Goal: Task Accomplishment & Management: Manage account settings

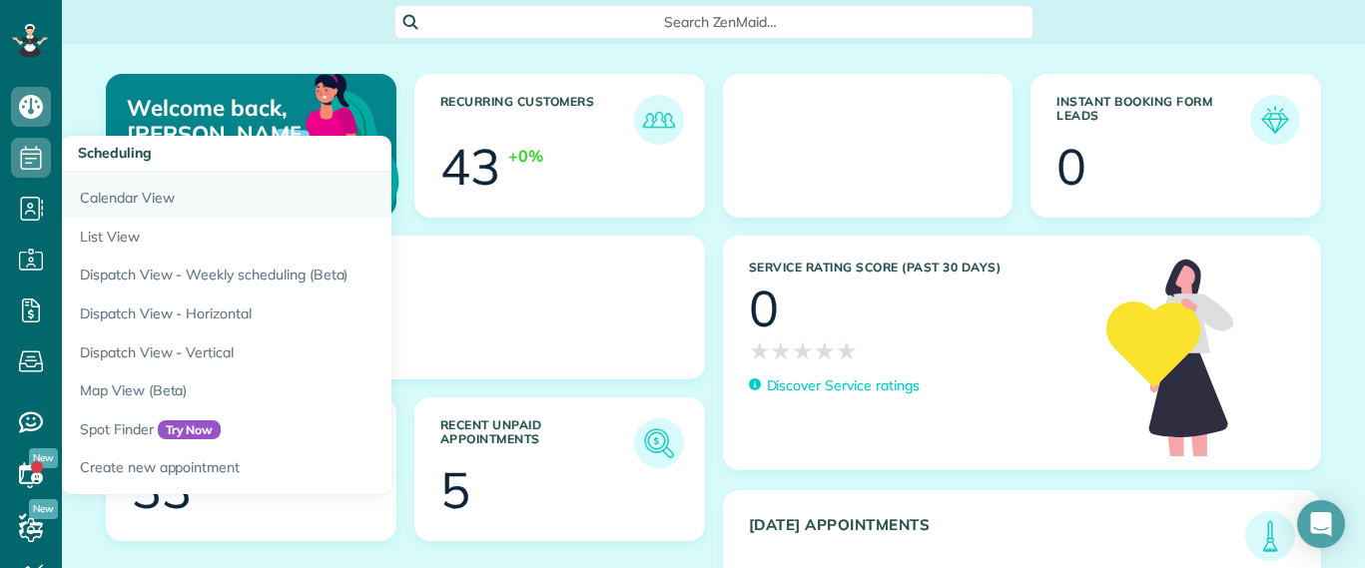
scroll to position [9, 9]
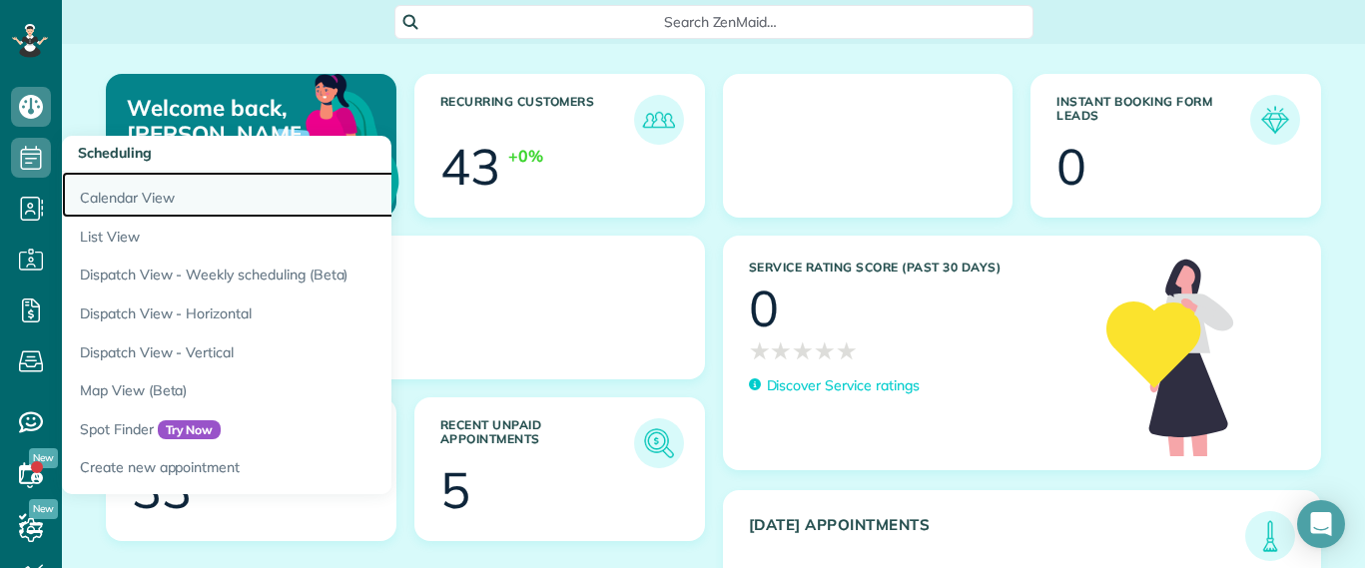
click at [108, 184] on link "Calendar View" at bounding box center [311, 195] width 499 height 46
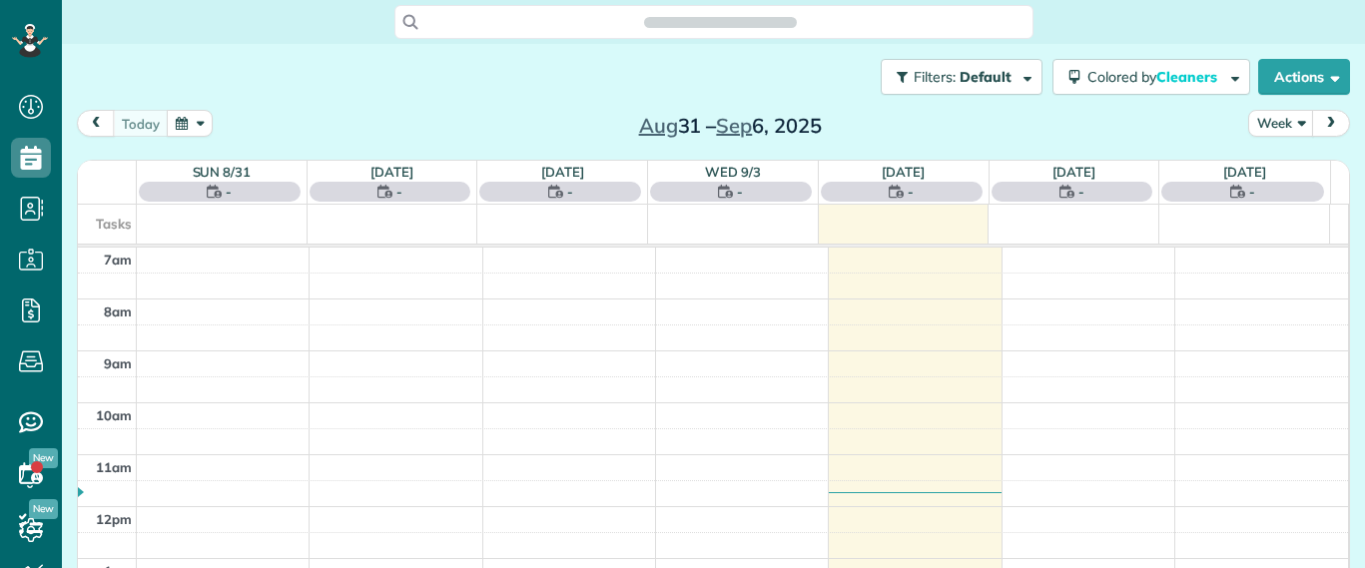
scroll to position [9, 9]
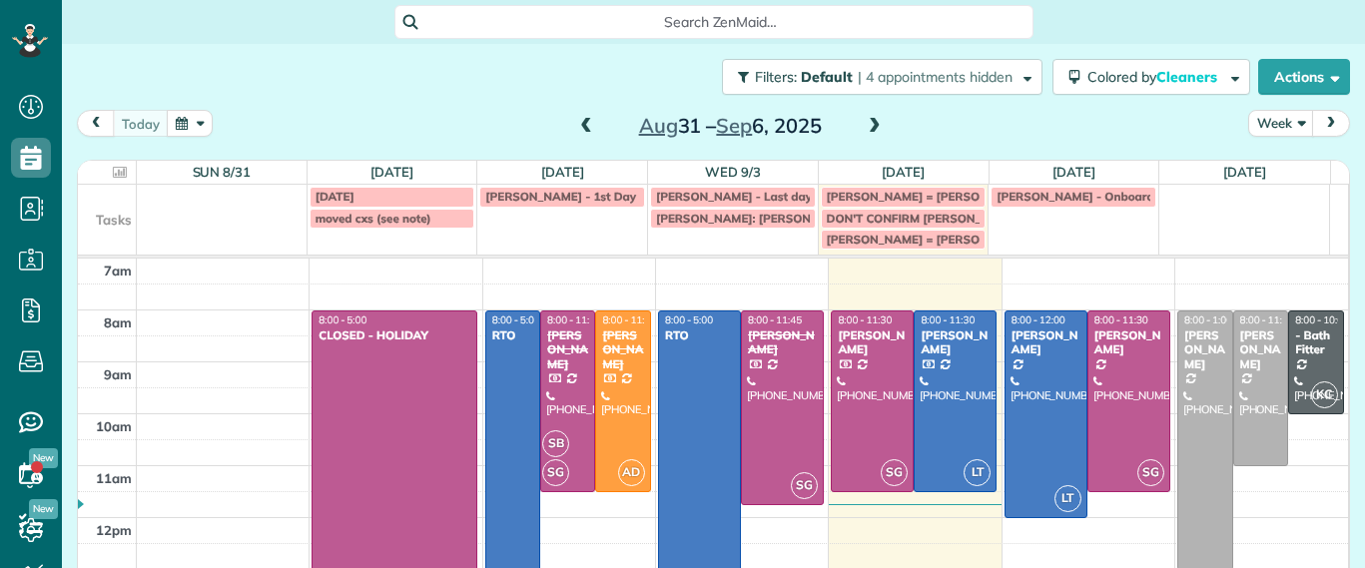
click at [864, 127] on span at bounding box center [875, 127] width 22 height 18
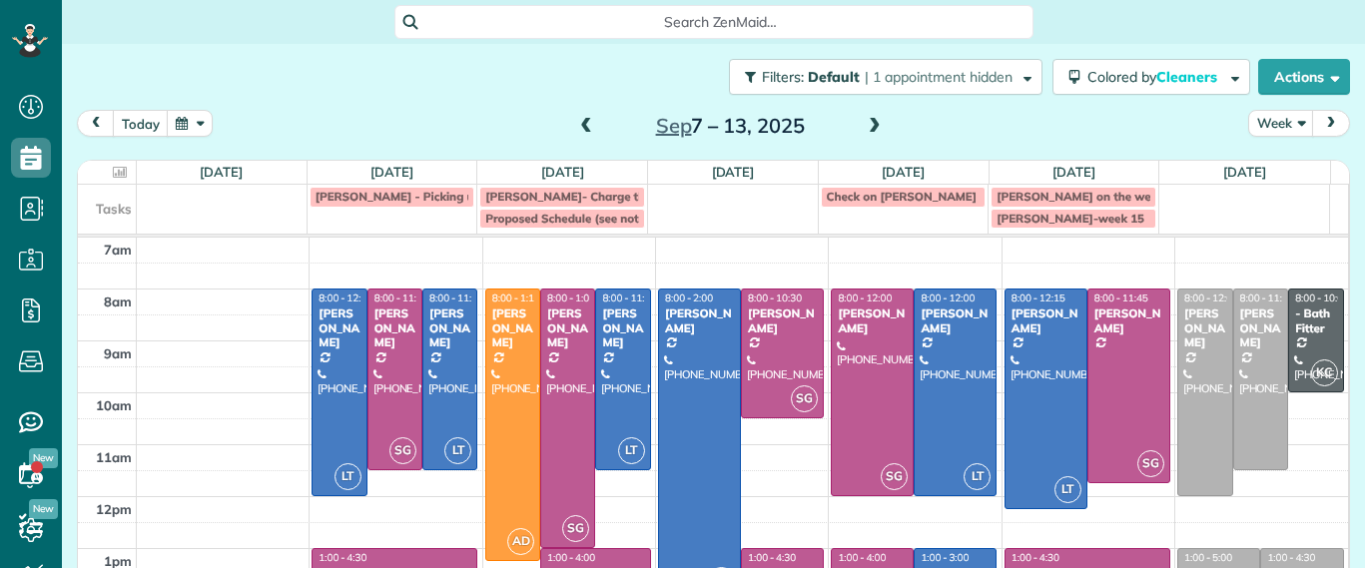
click at [575, 119] on span at bounding box center [586, 127] width 22 height 18
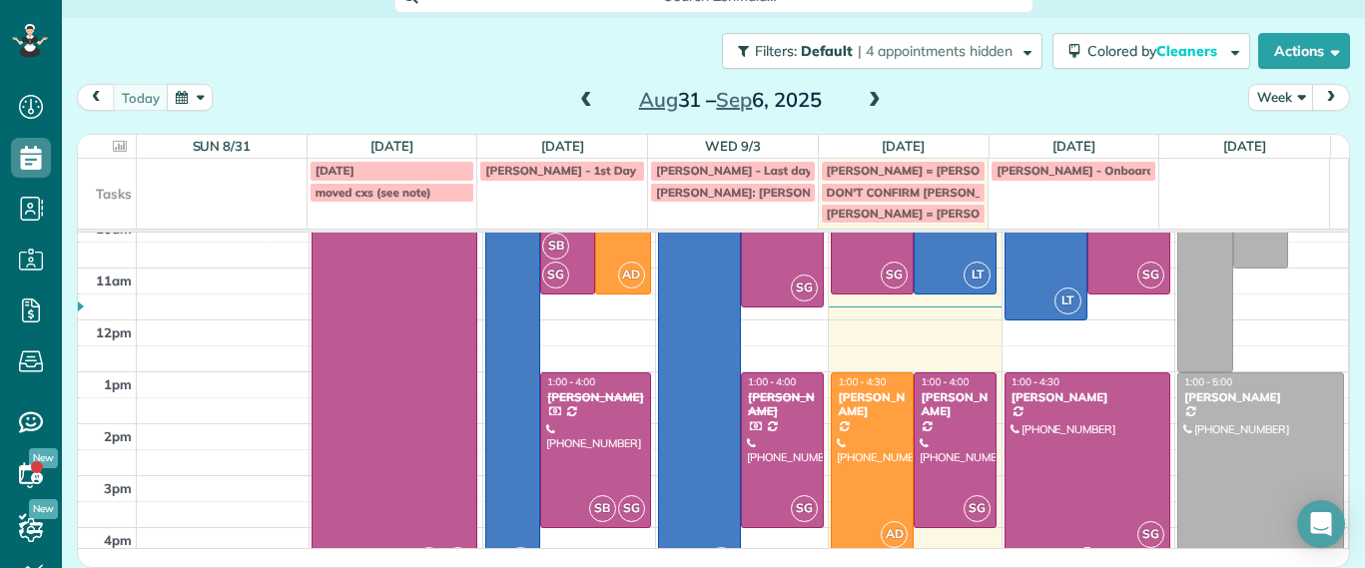
scroll to position [130, 0]
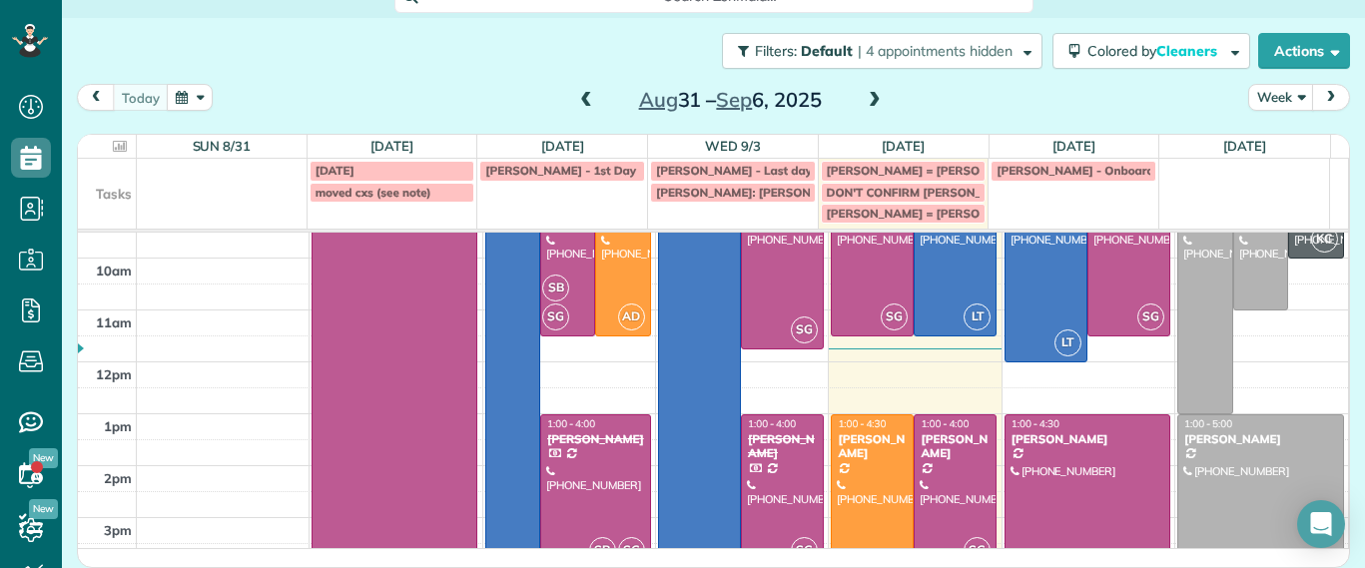
click at [865, 94] on span at bounding box center [875, 101] width 22 height 18
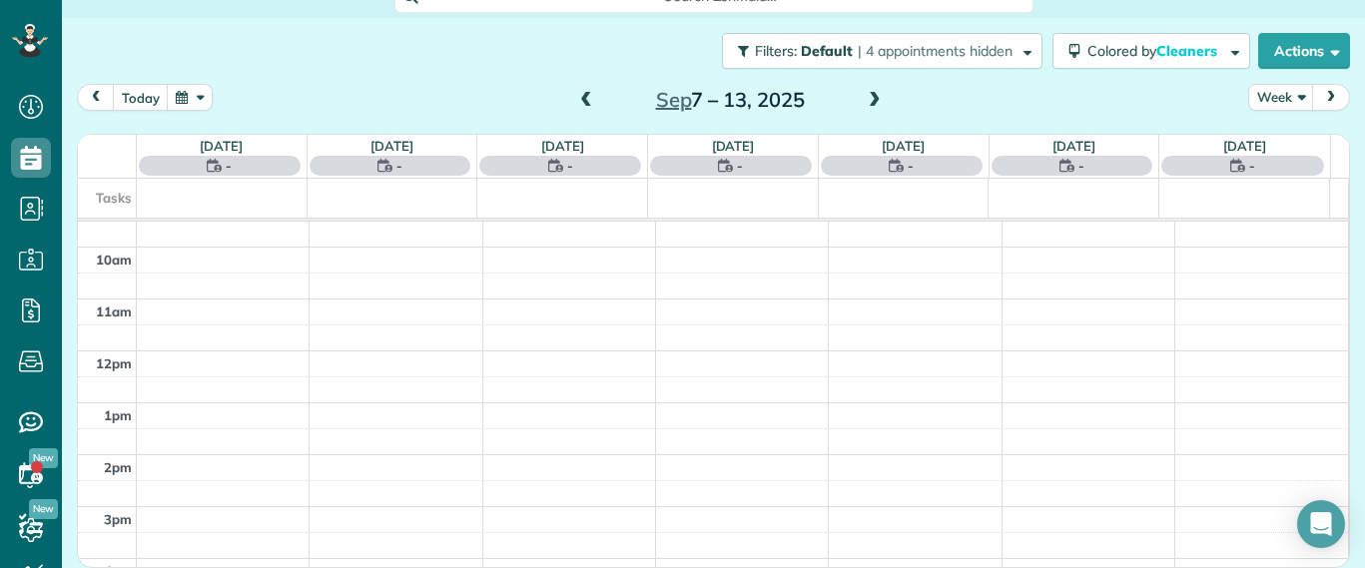
scroll to position [0, 0]
click at [585, 105] on span at bounding box center [586, 101] width 22 height 18
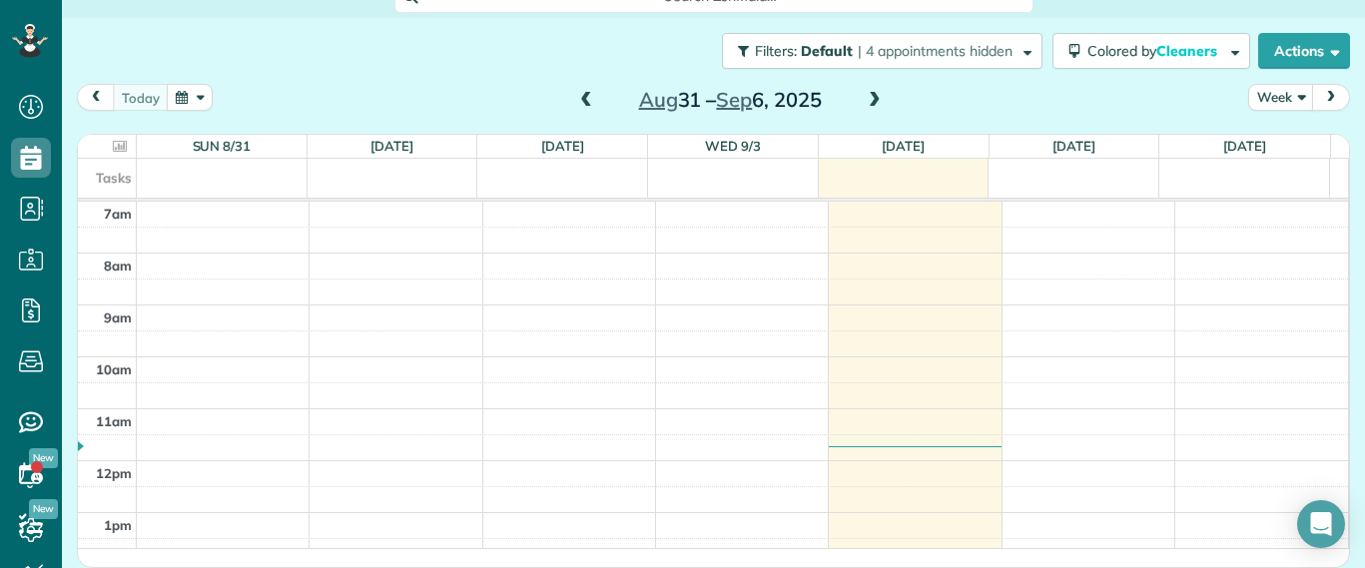
click at [864, 102] on span at bounding box center [875, 101] width 22 height 18
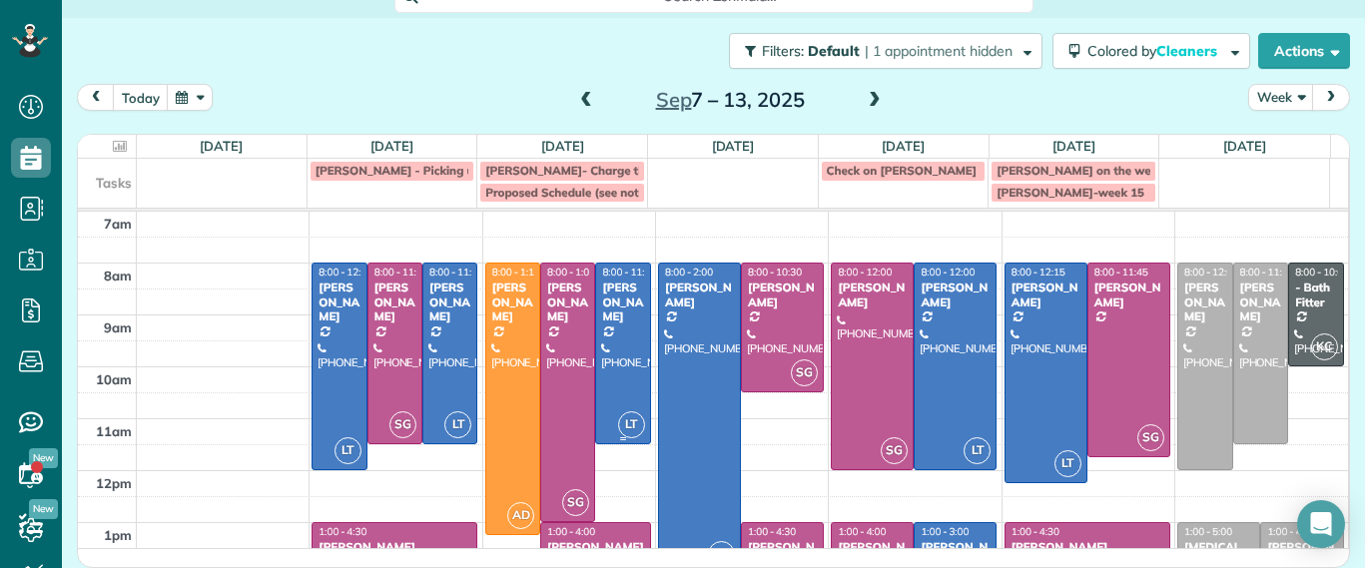
click at [612, 325] on div at bounding box center [622, 354] width 53 height 180
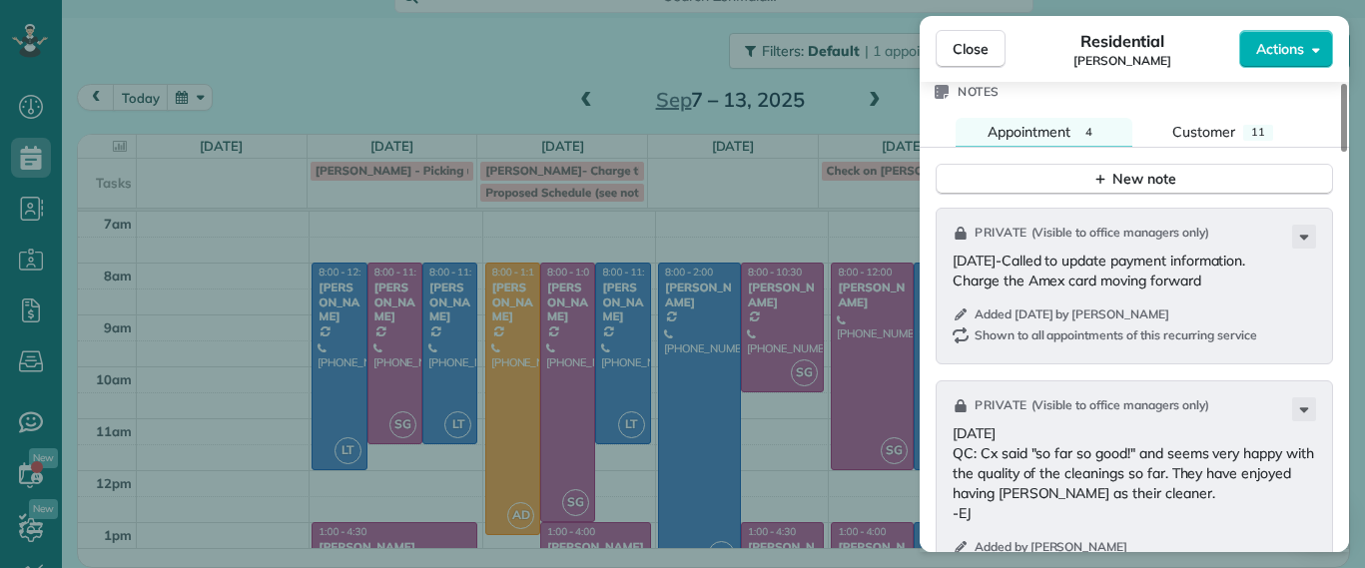
scroll to position [1751, 0]
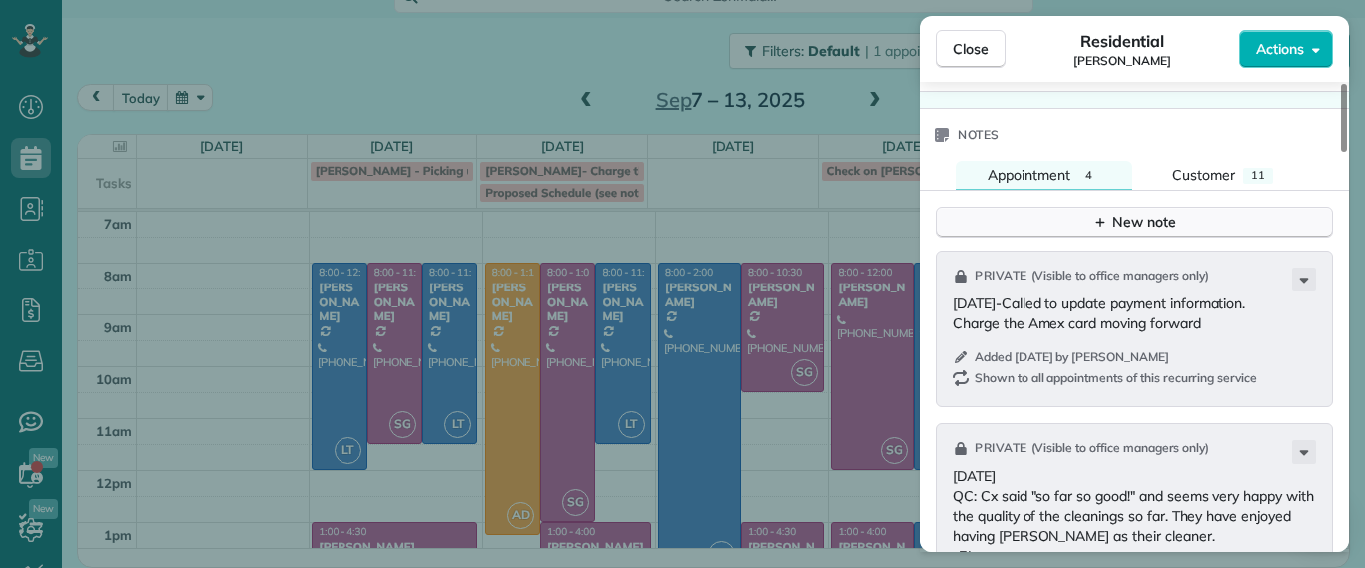
click at [1112, 238] on button "New note" at bounding box center [1133, 222] width 397 height 31
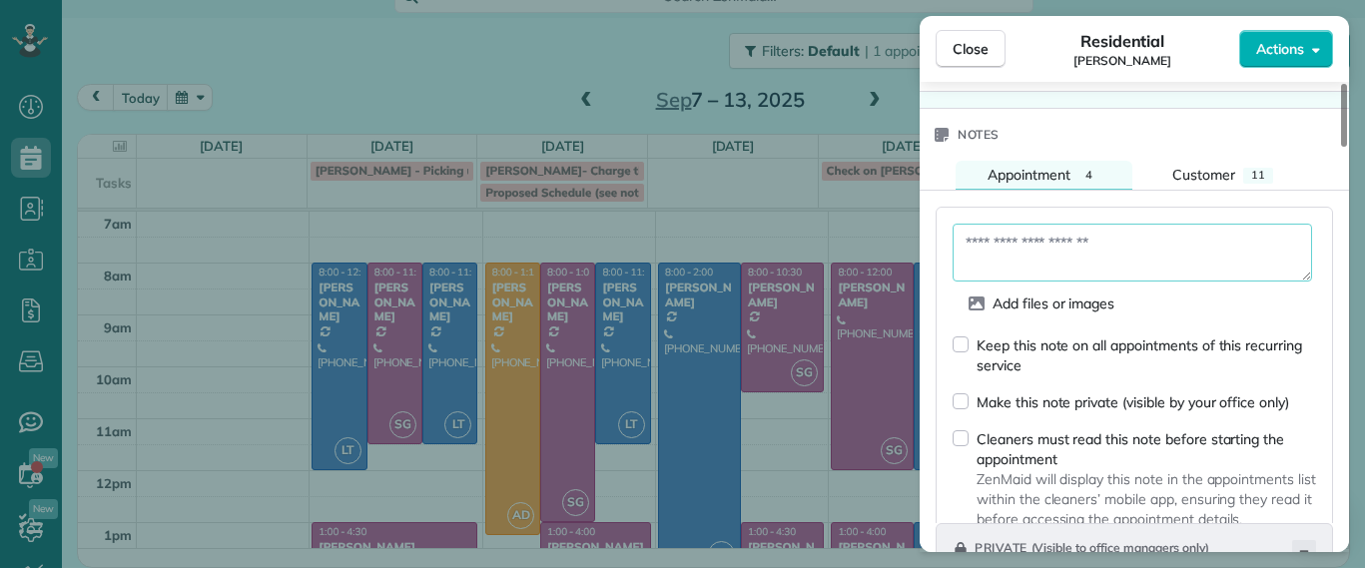
click at [1102, 256] on textarea at bounding box center [1131, 253] width 359 height 58
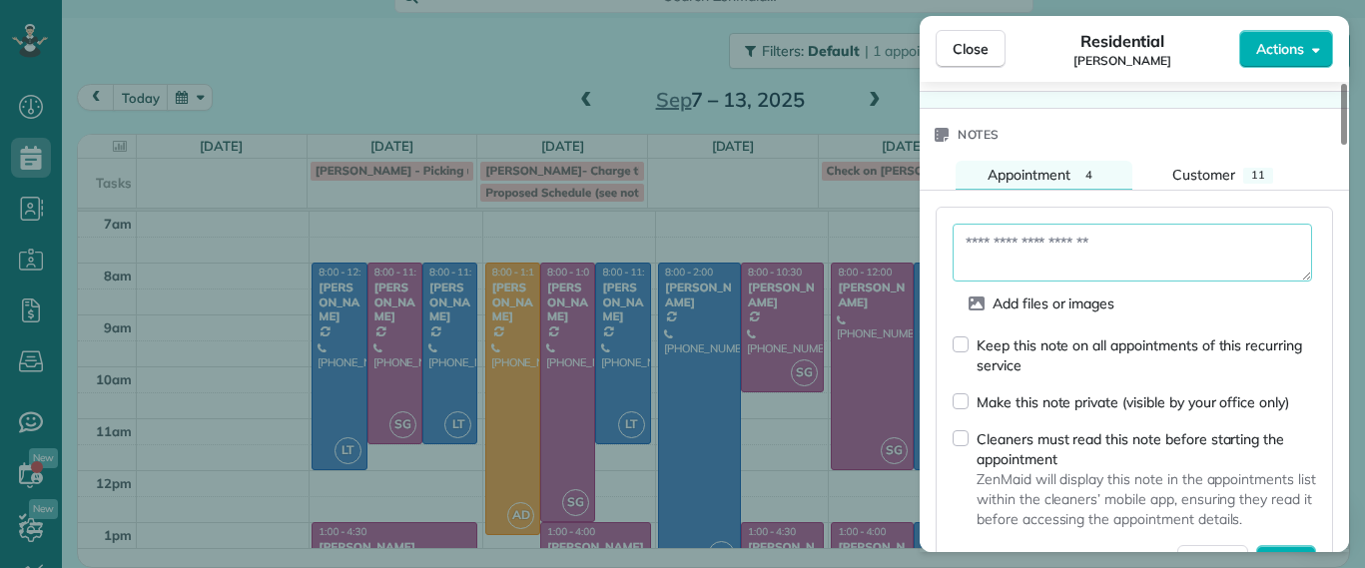
click at [969, 361] on div "Keep this note on all appointments of this recurring service" at bounding box center [1133, 354] width 363 height 41
click at [969, 360] on div "Keep this note on all appointments of this recurring service" at bounding box center [1133, 354] width 363 height 41
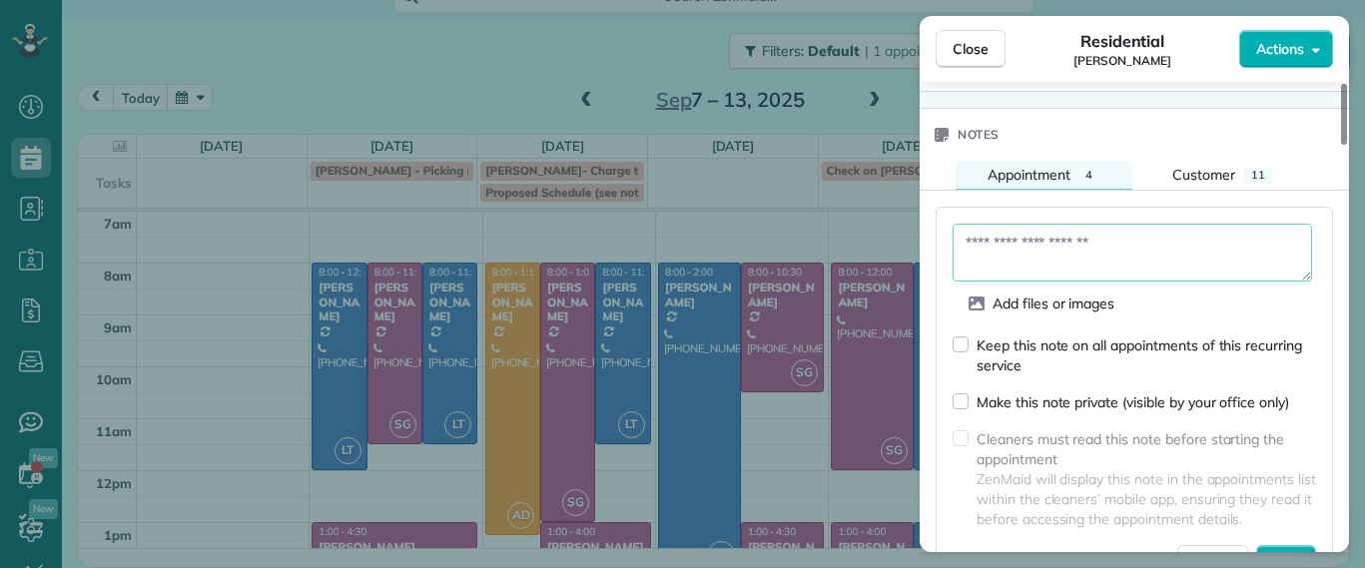
click at [1061, 270] on textarea at bounding box center [1131, 253] width 359 height 58
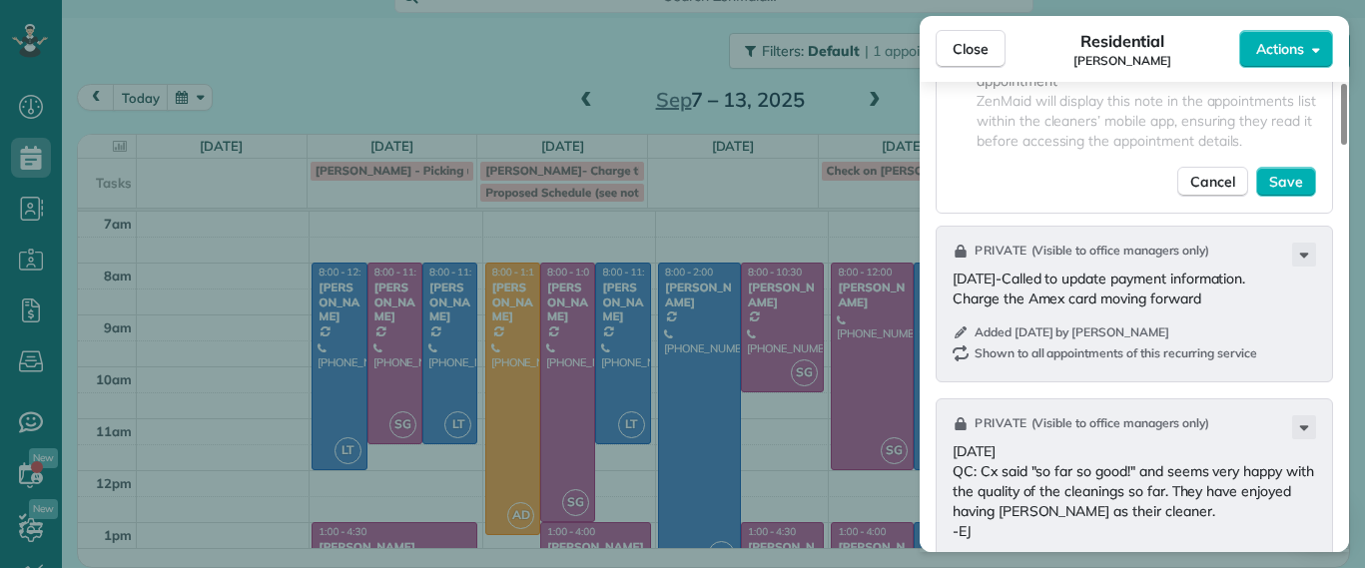
scroll to position [1995, 0]
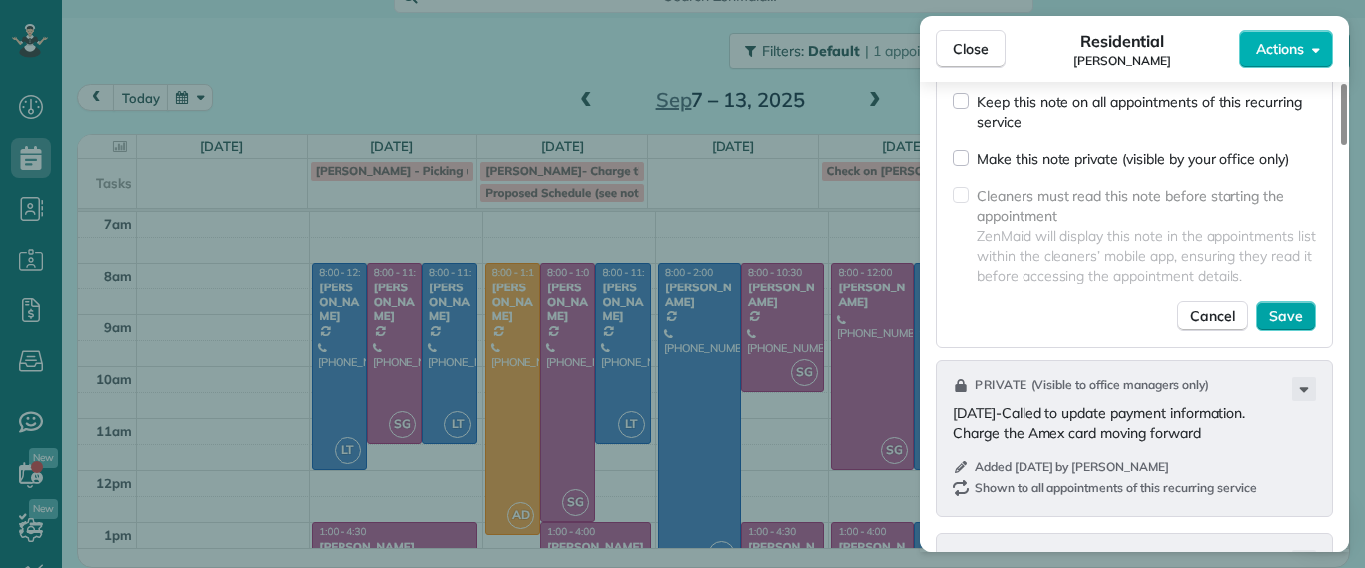
type textarea "**********"
click at [1291, 326] on span "Save" at bounding box center [1286, 316] width 34 height 20
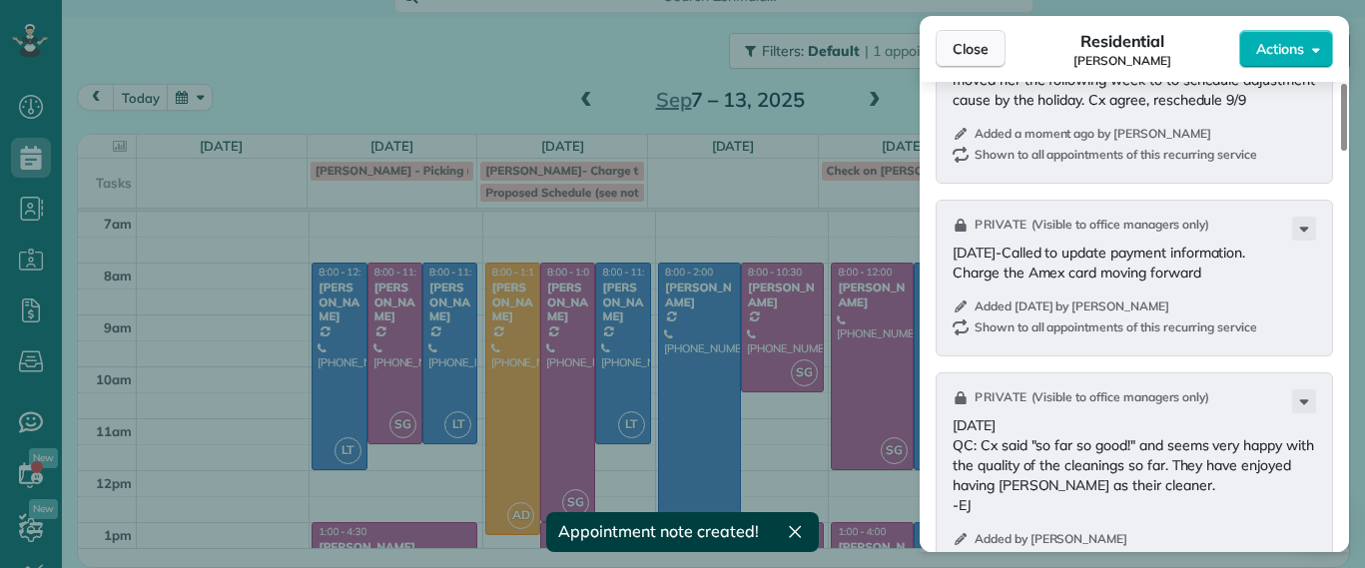
click at [982, 57] on span "Close" at bounding box center [970, 49] width 36 height 20
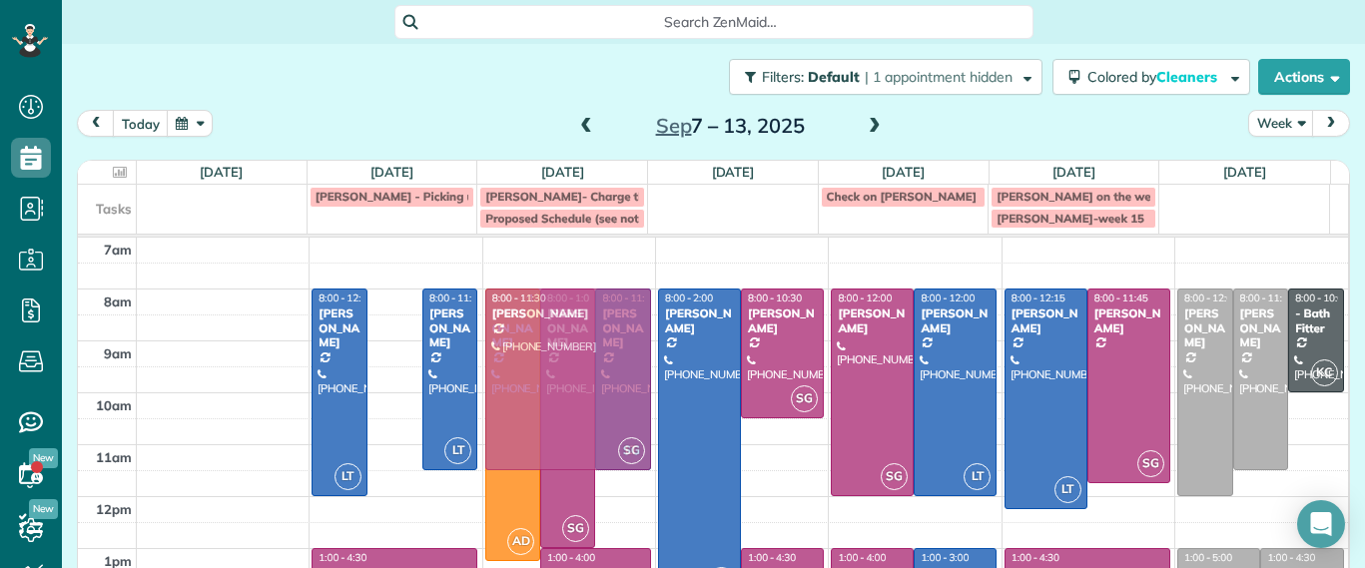
drag, startPoint x: 392, startPoint y: 337, endPoint x: 547, endPoint y: 341, distance: 154.8
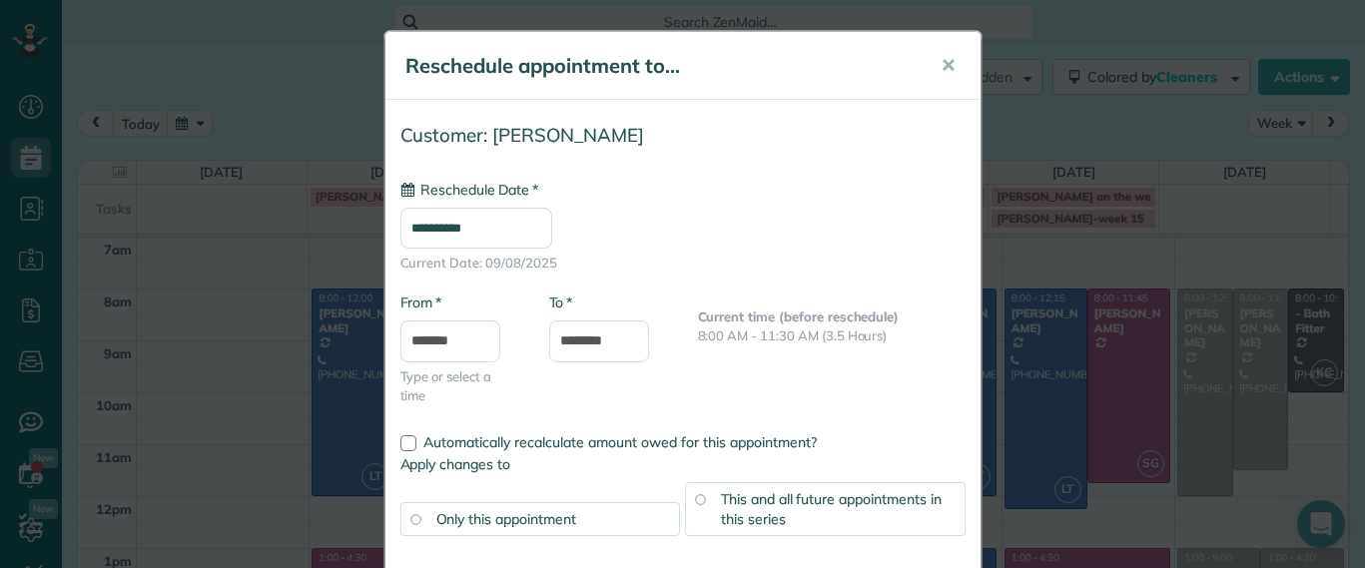
type input "**********"
click at [946, 66] on button "✕" at bounding box center [947, 66] width 45 height 48
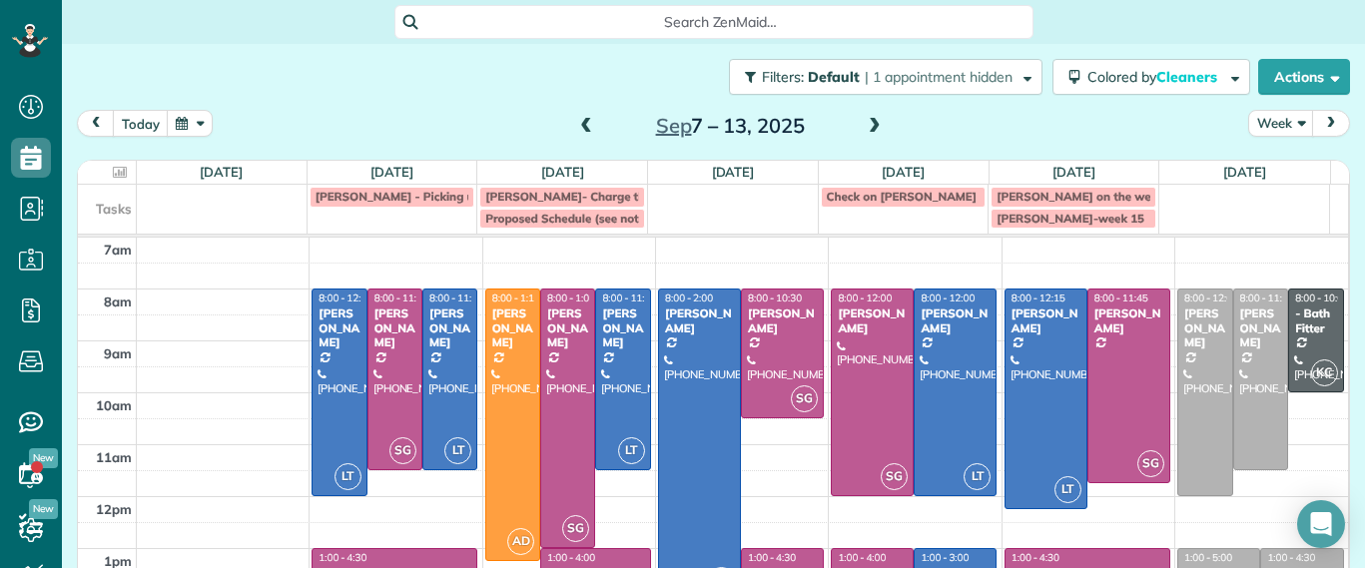
click at [575, 132] on span at bounding box center [586, 127] width 22 height 18
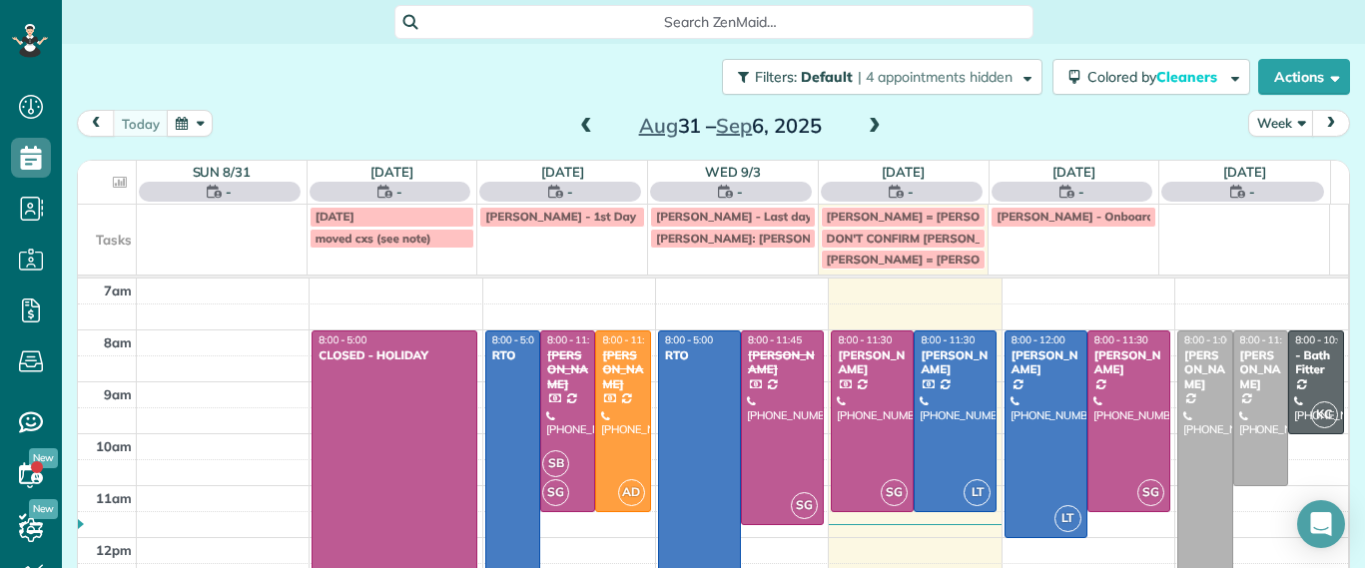
click at [868, 125] on span at bounding box center [875, 127] width 22 height 18
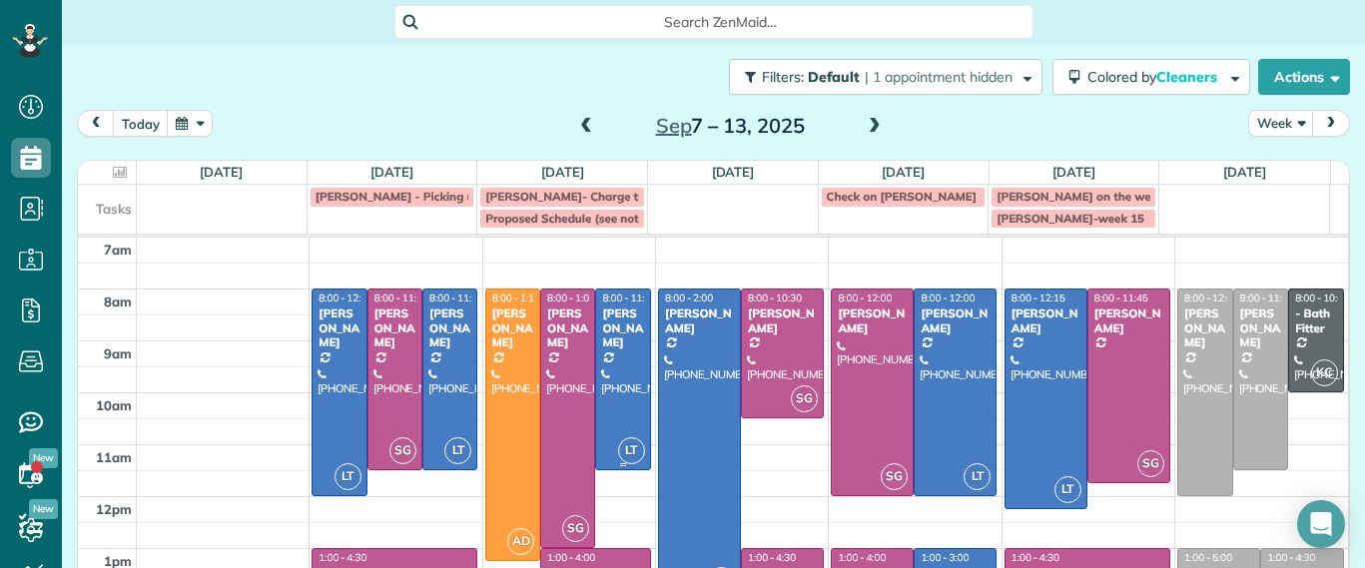
click at [609, 428] on div at bounding box center [622, 380] width 53 height 180
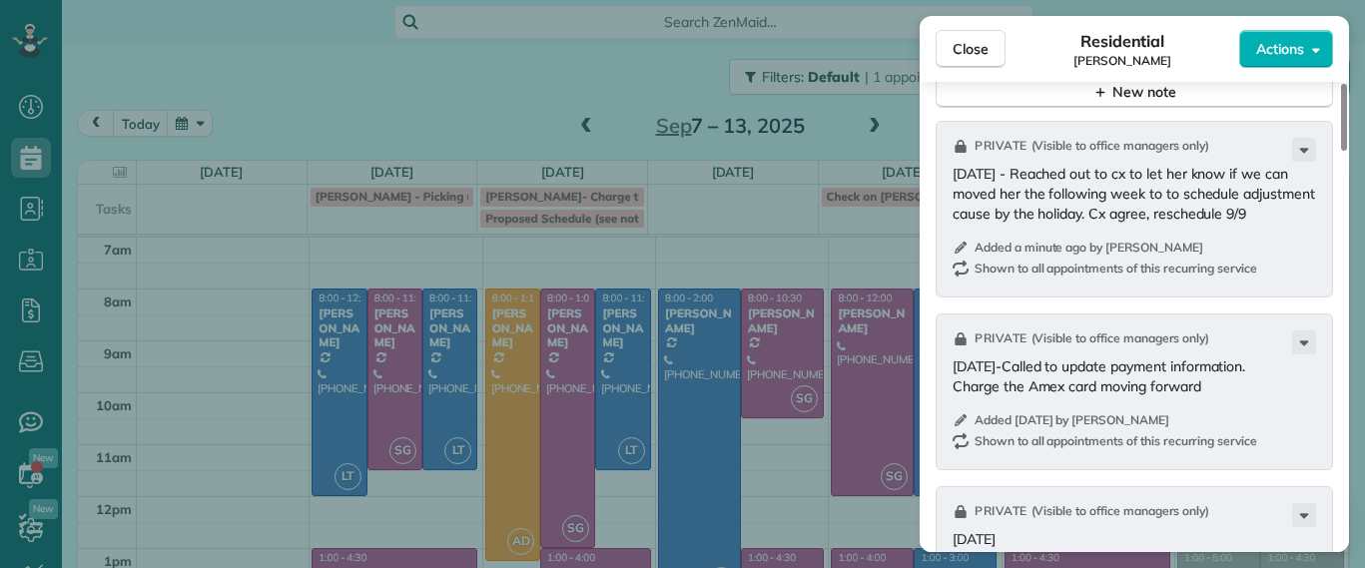
scroll to position [1506, 0]
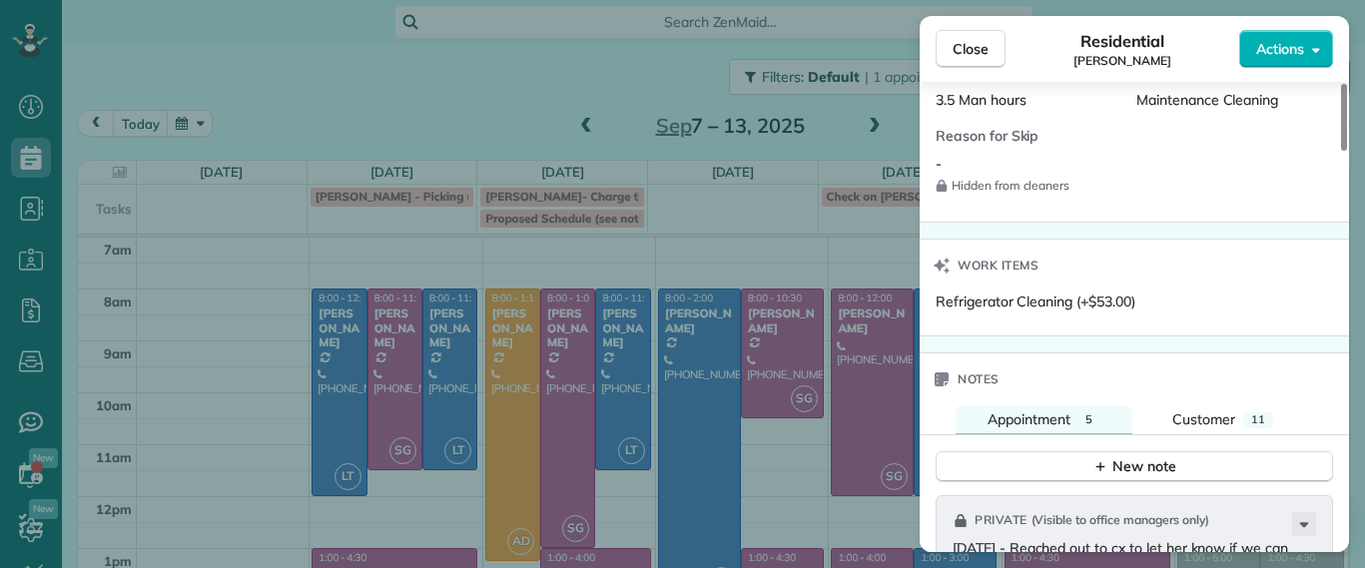
click at [864, 122] on div "Close Residential Galia Moran Actions Status Active Galia Moran · Open profile …" at bounding box center [682, 284] width 1365 height 568
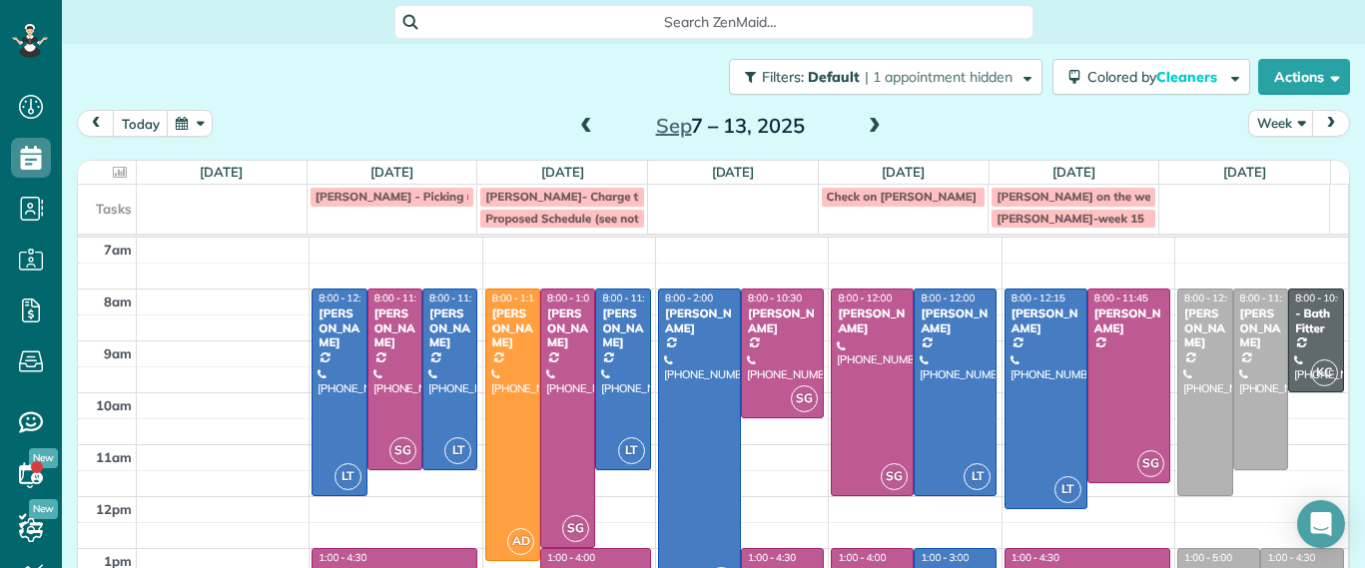
click at [864, 123] on span at bounding box center [875, 127] width 22 height 18
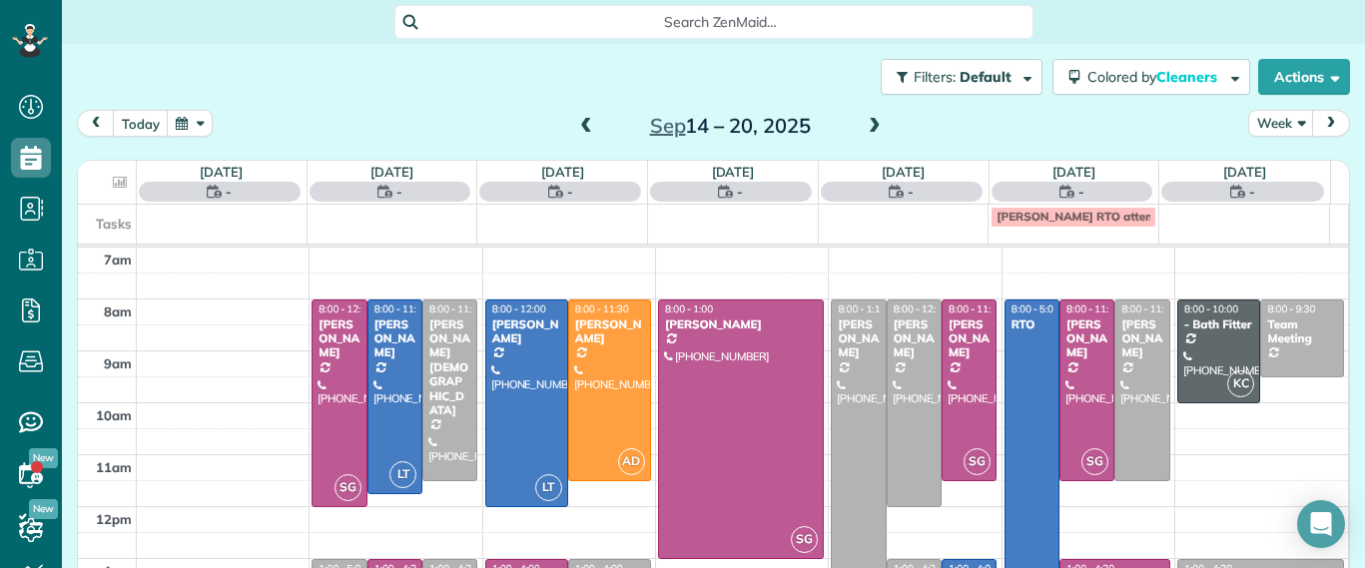
click at [578, 125] on span at bounding box center [586, 127] width 22 height 18
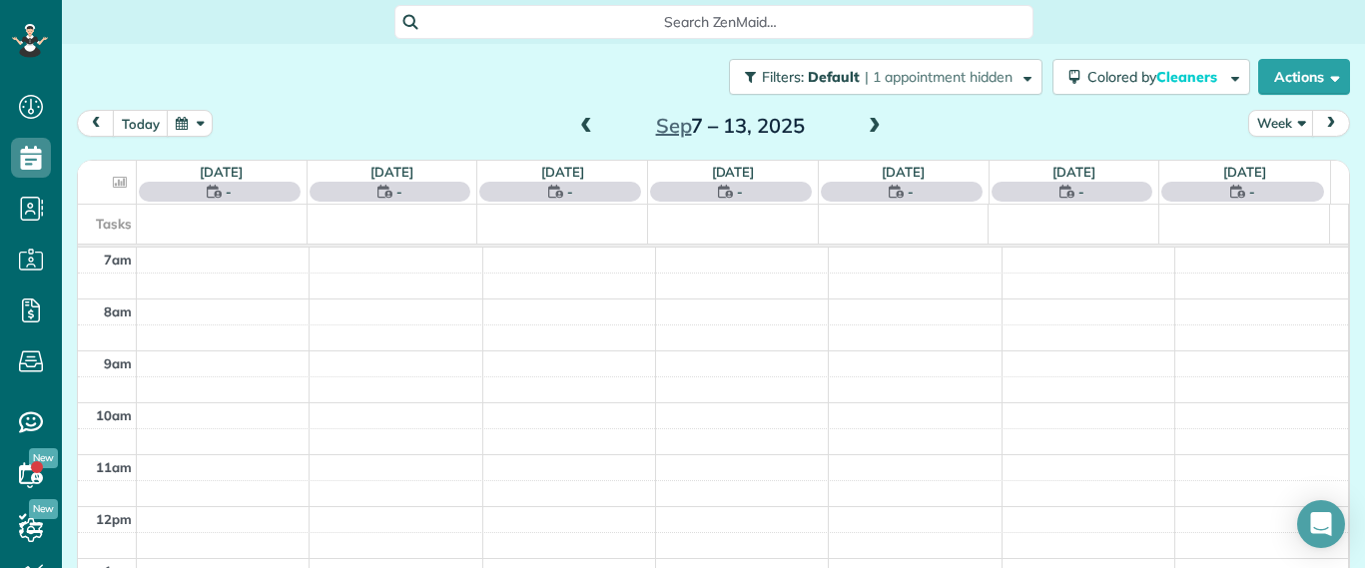
click at [868, 127] on span at bounding box center [875, 127] width 22 height 18
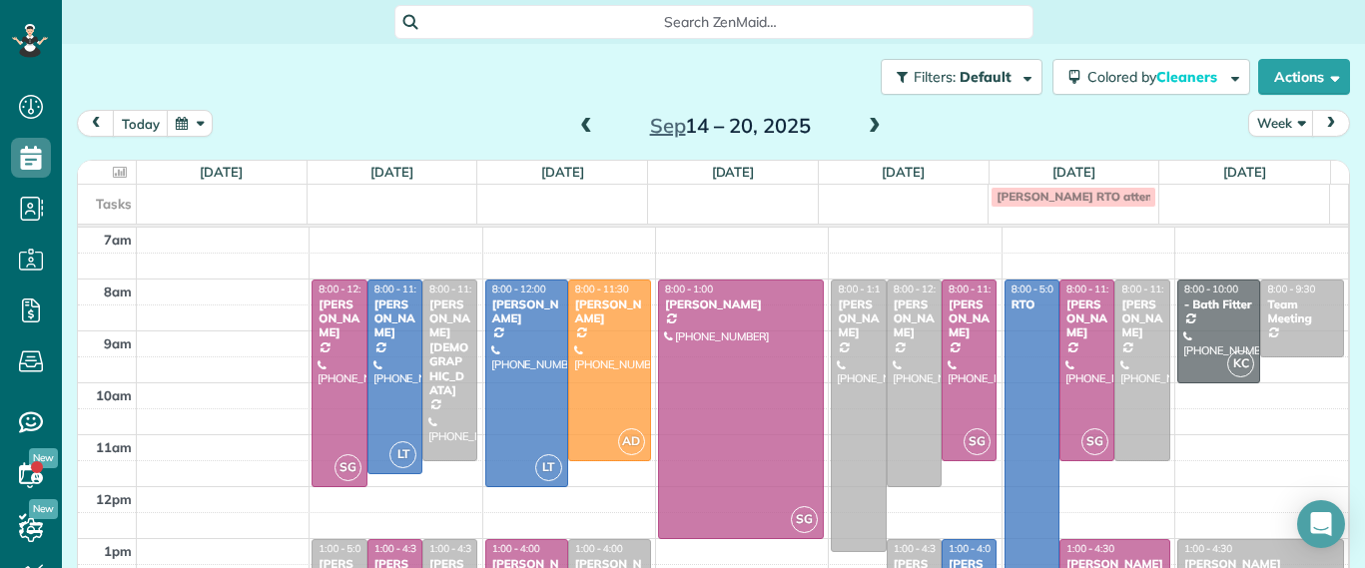
click at [583, 133] on span at bounding box center [586, 127] width 22 height 18
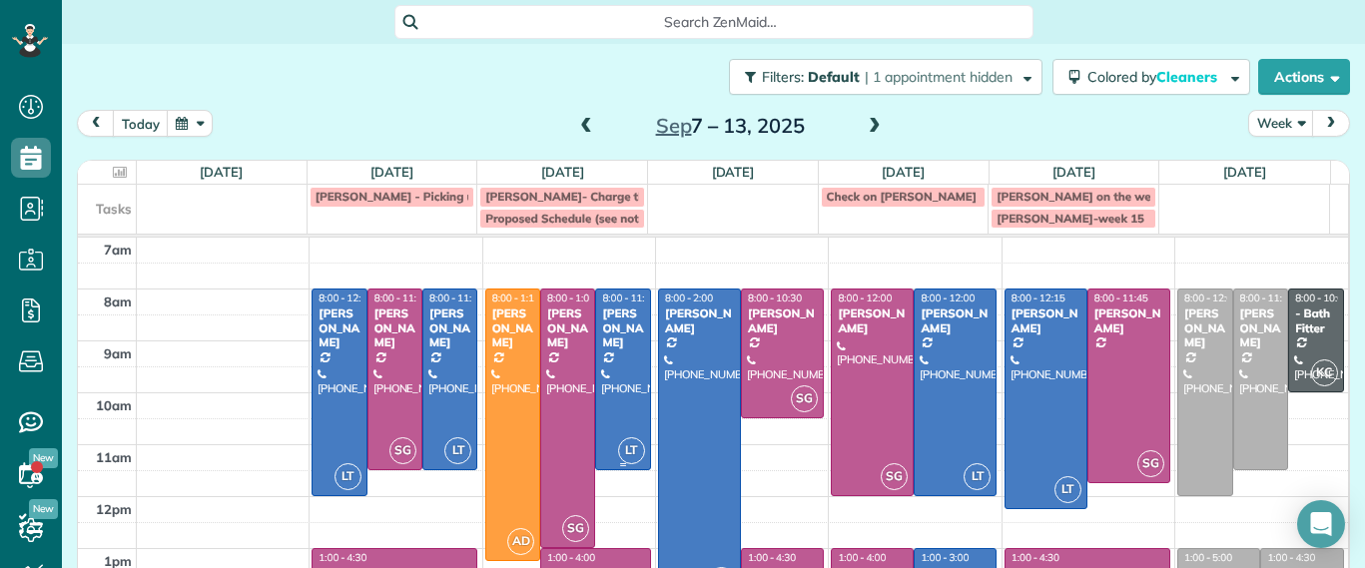
click at [597, 359] on div at bounding box center [622, 380] width 53 height 180
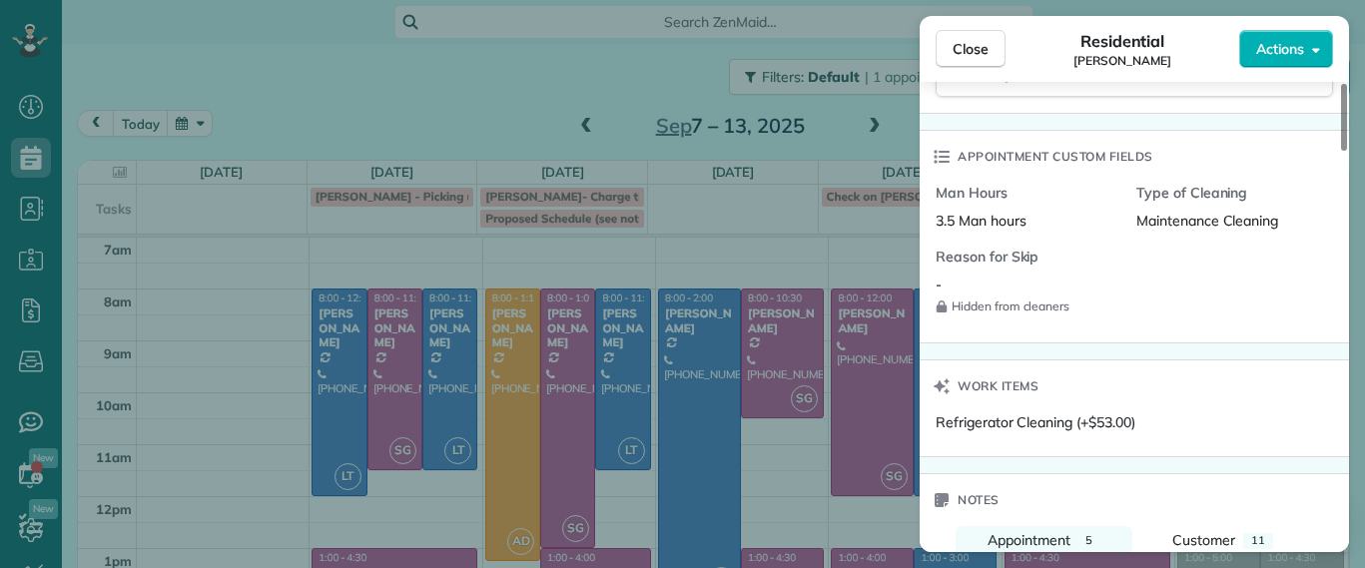
scroll to position [1763, 0]
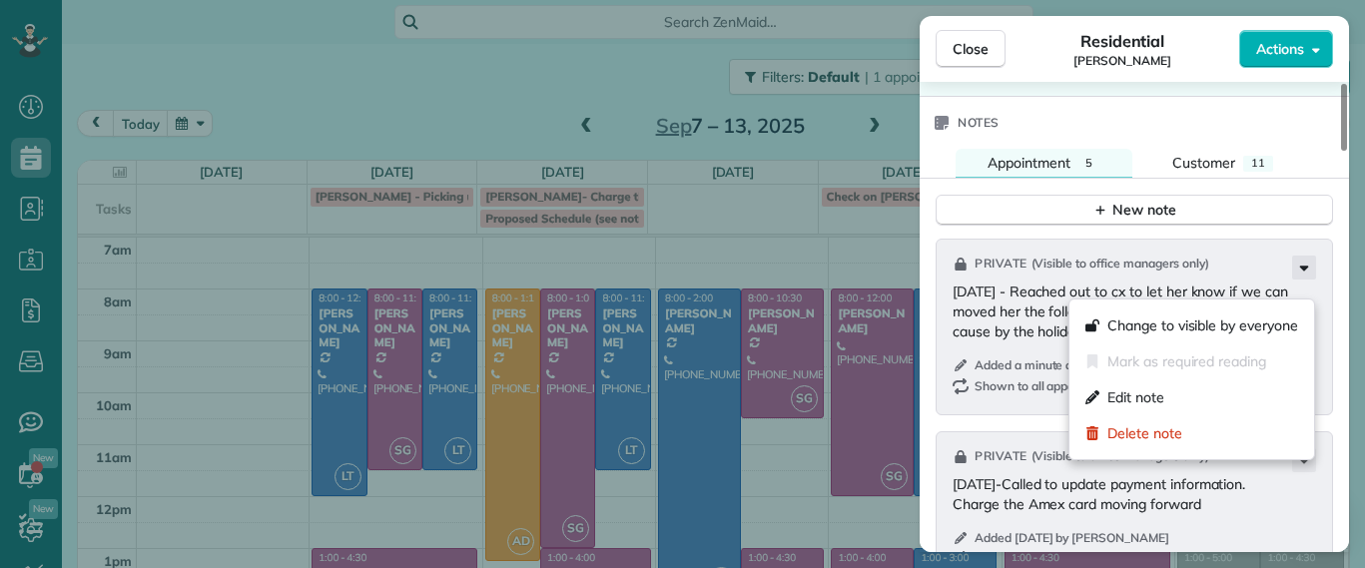
click at [1307, 280] on icon at bounding box center [1304, 268] width 24 height 24
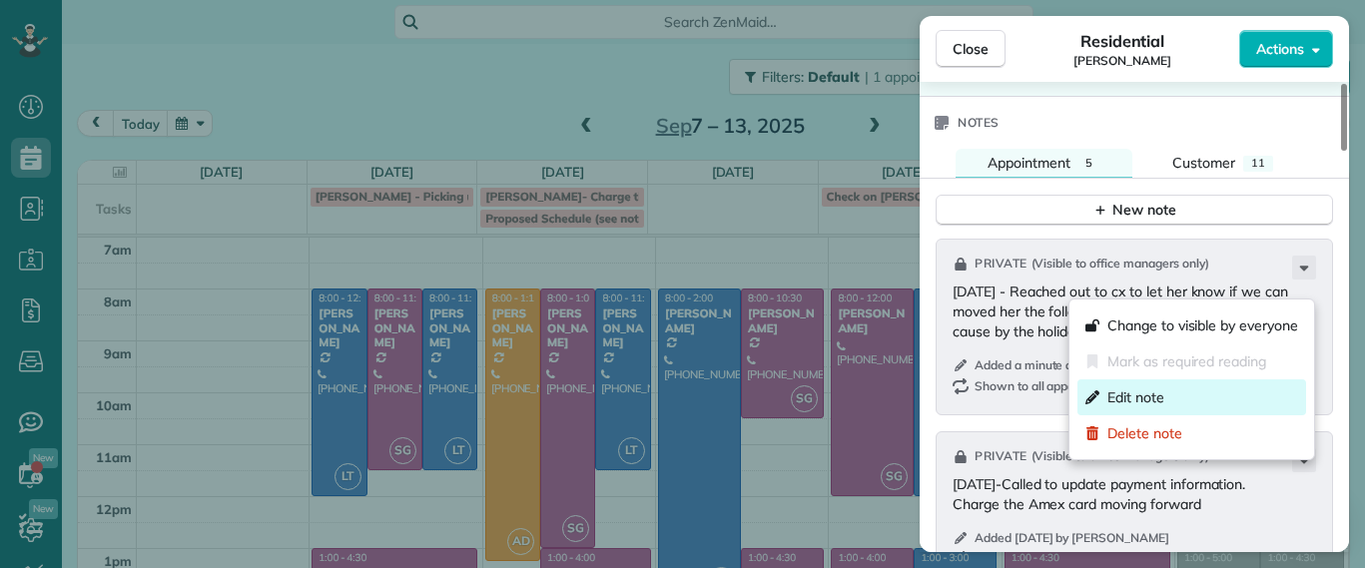
click at [1182, 403] on div "Edit note" at bounding box center [1191, 397] width 229 height 36
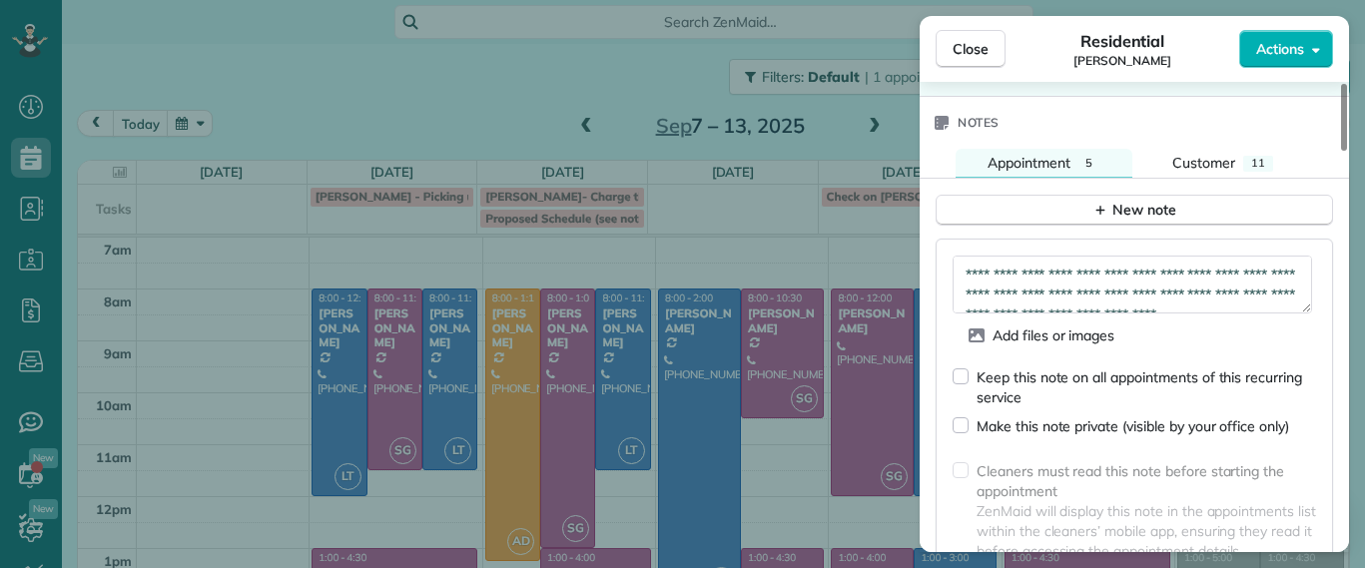
scroll to position [40, 0]
click at [1120, 308] on textarea "**********" at bounding box center [1131, 285] width 359 height 58
type textarea "**********"
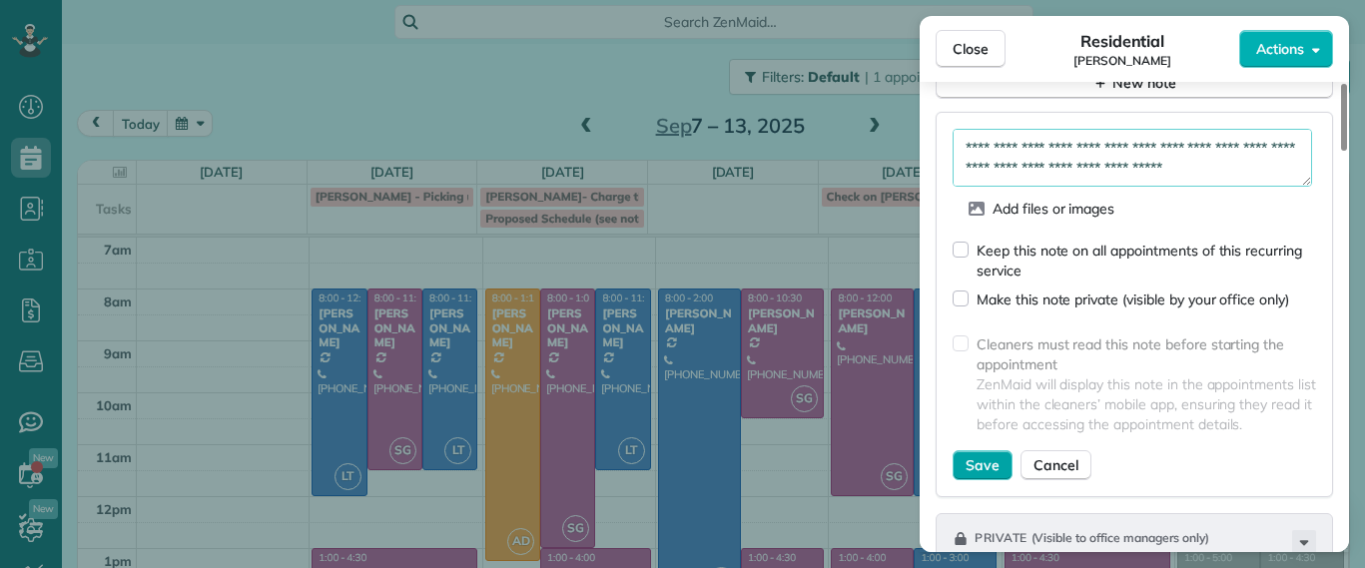
click at [994, 475] on span "Save" at bounding box center [982, 465] width 34 height 20
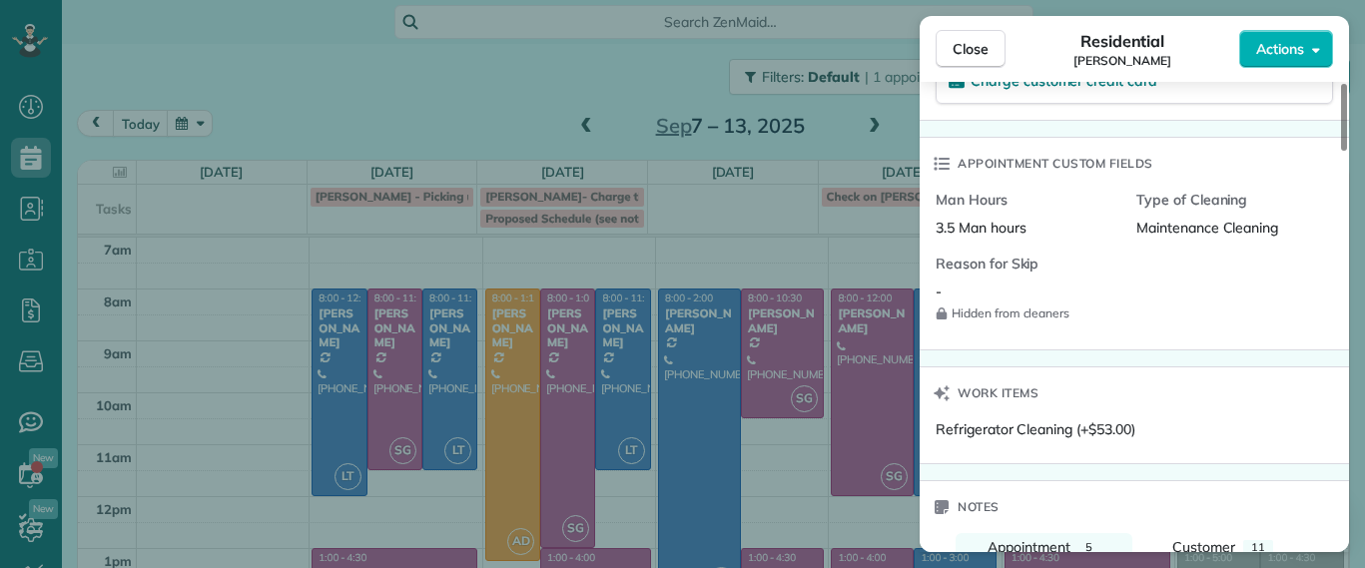
scroll to position [0, 0]
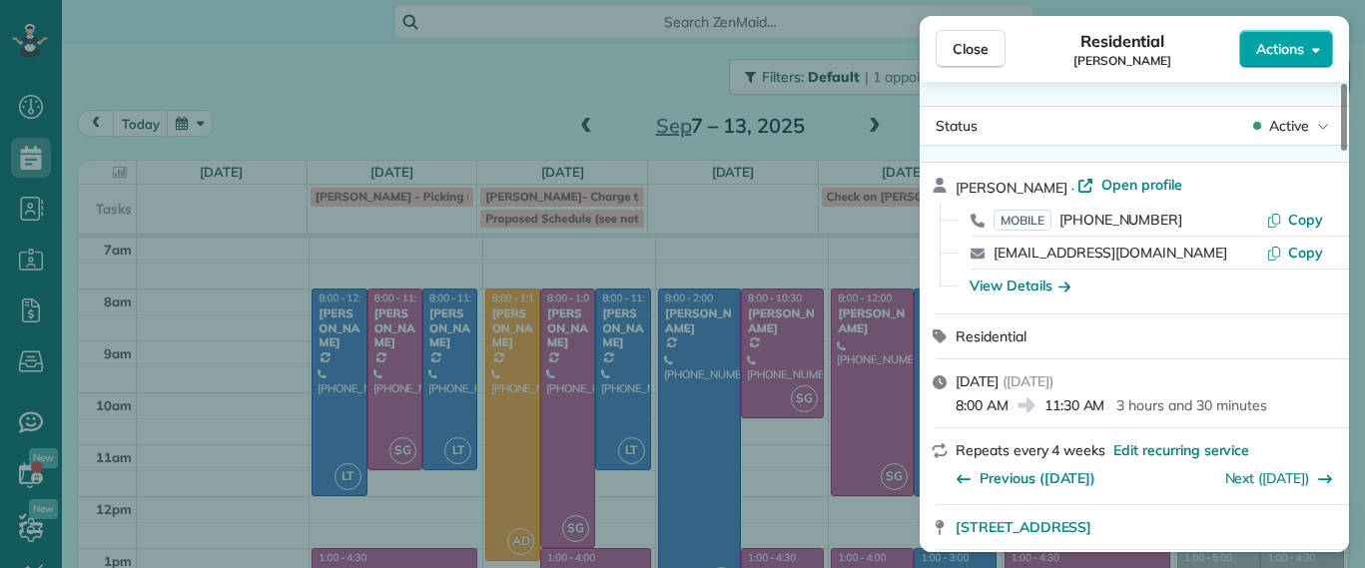
click at [1284, 64] on button "Actions" at bounding box center [1286, 49] width 94 height 38
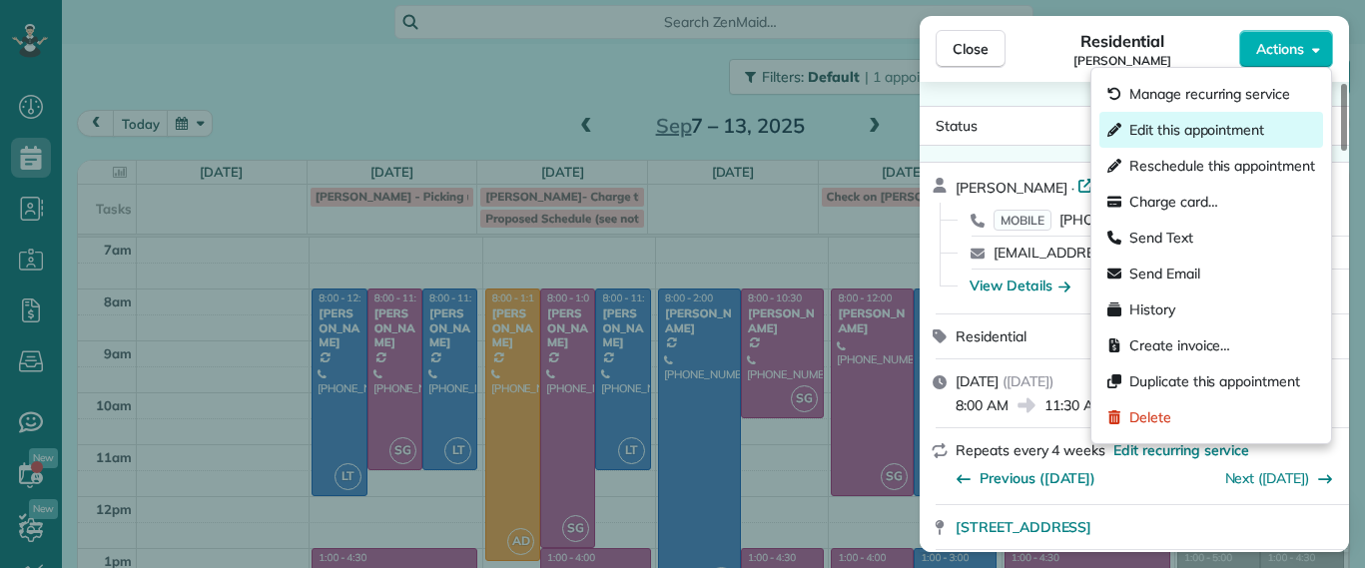
click at [1264, 121] on span "Edit this appointment" at bounding box center [1196, 130] width 135 height 20
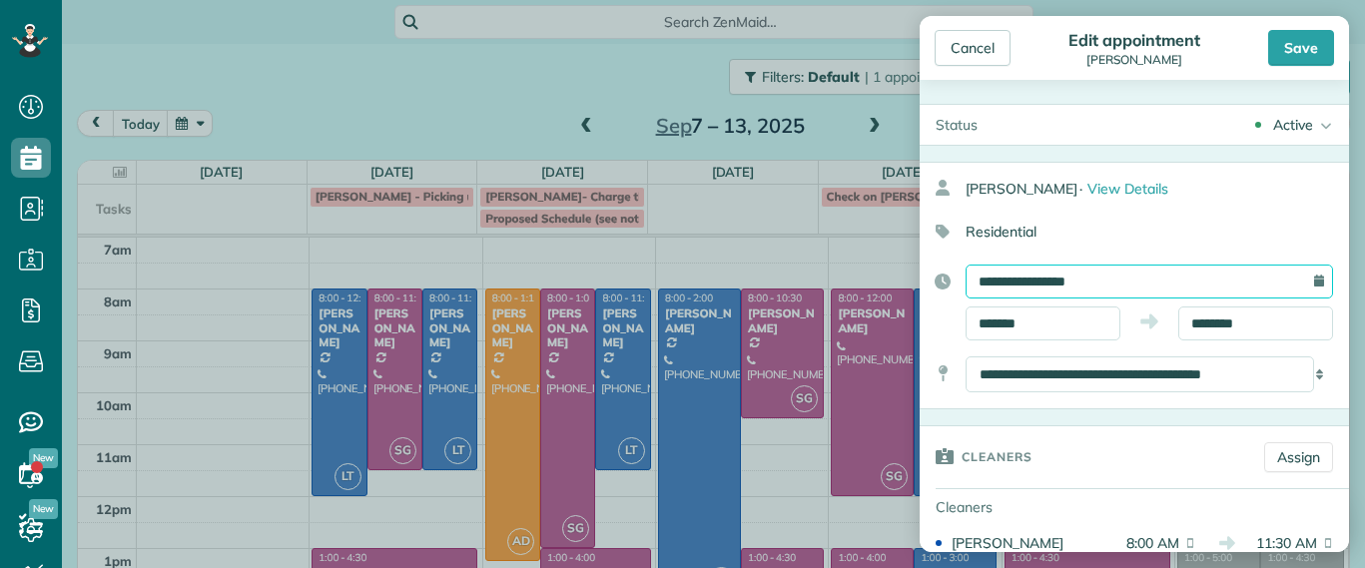
click at [1065, 277] on input "**********" at bounding box center [1148, 282] width 367 height 34
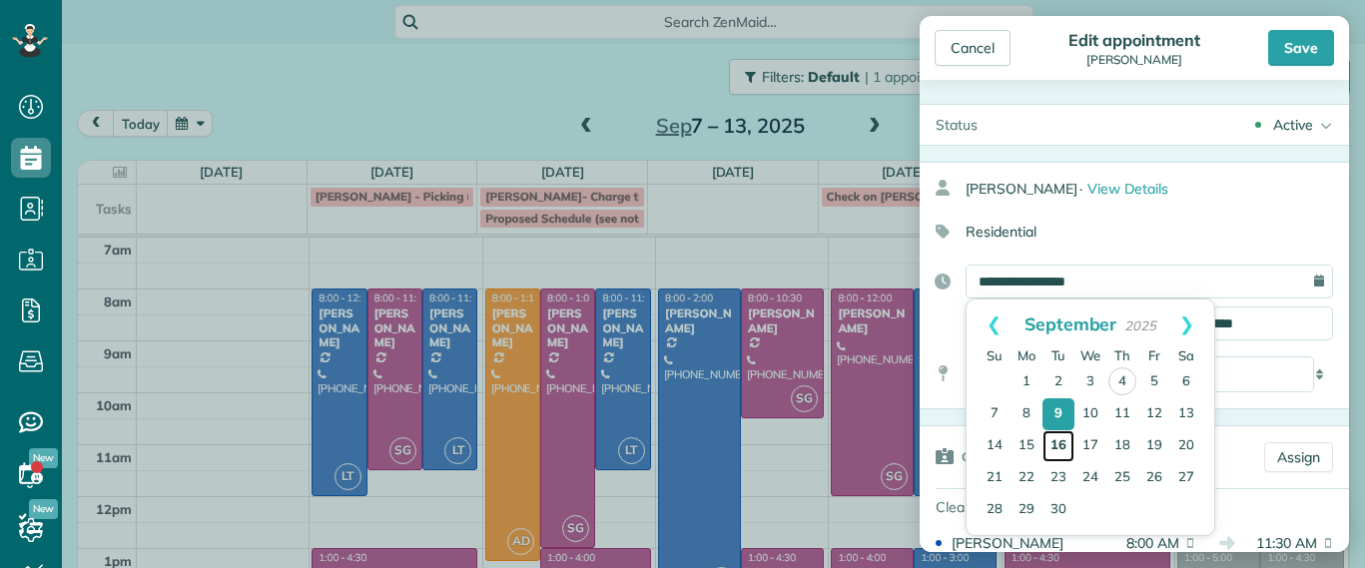
click at [1059, 446] on link "16" at bounding box center [1058, 446] width 32 height 32
type input "**********"
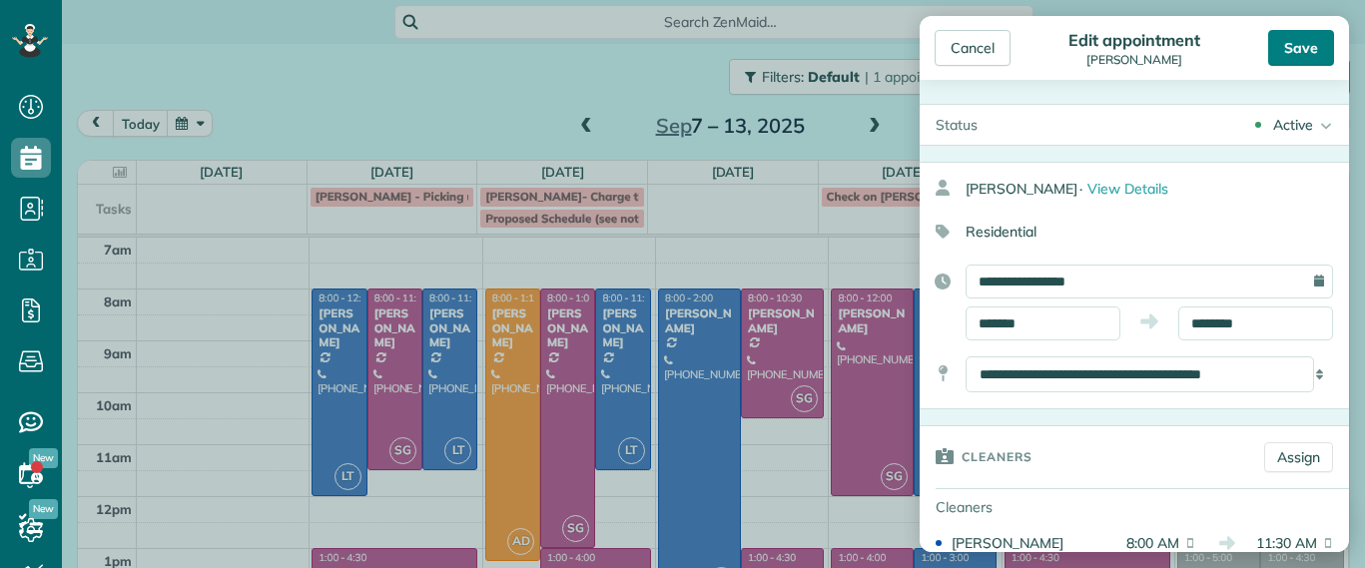
click at [1286, 54] on div "Save" at bounding box center [1301, 48] width 66 height 36
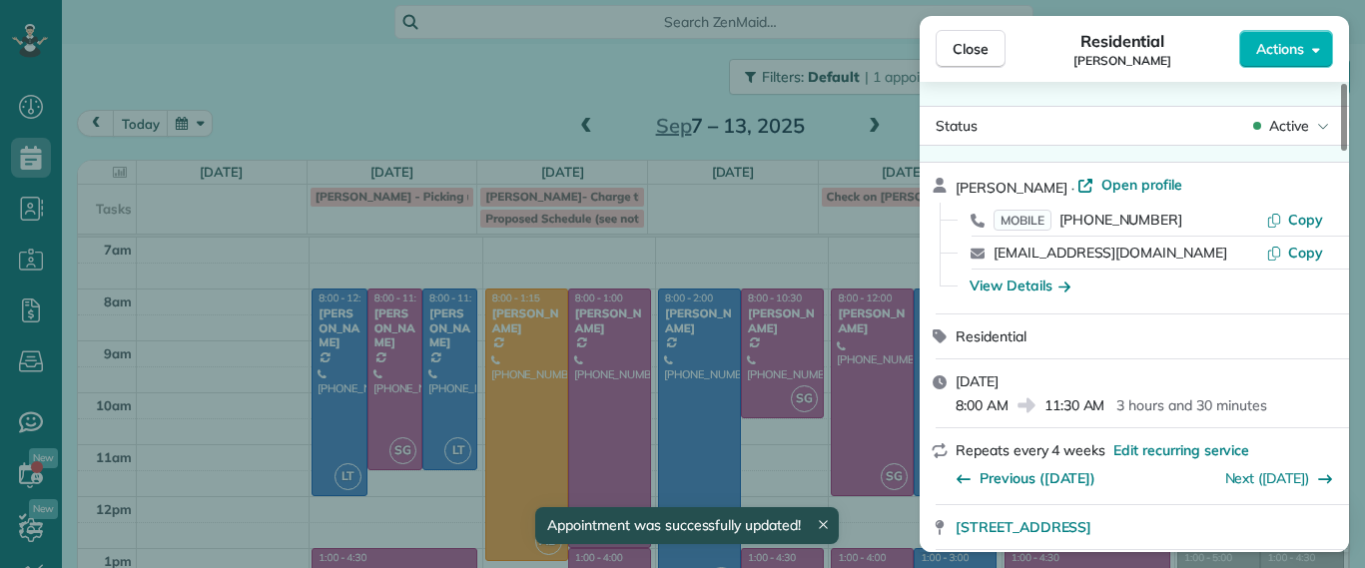
click at [704, 288] on div "Close Residential Galia Moran Actions Status Active Galia Moran · Open profile …" at bounding box center [682, 284] width 1365 height 568
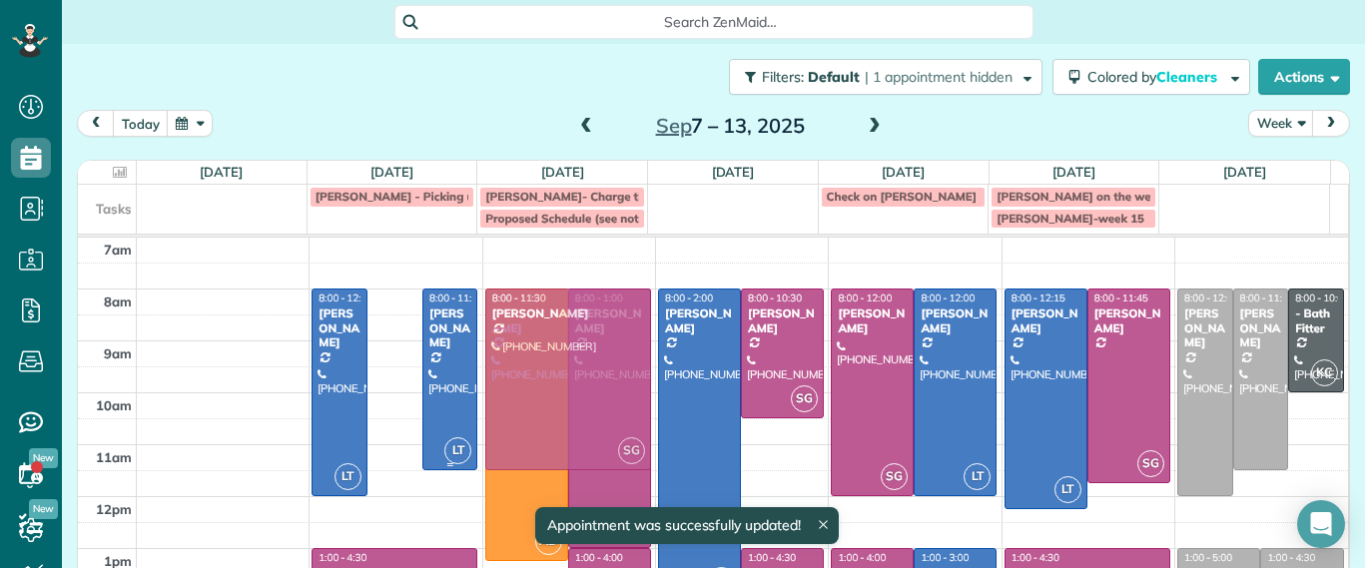
drag, startPoint x: 403, startPoint y: 352, endPoint x: 524, endPoint y: 352, distance: 120.8
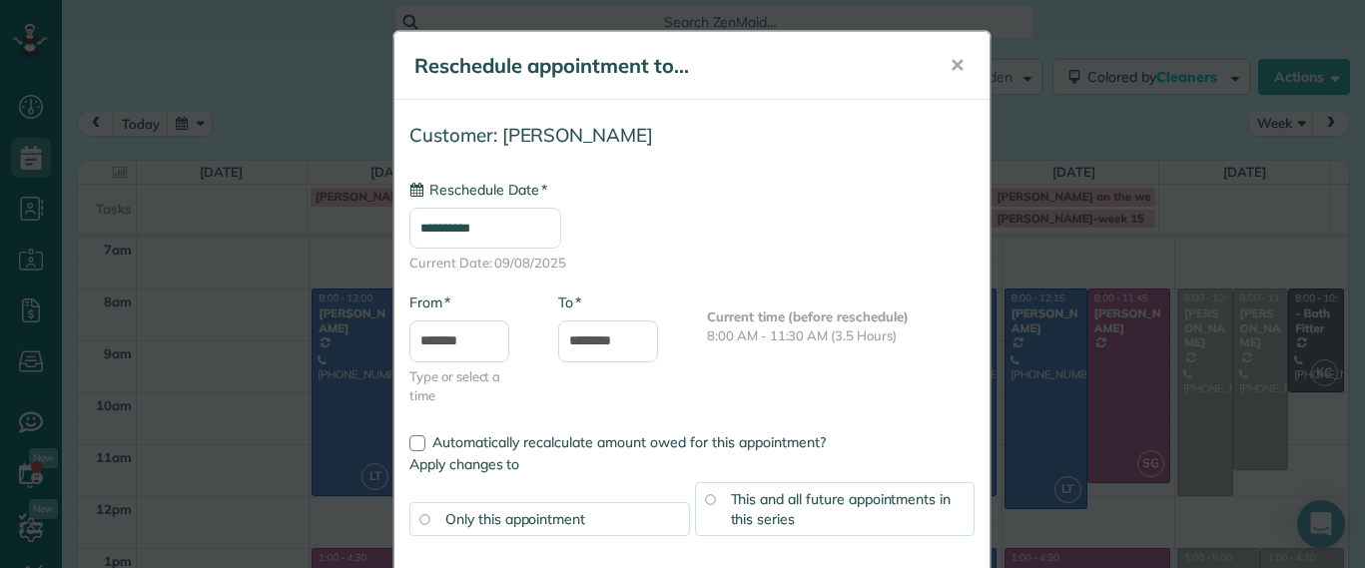
type input "**********"
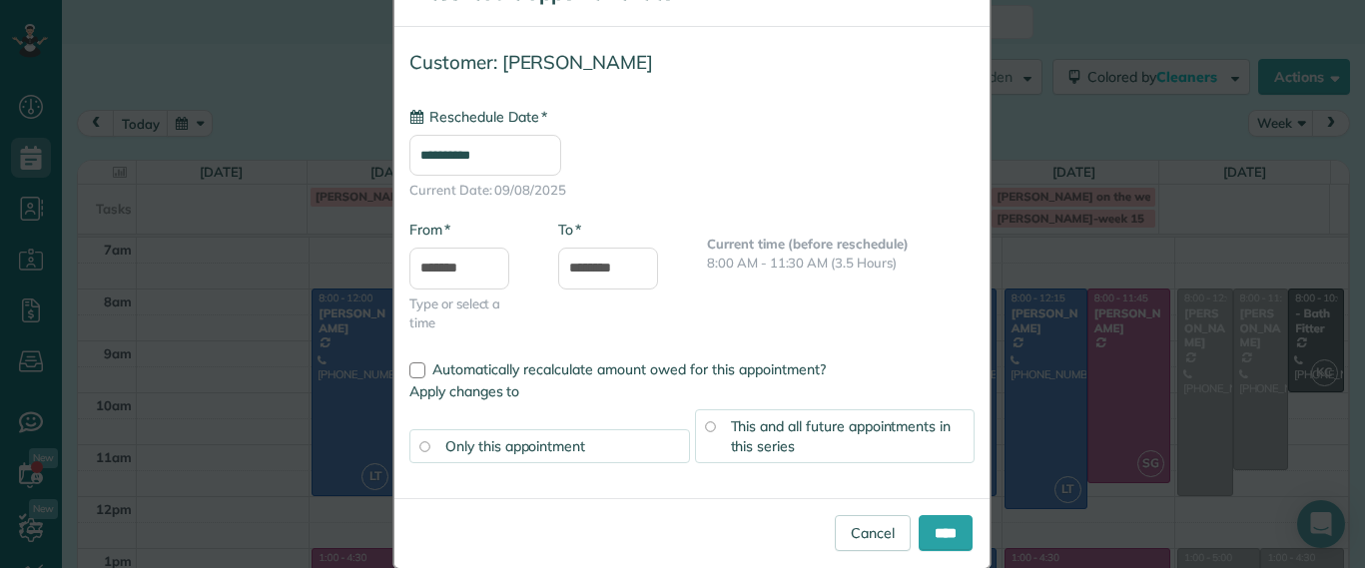
scroll to position [105, 0]
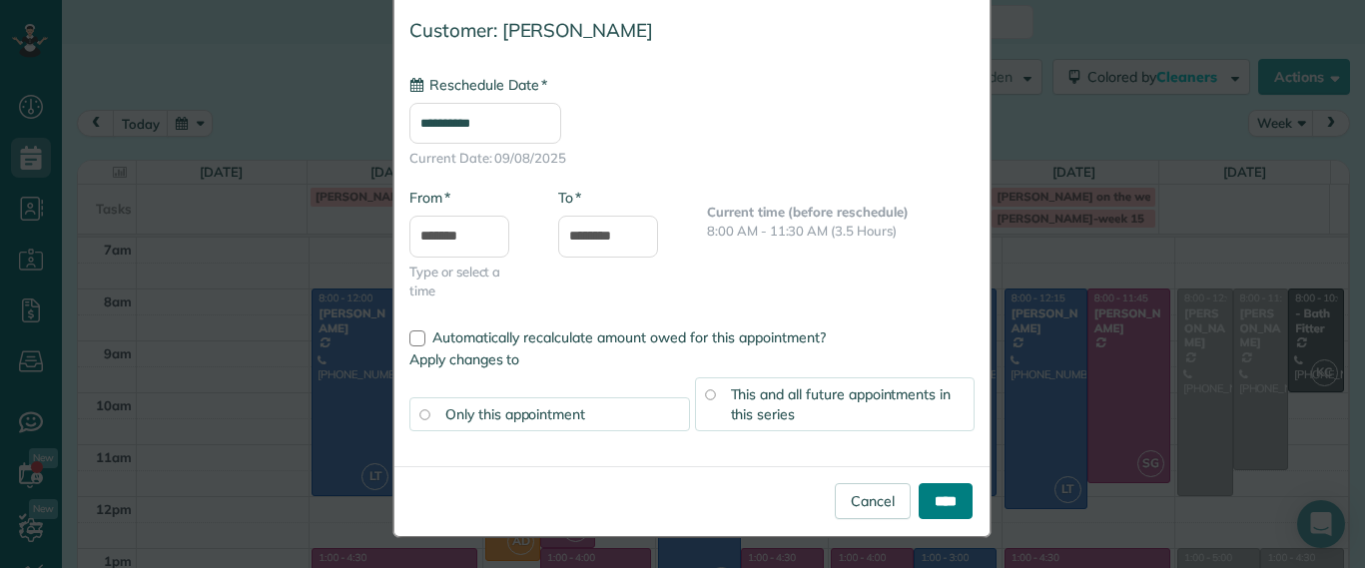
click at [951, 511] on input "****" at bounding box center [945, 501] width 54 height 36
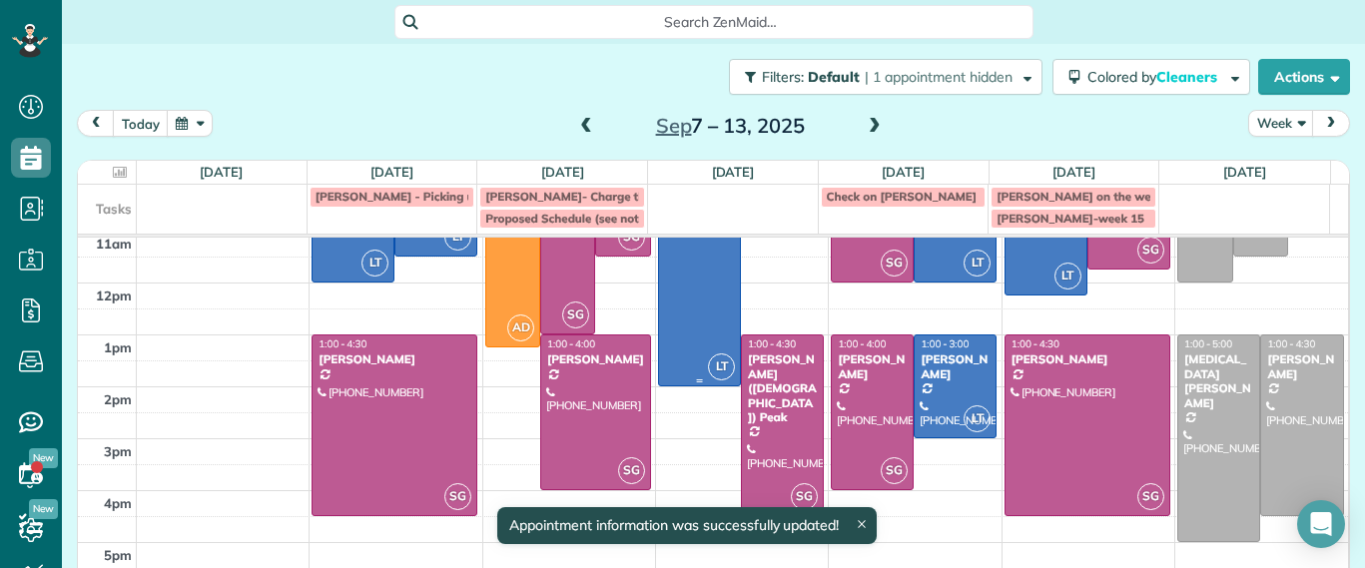
scroll to position [89, 0]
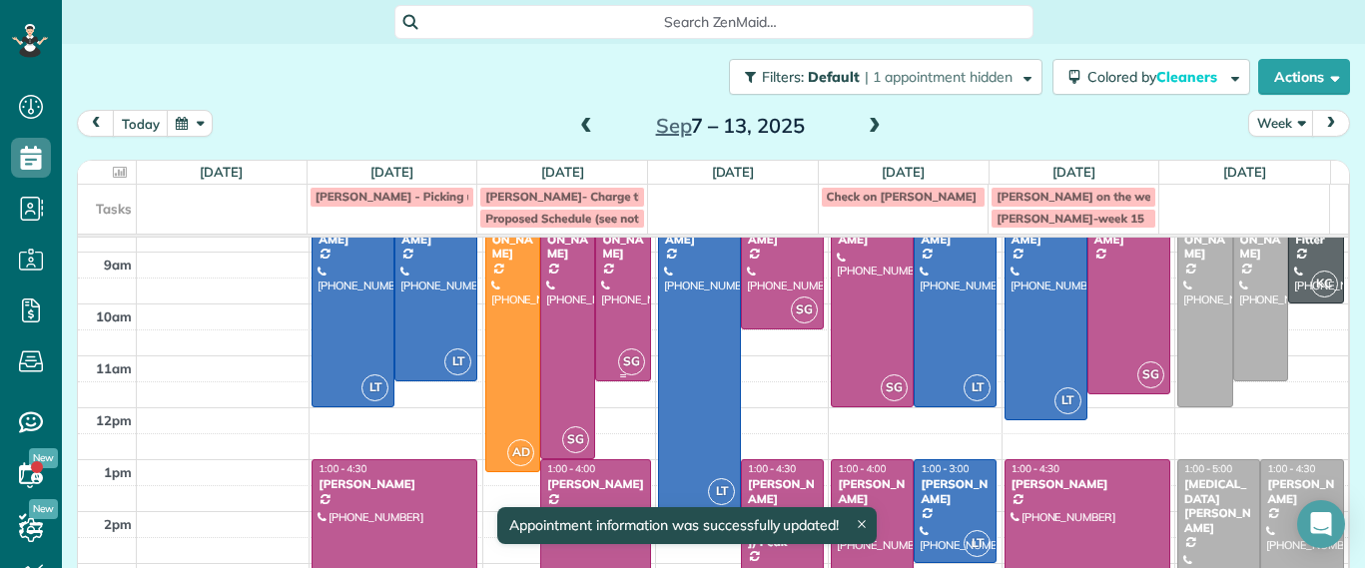
click at [626, 320] on div at bounding box center [622, 291] width 53 height 180
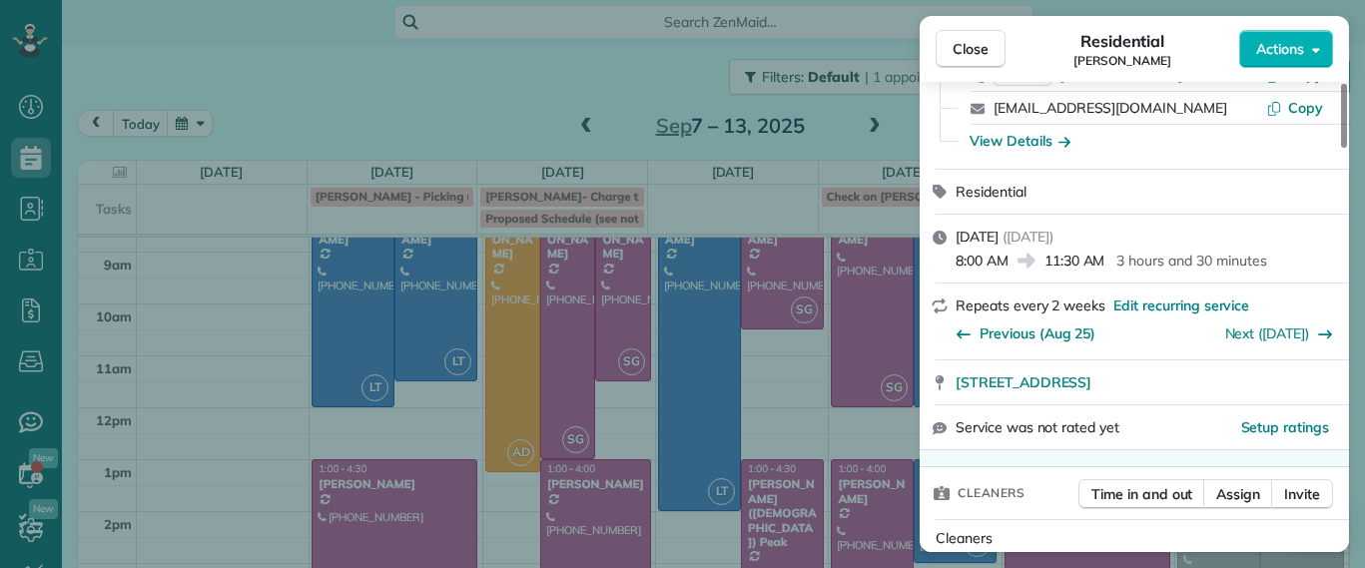
scroll to position [374, 0]
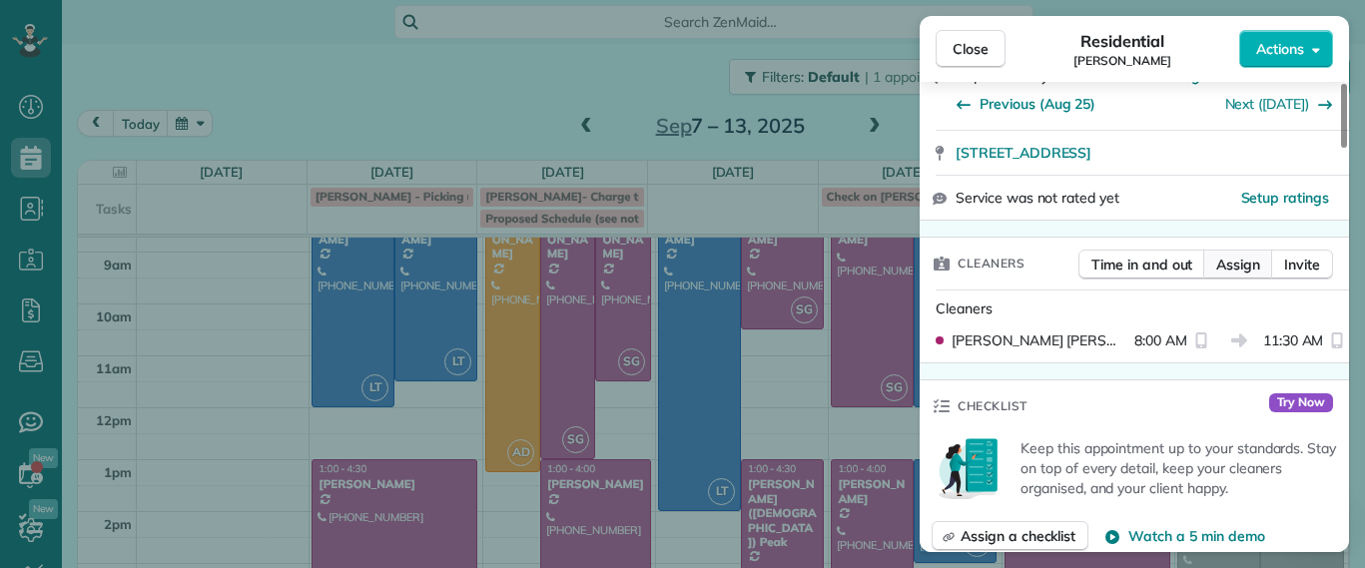
click at [1230, 261] on span "Assign" at bounding box center [1238, 265] width 44 height 20
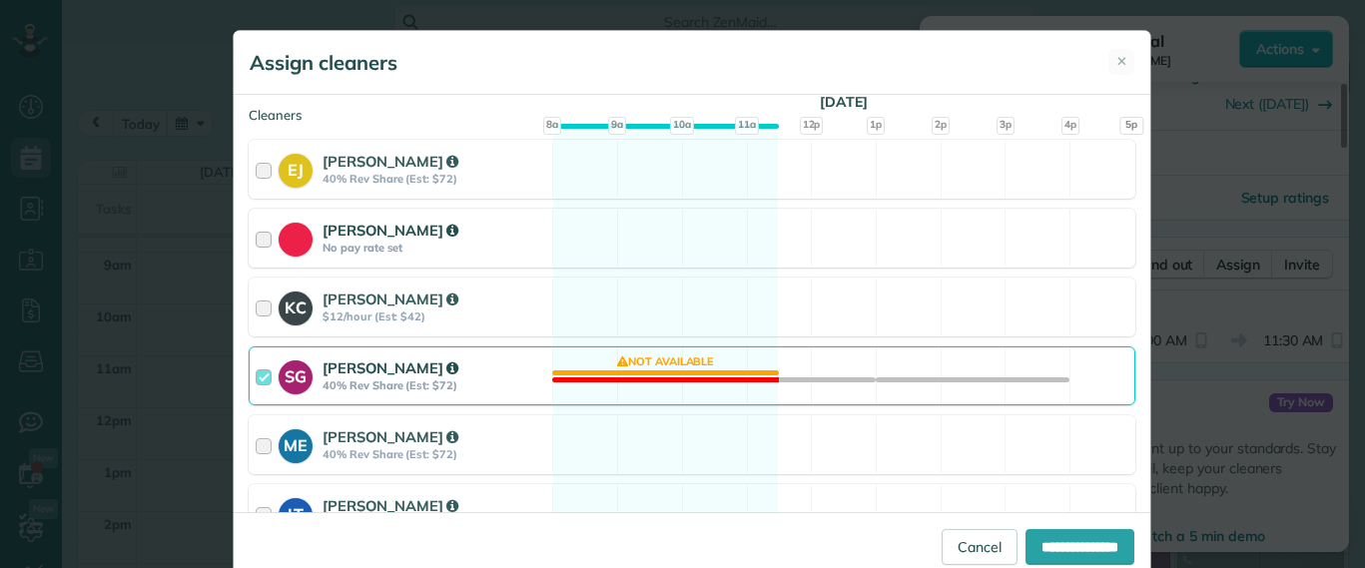
scroll to position [250, 0]
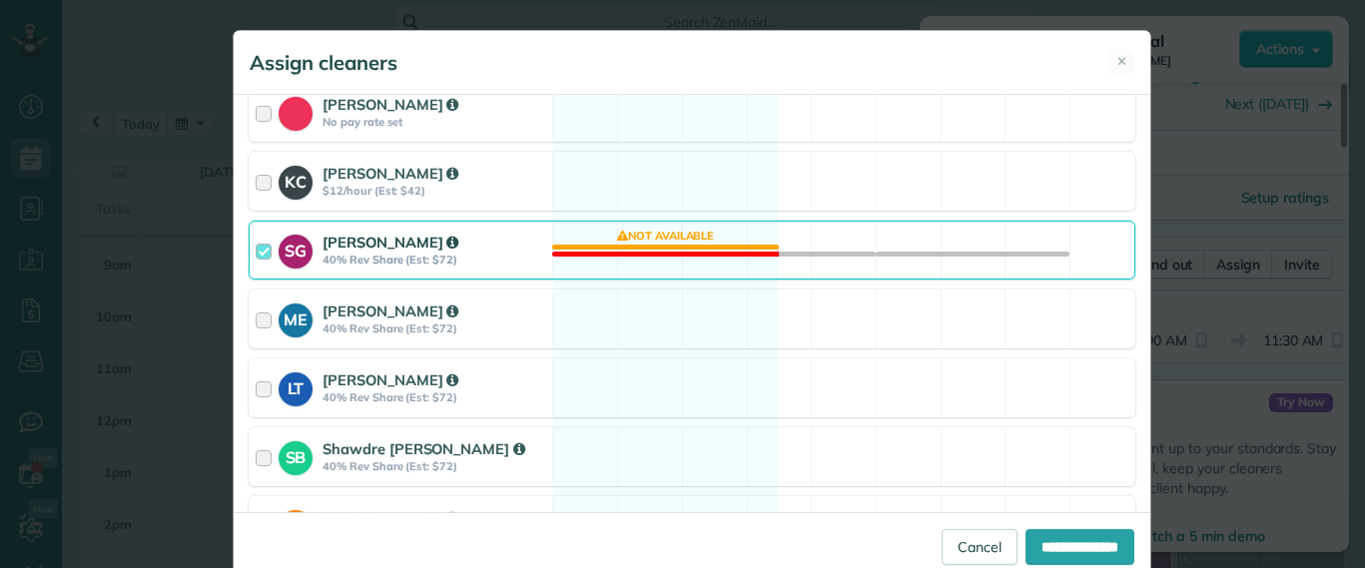
click at [635, 277] on div "SG Sophie Gibbs 40% Rev Share (Est: $72) Not available" at bounding box center [692, 250] width 887 height 59
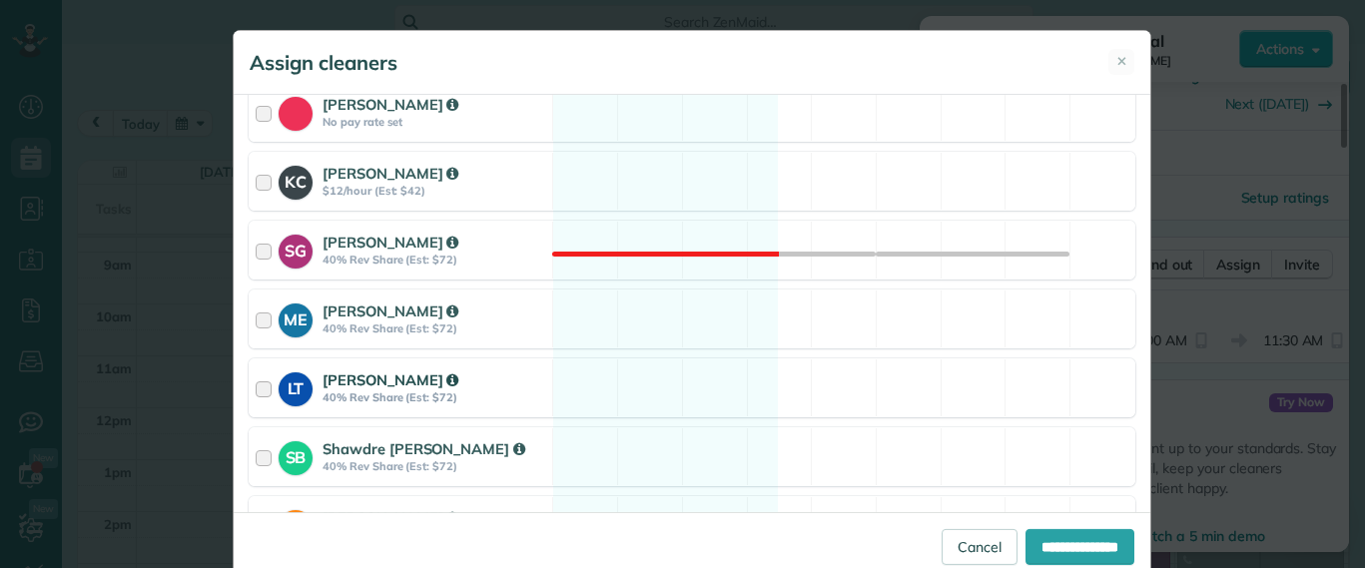
click at [630, 367] on div "LT Laura Thaller 40% Rev Share (Est: $72) Available" at bounding box center [692, 387] width 887 height 59
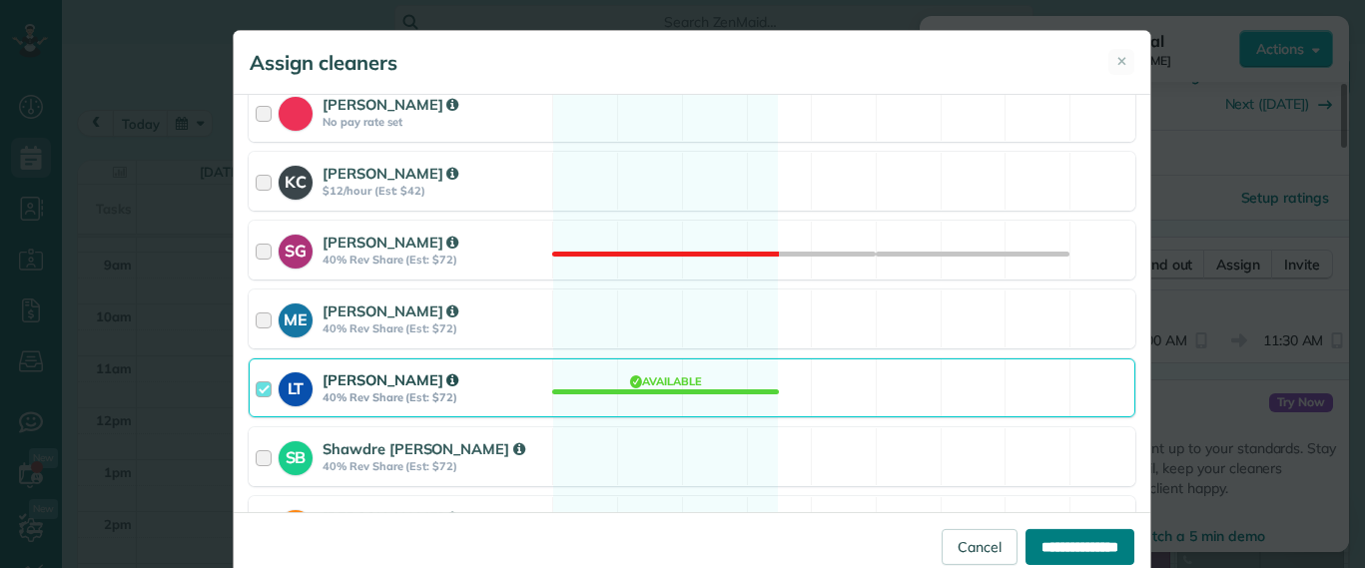
click at [1033, 535] on input "**********" at bounding box center [1079, 547] width 109 height 36
type input "**********"
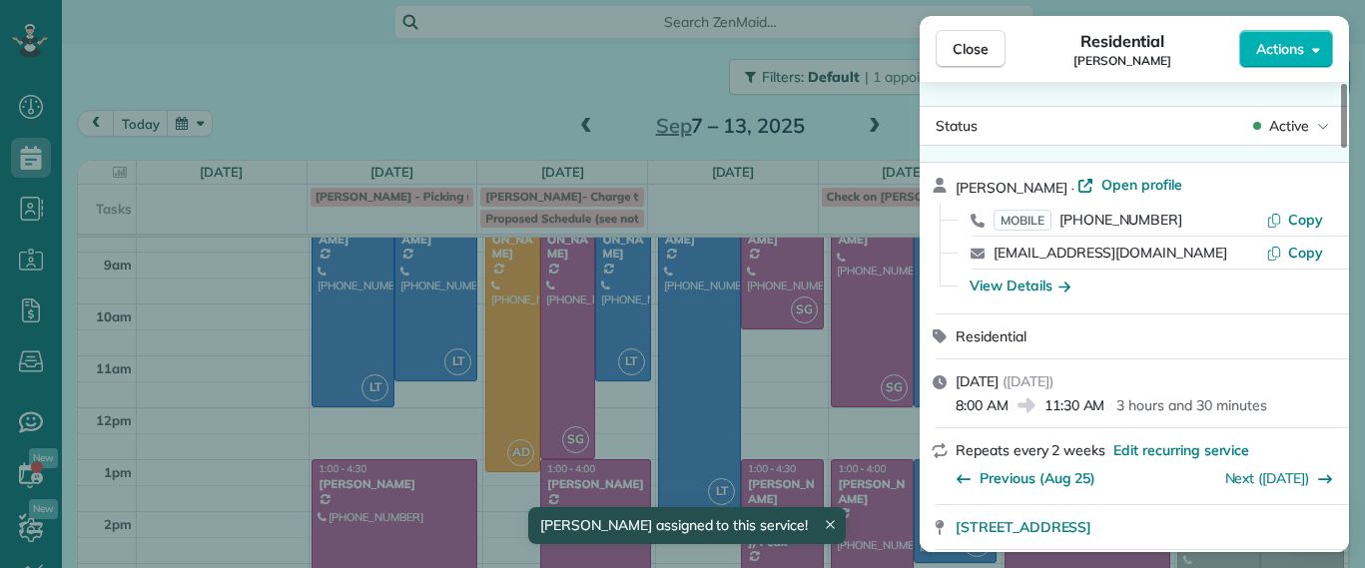
click at [763, 377] on div "Close Residential Imani Holmes Actions Status Active Imani Holmes · Open profil…" at bounding box center [682, 284] width 1365 height 568
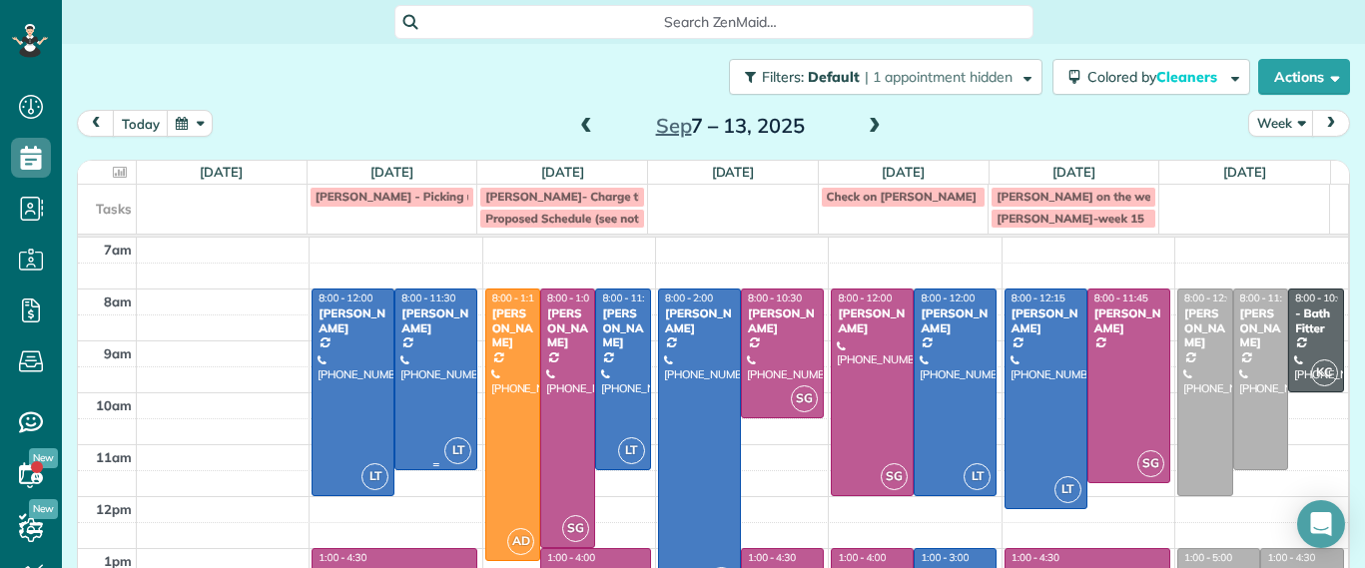
click at [447, 381] on div at bounding box center [435, 380] width 81 height 180
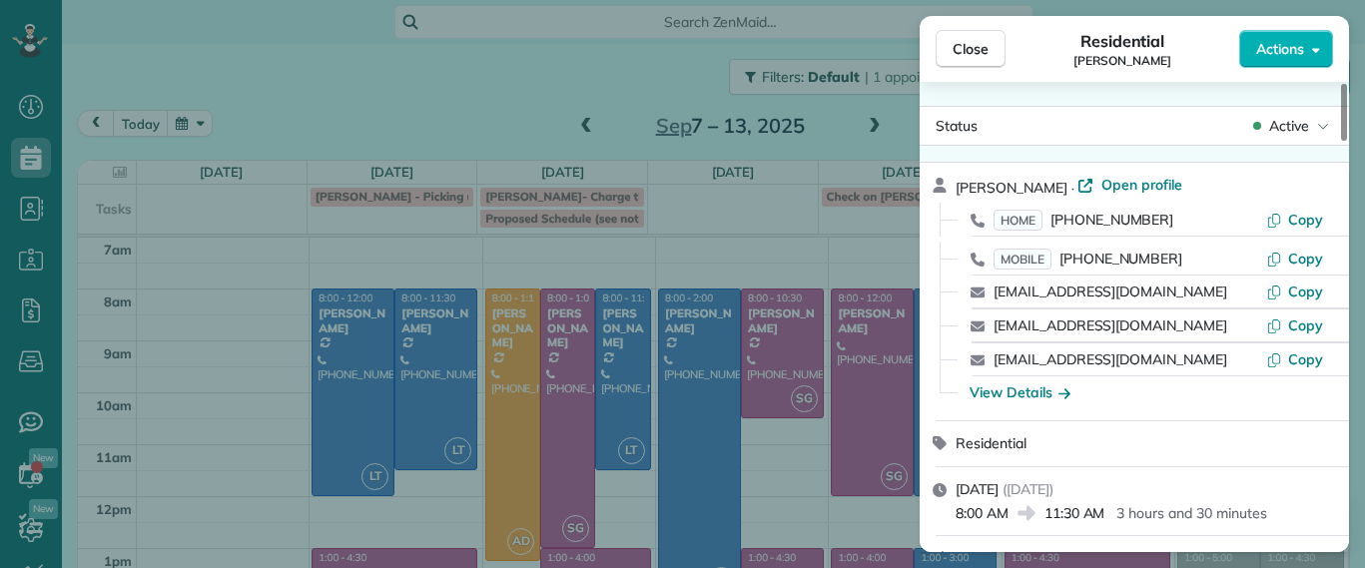
click at [431, 278] on div "Close Residential Julie Davi Actions Status Active Julie Davi · Open profile HO…" at bounding box center [682, 284] width 1365 height 568
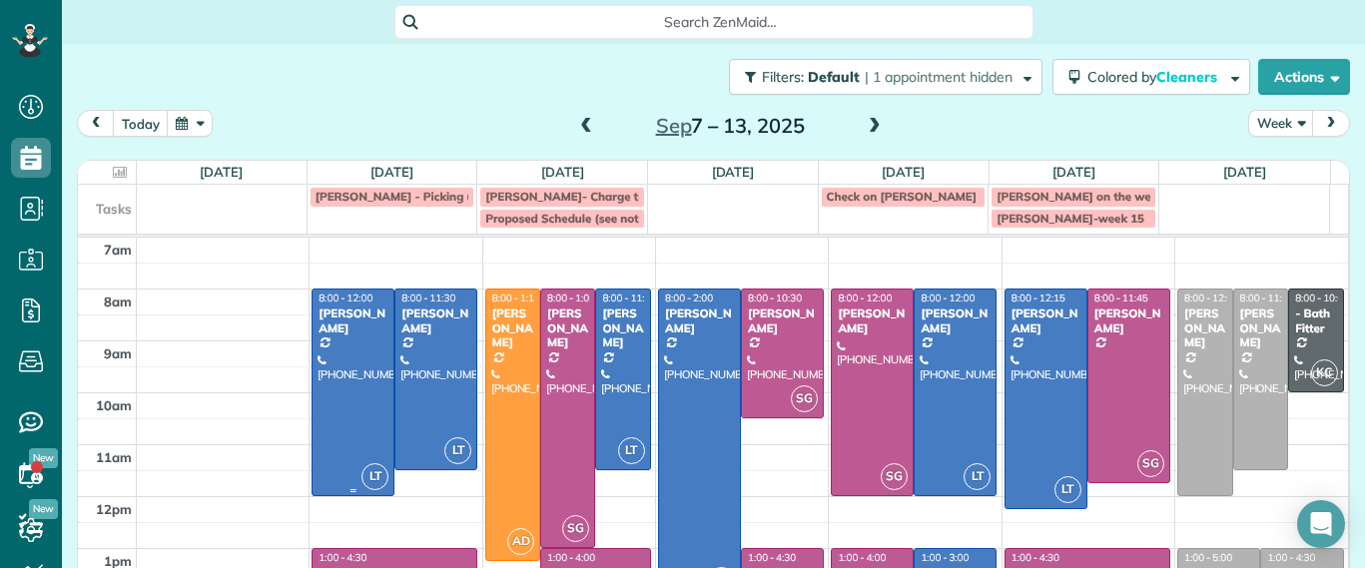
click at [339, 396] on div at bounding box center [352, 393] width 81 height 206
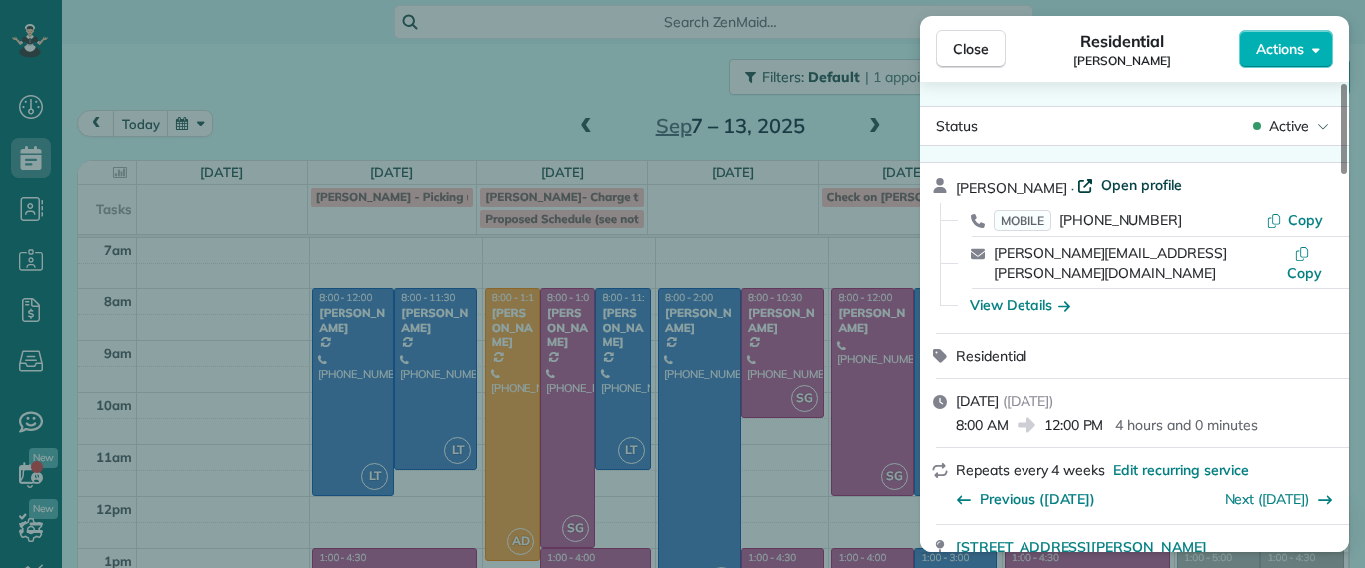
click at [1132, 188] on span "Open profile" at bounding box center [1141, 185] width 81 height 20
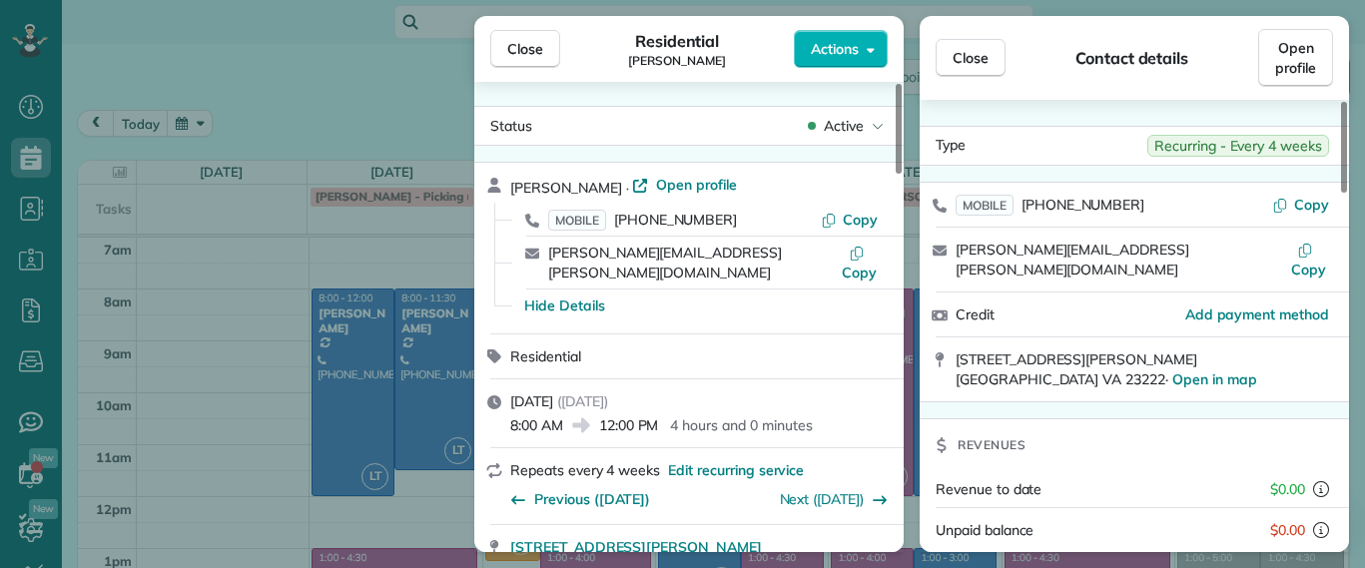
click at [385, 216] on div "Close Residential Danielle Leek Actions Status Active Danielle Leek · Open prof…" at bounding box center [682, 284] width 1365 height 568
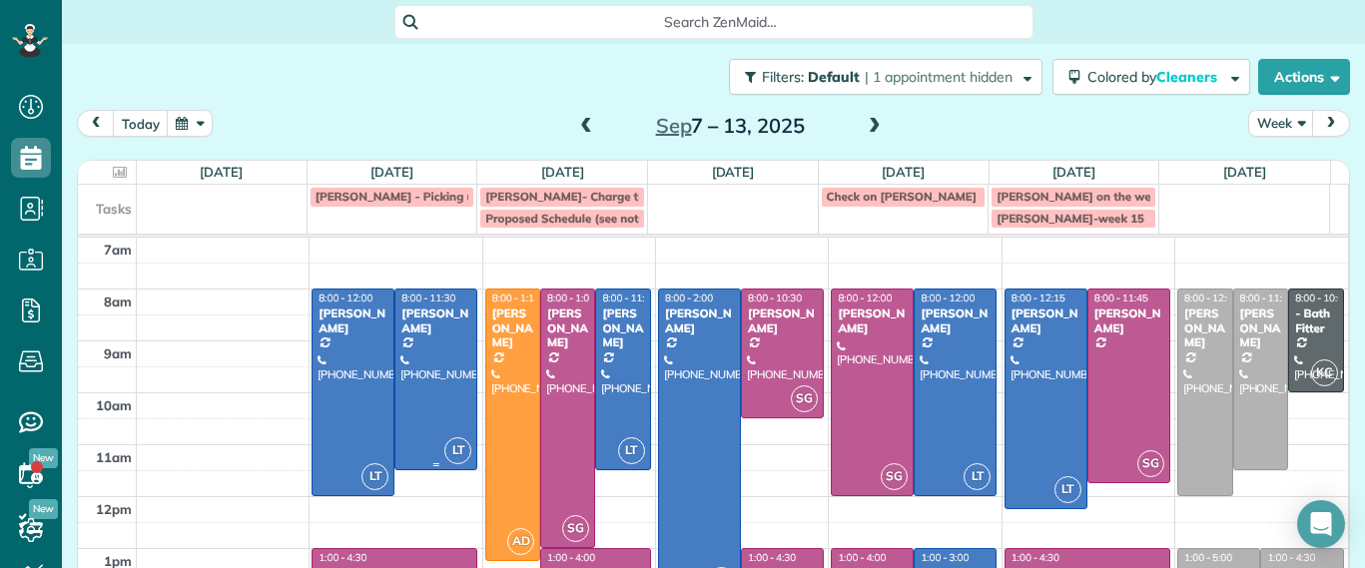
click at [450, 357] on div at bounding box center [435, 380] width 81 height 180
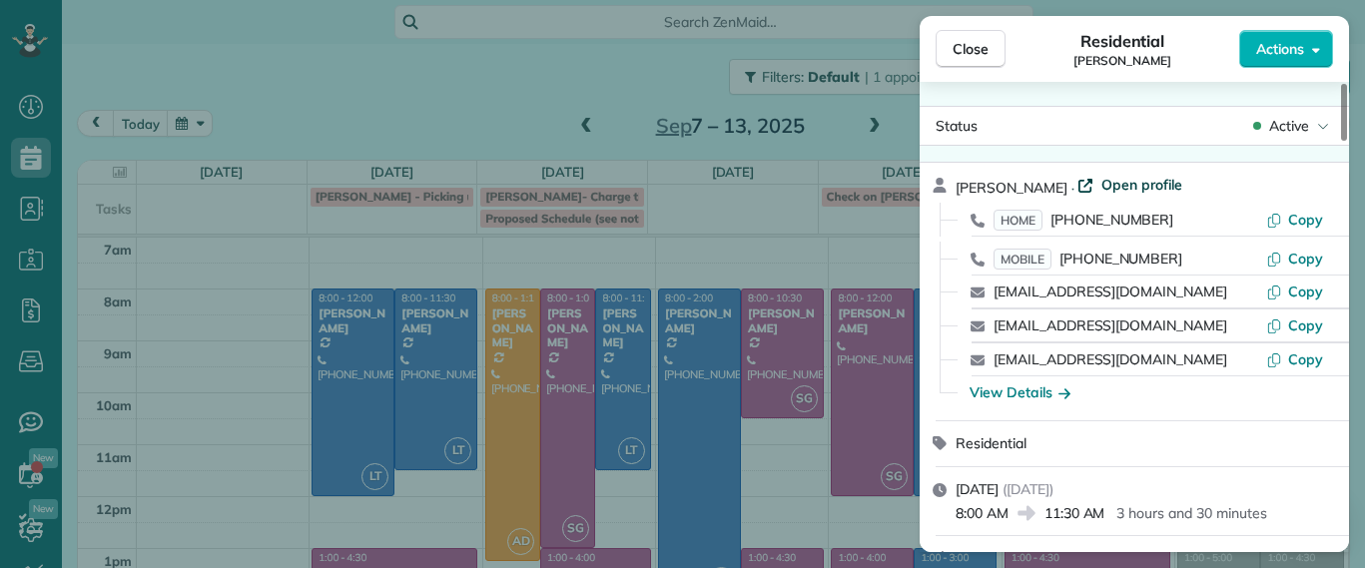
click at [1121, 178] on span "Open profile" at bounding box center [1141, 185] width 81 height 20
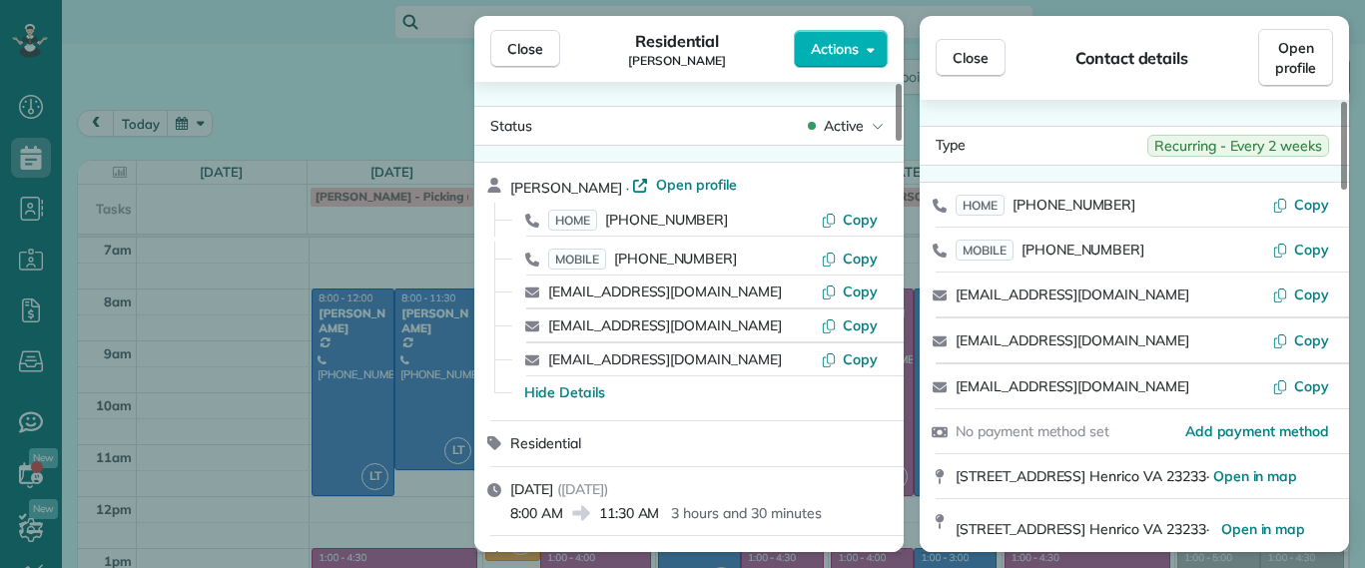
click at [256, 282] on div "Close Residential Julie Davi Actions Status Active Julie Davi · Open profile HO…" at bounding box center [682, 284] width 1365 height 568
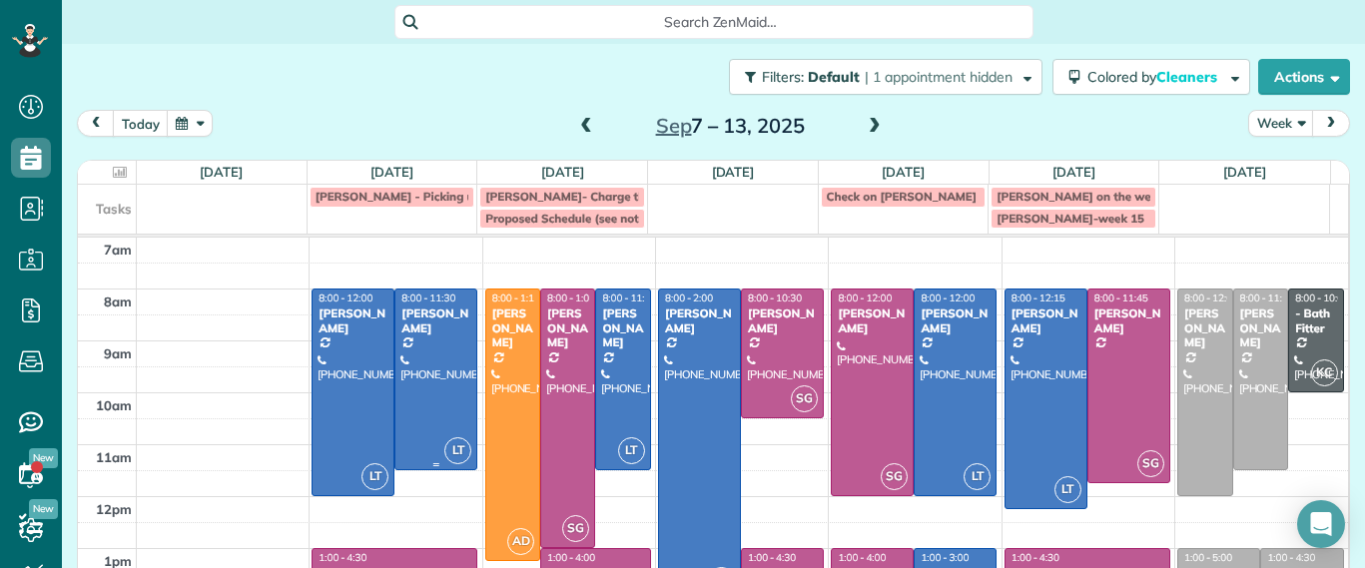
click at [416, 393] on div at bounding box center [435, 380] width 81 height 180
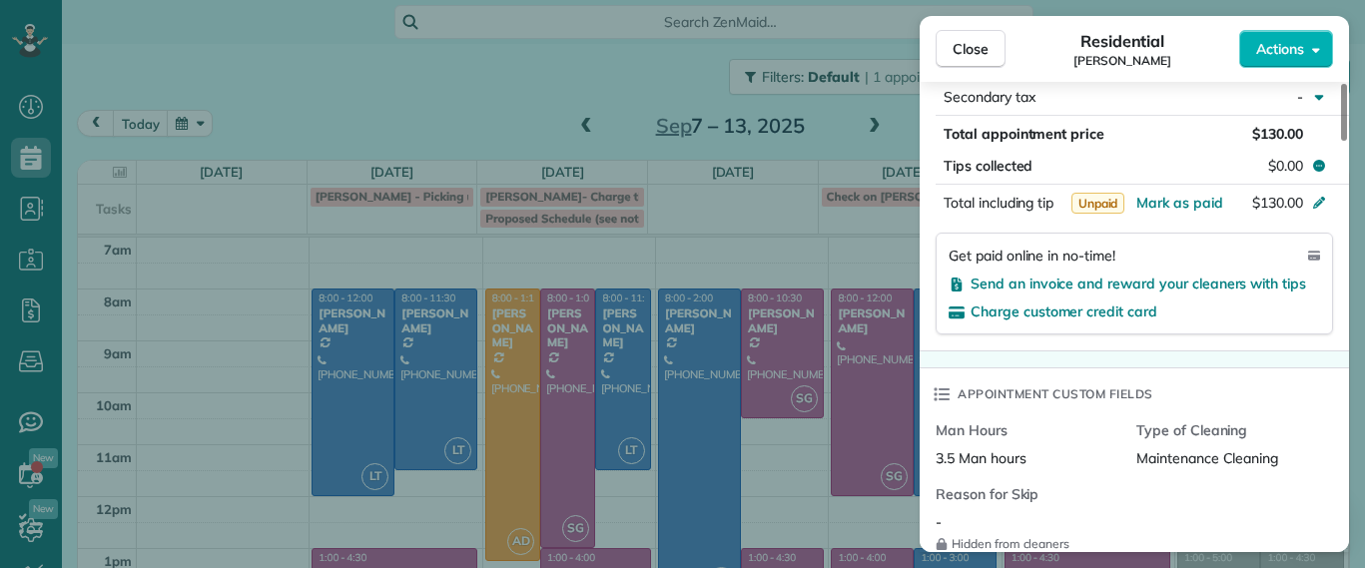
scroll to position [1005, 0]
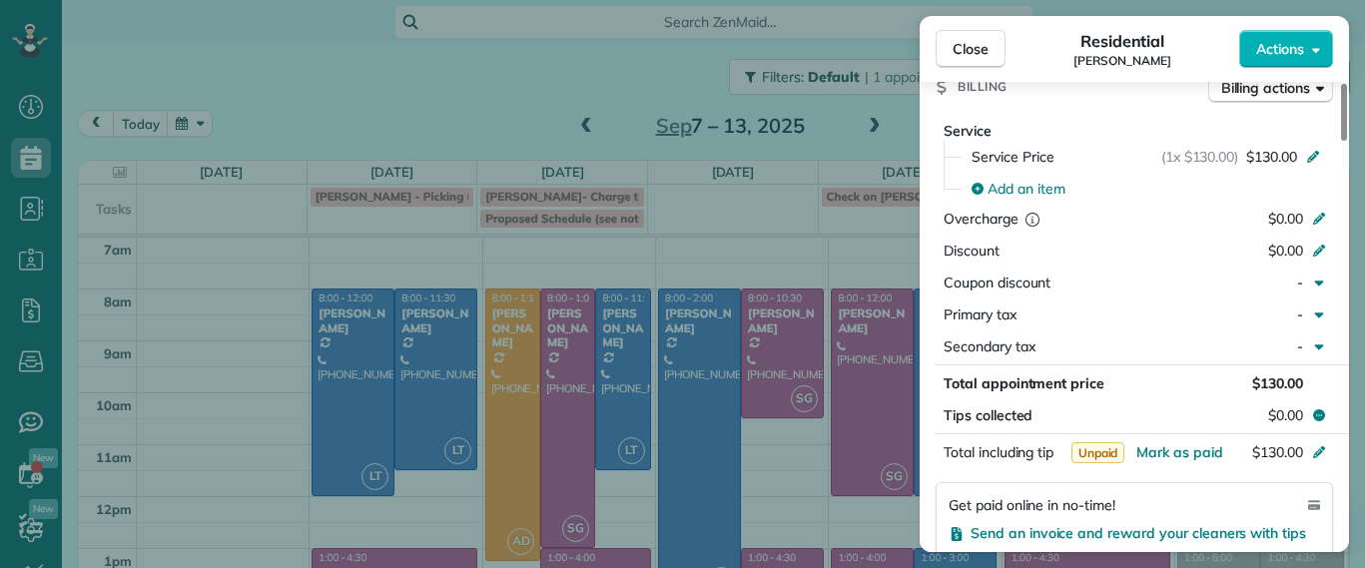
click at [311, 356] on div "Close Residential Julie Davi Actions Status Active Julie Davi · Open profile HO…" at bounding box center [682, 284] width 1365 height 568
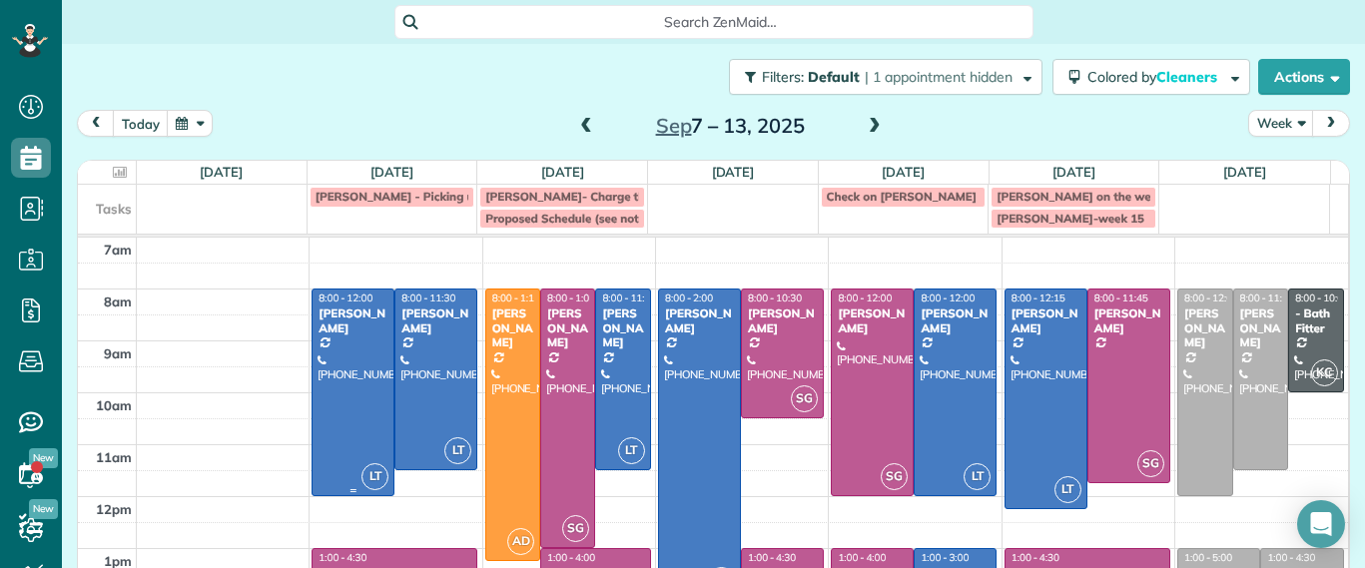
click at [336, 365] on div at bounding box center [352, 393] width 81 height 206
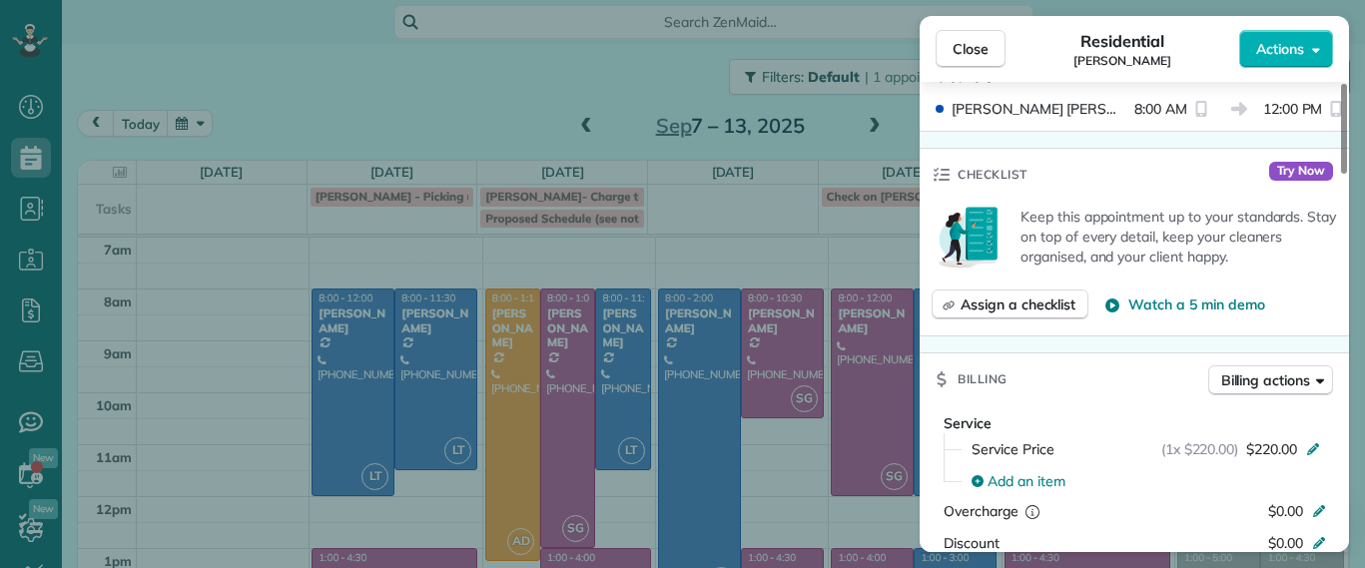
scroll to position [1375, 0]
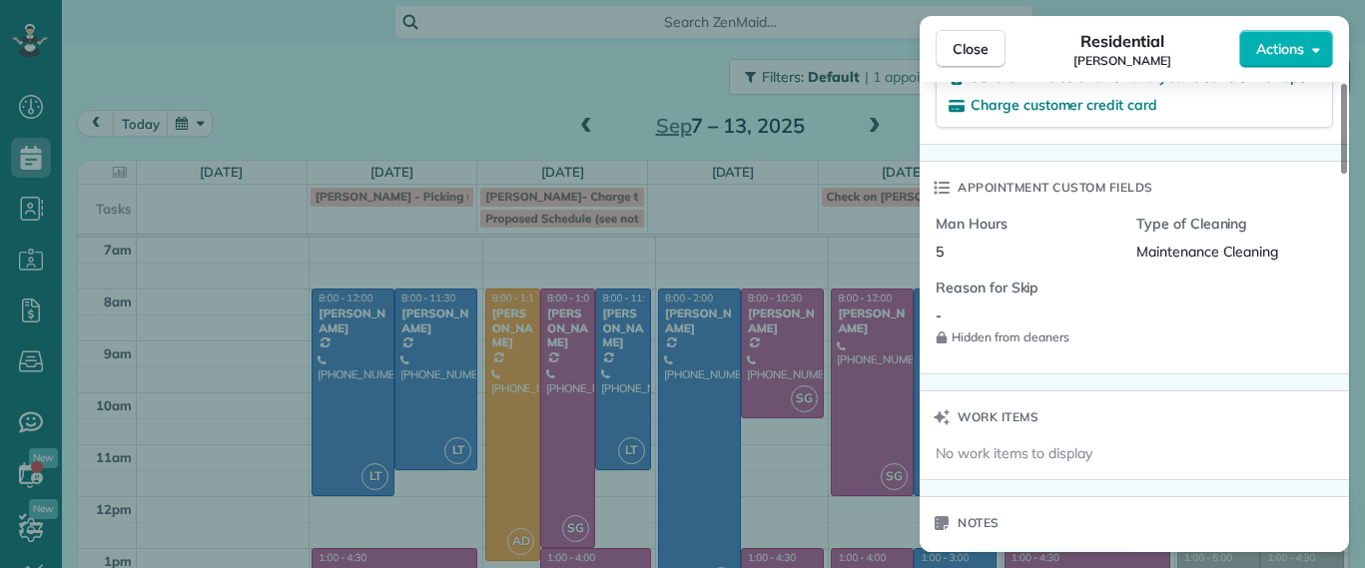
click at [197, 284] on div "Close Residential Danielle Leek Actions Status Active Danielle Leek · Open prof…" at bounding box center [682, 284] width 1365 height 568
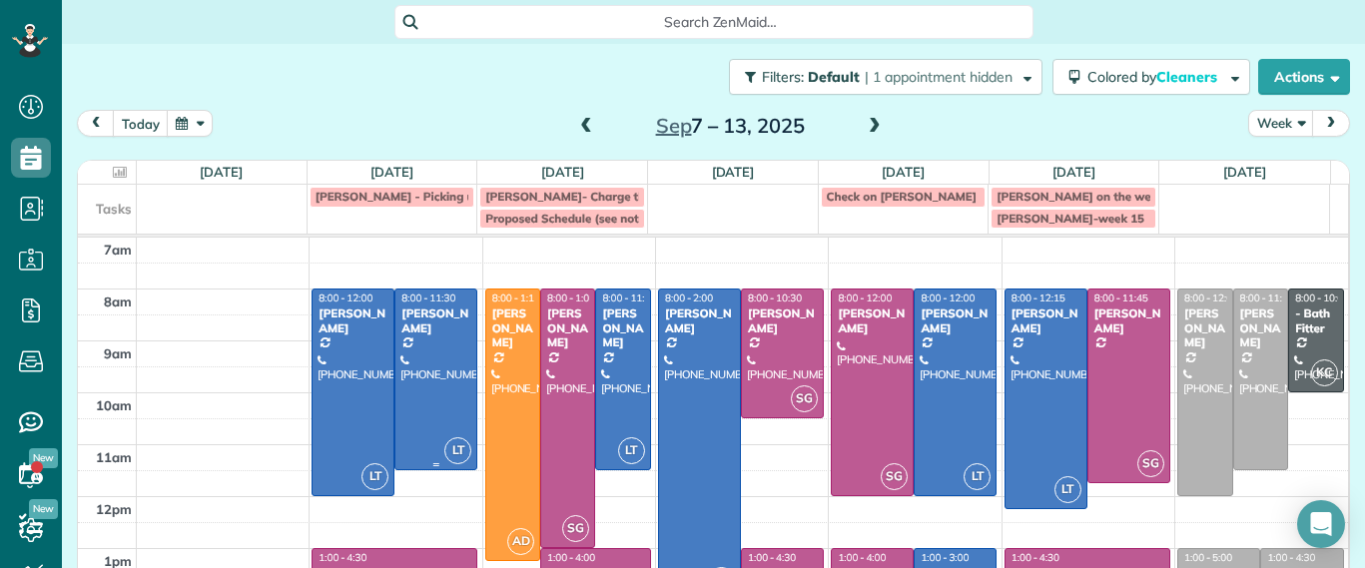
click at [450, 413] on div at bounding box center [435, 380] width 81 height 180
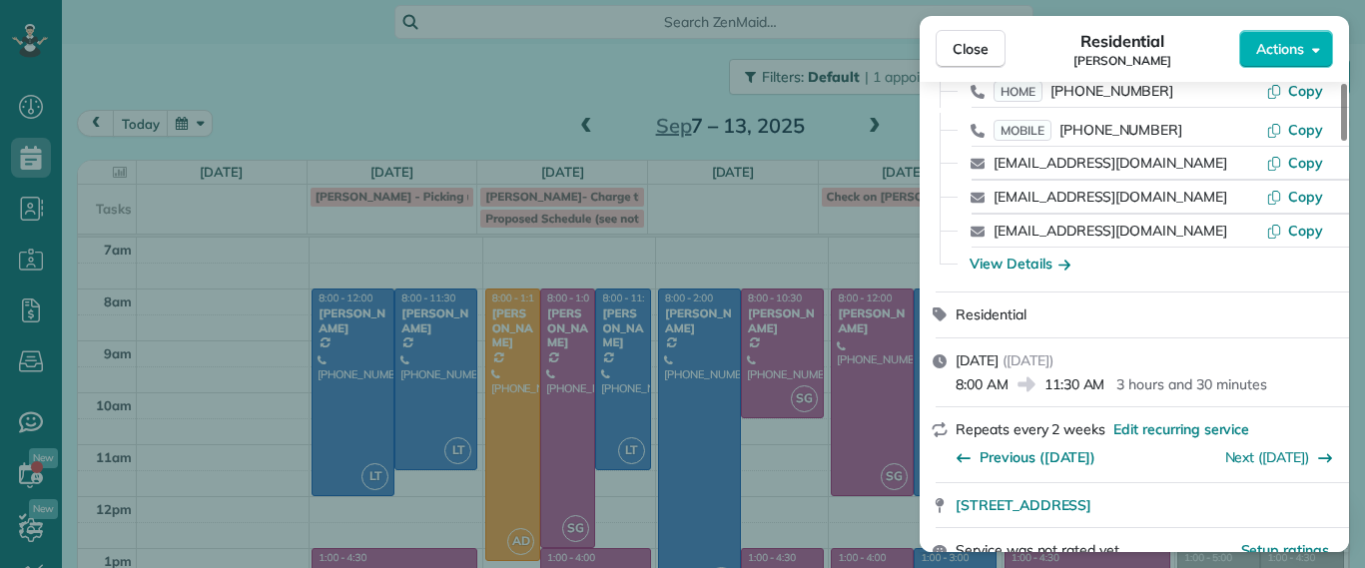
scroll to position [255, 0]
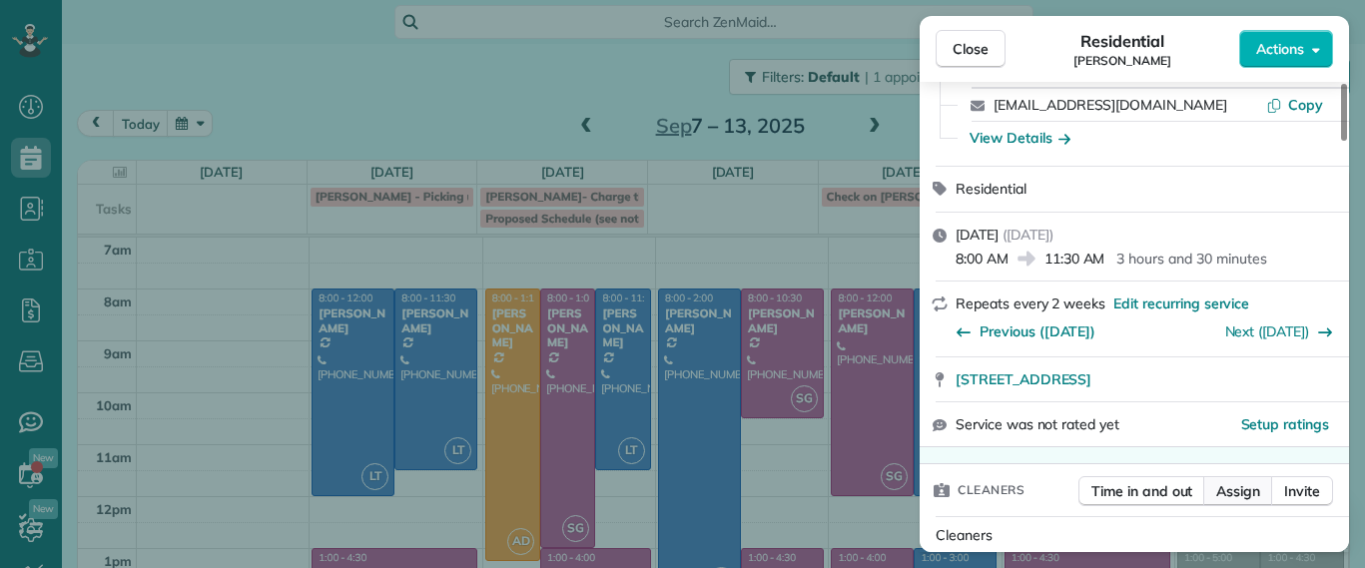
click at [1241, 488] on span "Assign" at bounding box center [1238, 491] width 44 height 20
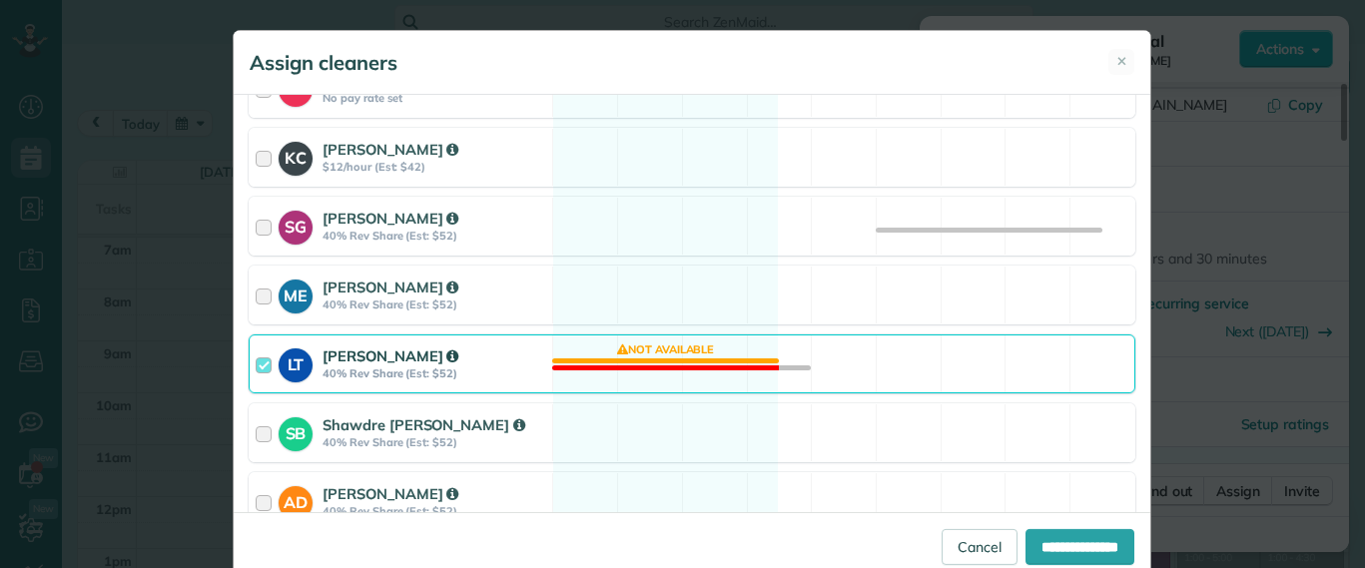
scroll to position [374, 0]
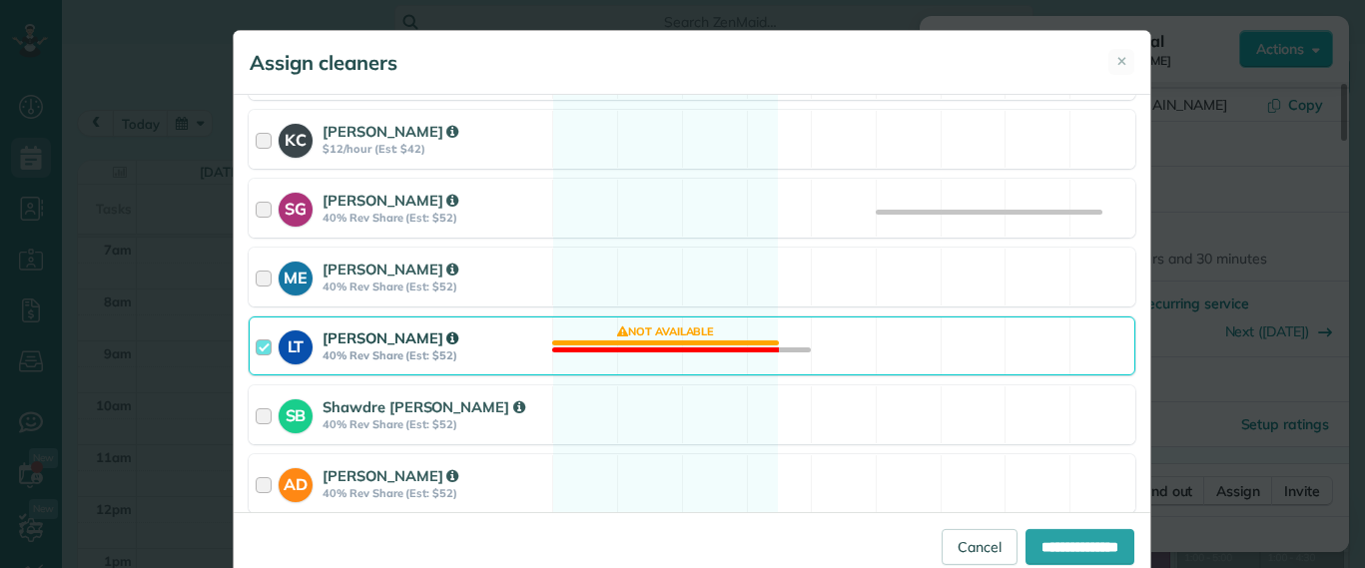
click at [696, 358] on div "LT Laura Thaller 40% Rev Share (Est: $52) Not available" at bounding box center [692, 345] width 887 height 59
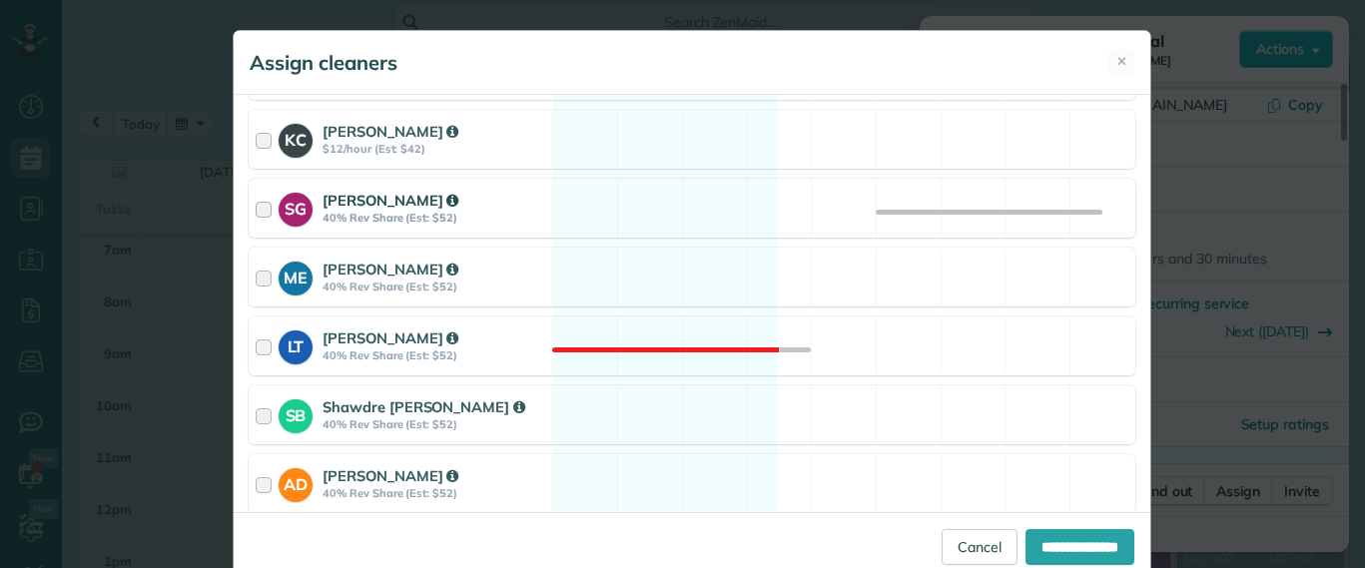
click at [664, 230] on div "SG Sophie Gibbs 40% Rev Share (Est: $52) Available" at bounding box center [692, 208] width 887 height 59
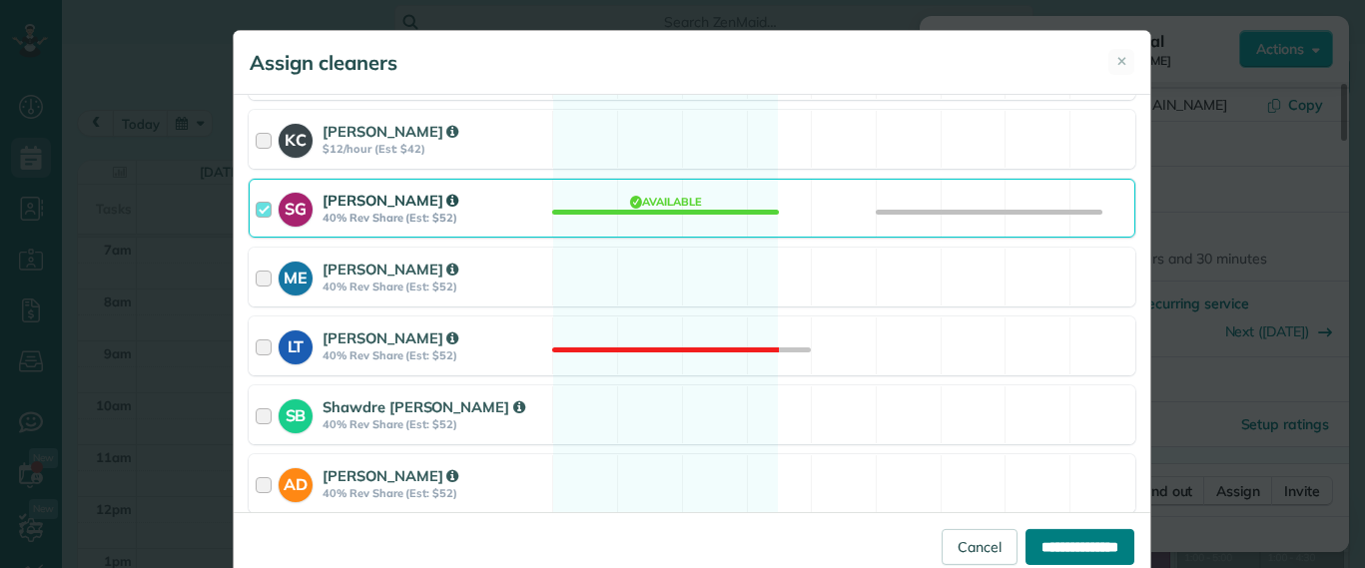
click at [1066, 539] on input "**********" at bounding box center [1079, 547] width 109 height 36
type input "**********"
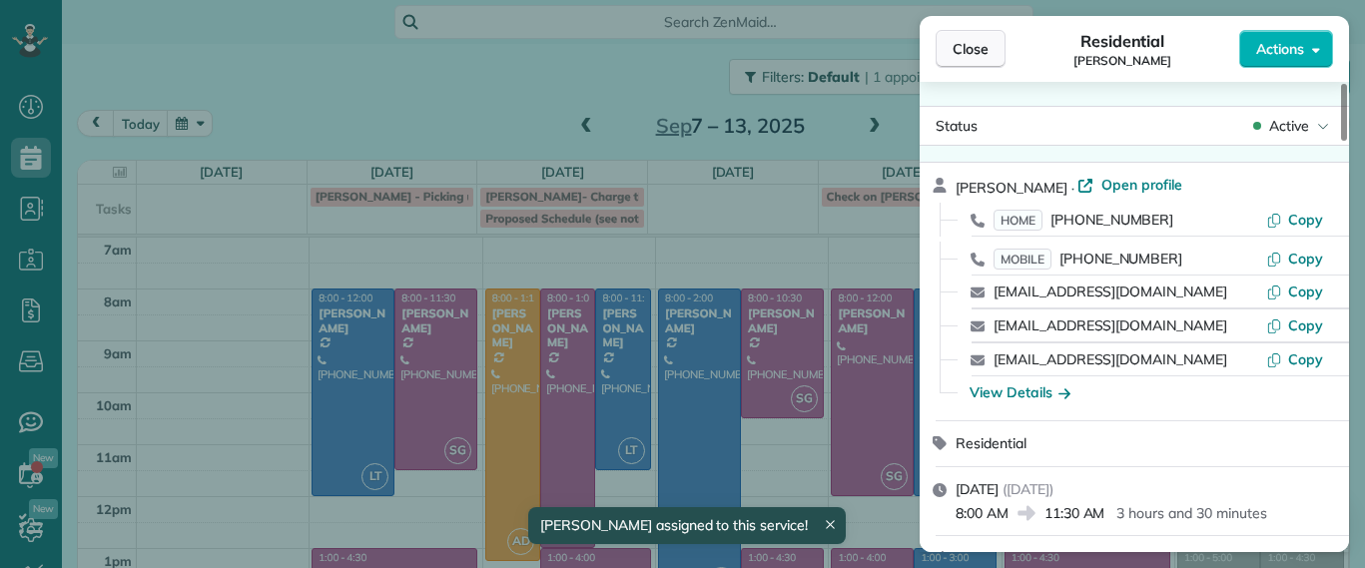
click at [975, 54] on span "Close" at bounding box center [970, 49] width 36 height 20
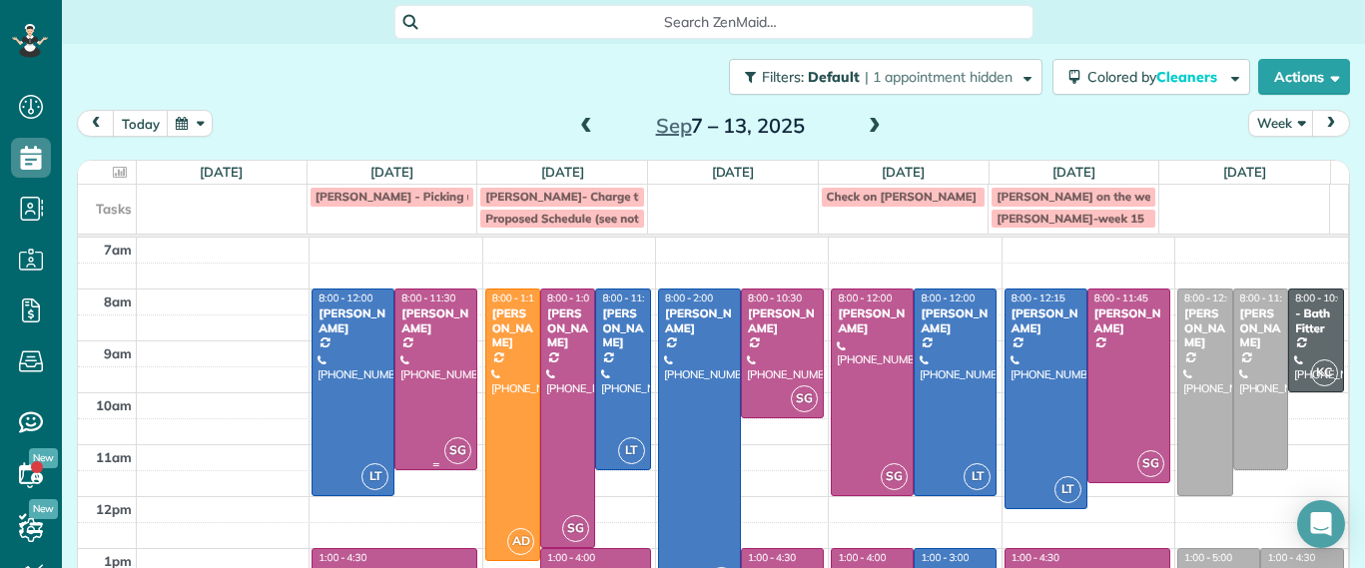
click at [441, 390] on div at bounding box center [435, 380] width 81 height 180
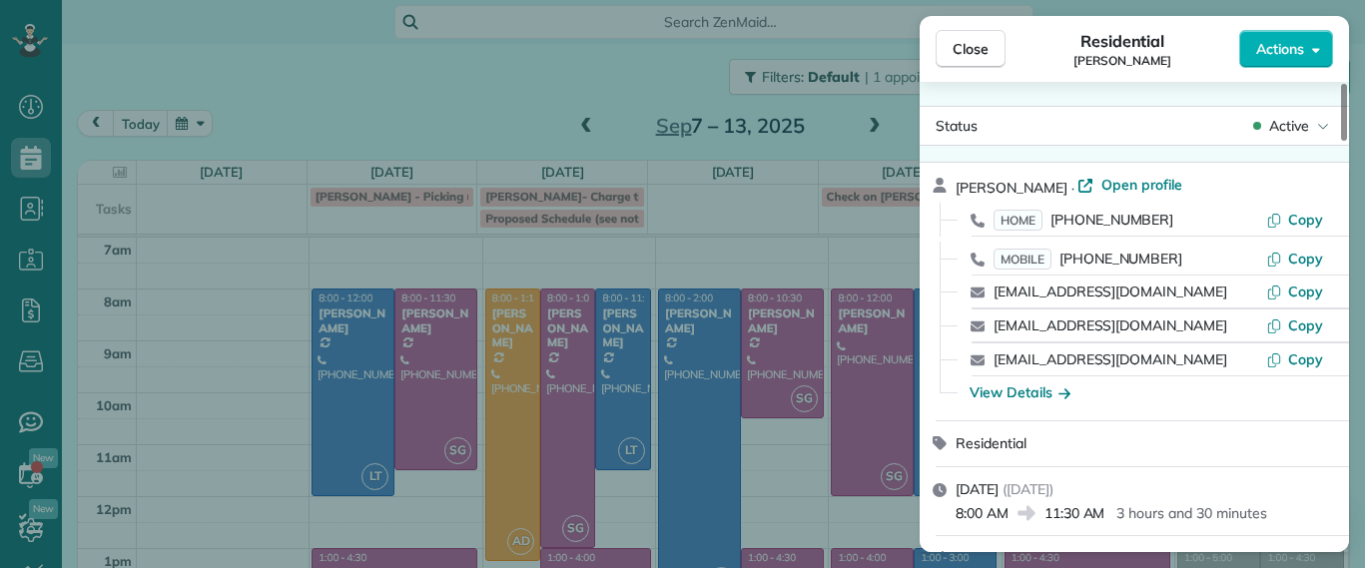
click at [493, 105] on div "Close Residential Julie Davi Actions Status Active Julie Davi · Open profile HO…" at bounding box center [682, 284] width 1365 height 568
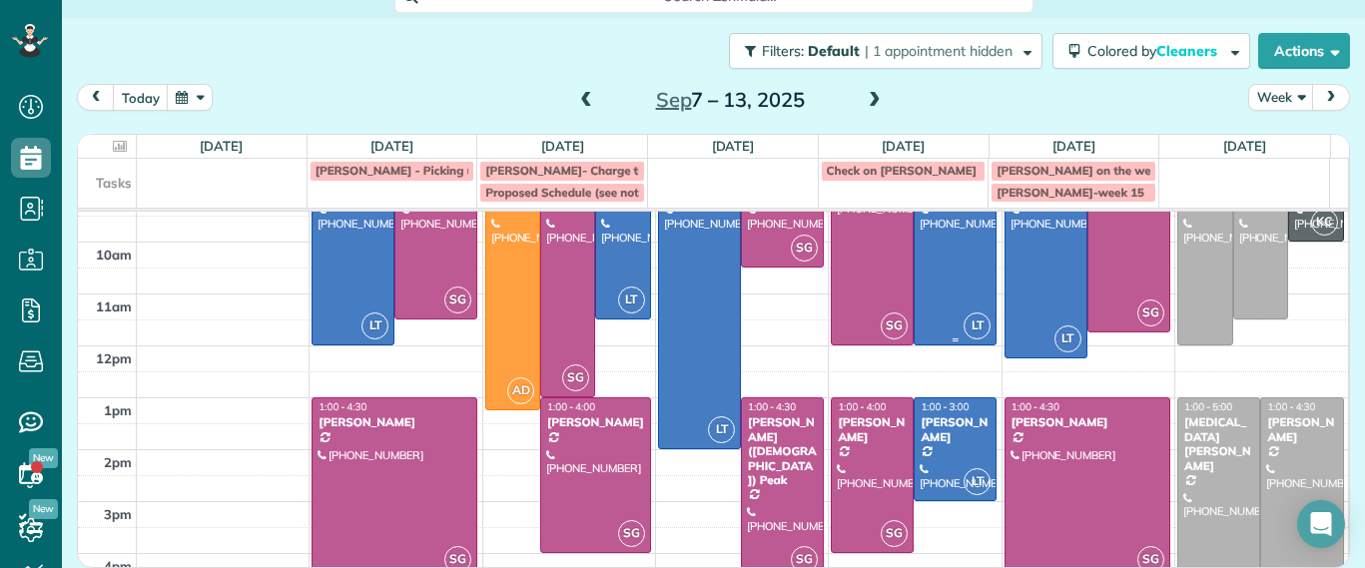
scroll to position [214, 0]
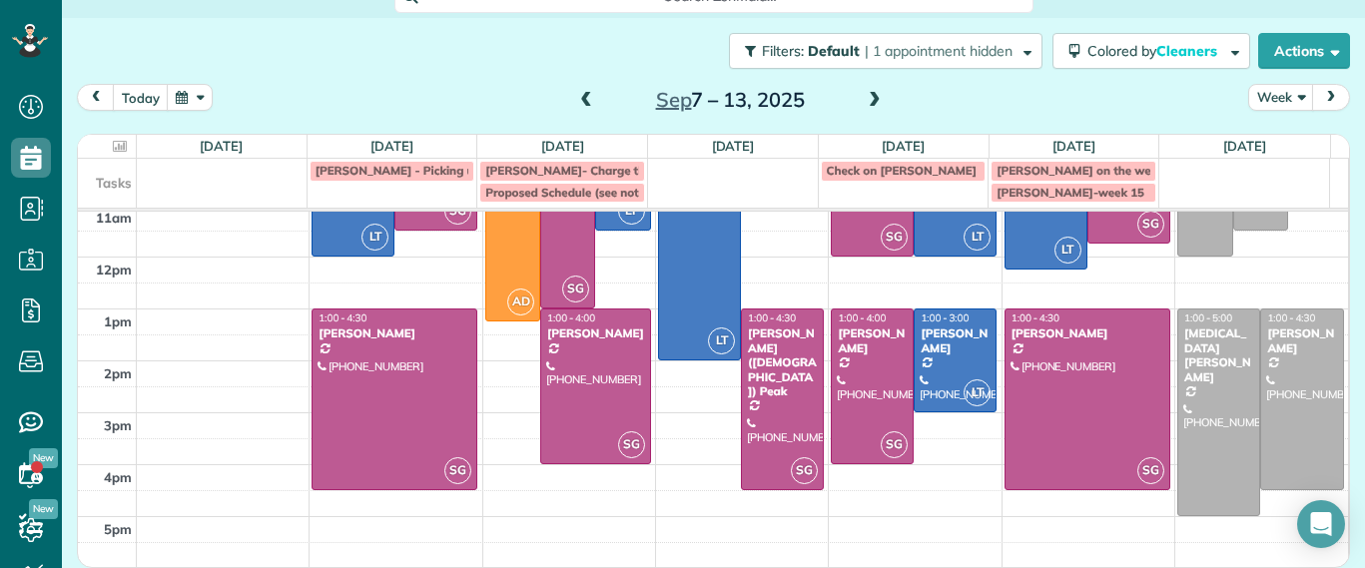
click at [864, 109] on span at bounding box center [875, 101] width 22 height 18
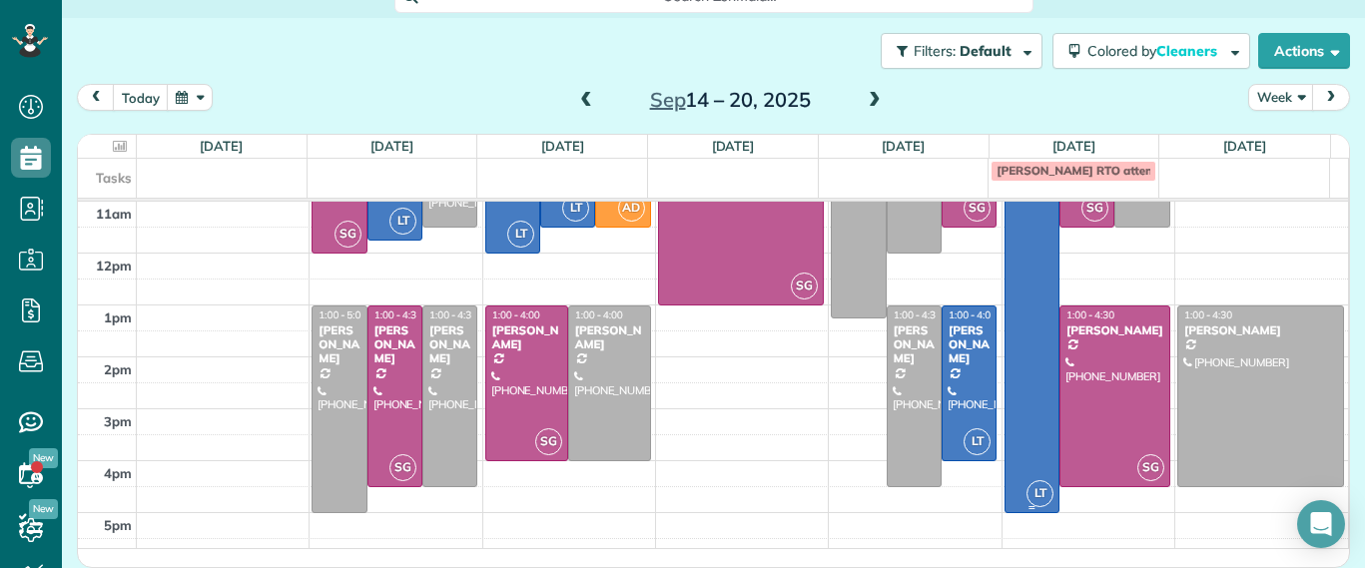
scroll to position [224, 0]
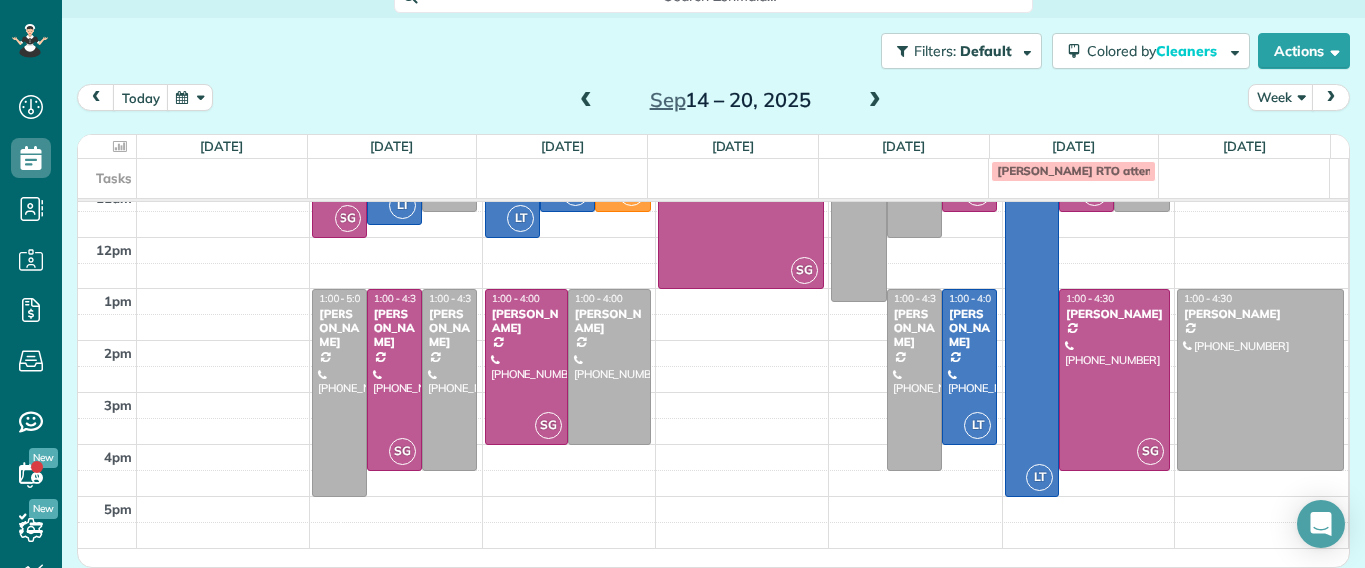
click at [584, 106] on span at bounding box center [586, 101] width 22 height 18
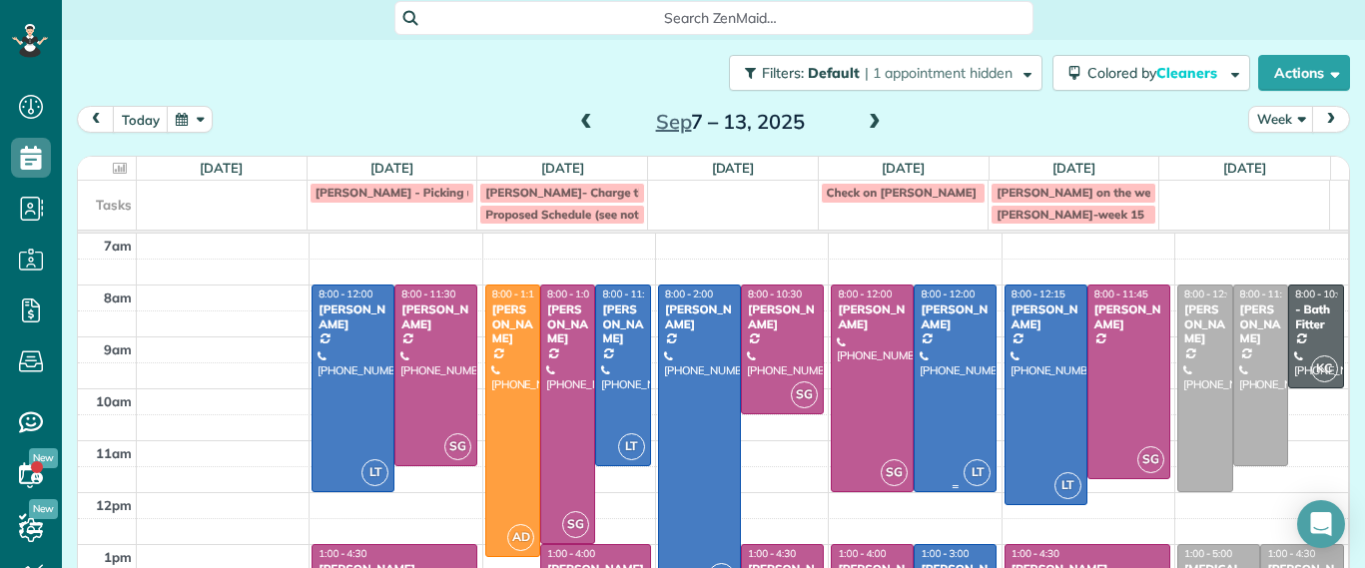
scroll to position [0, 0]
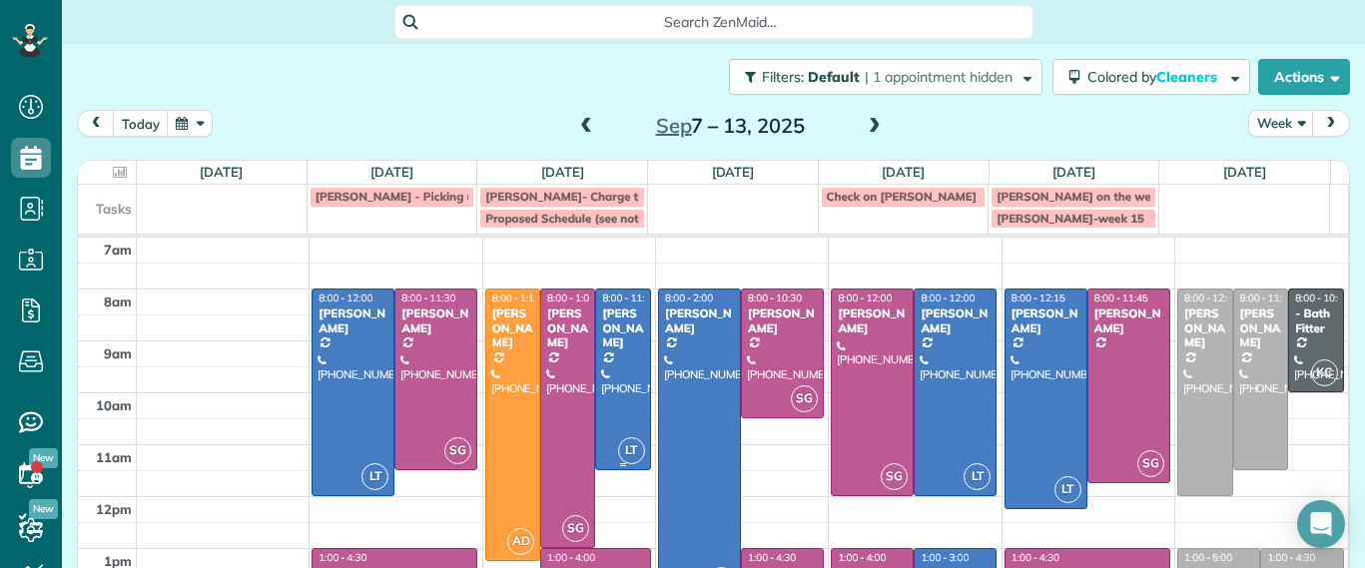
click at [601, 348] on div "Imani Holmes" at bounding box center [622, 327] width 43 height 43
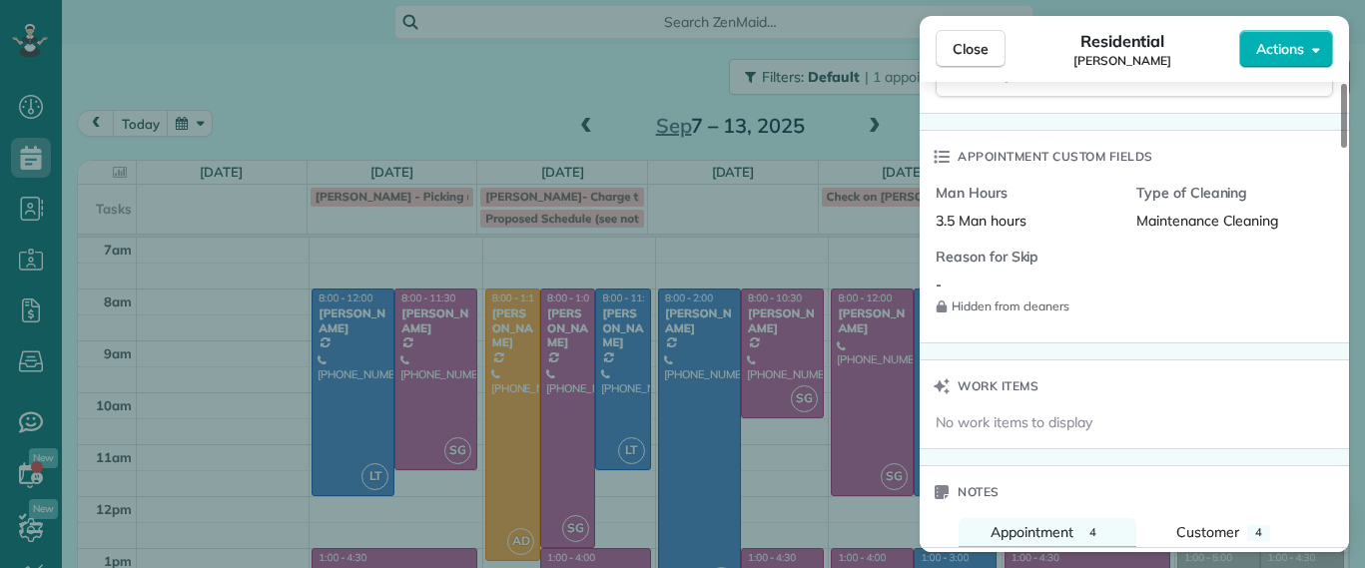
scroll to position [1764, 0]
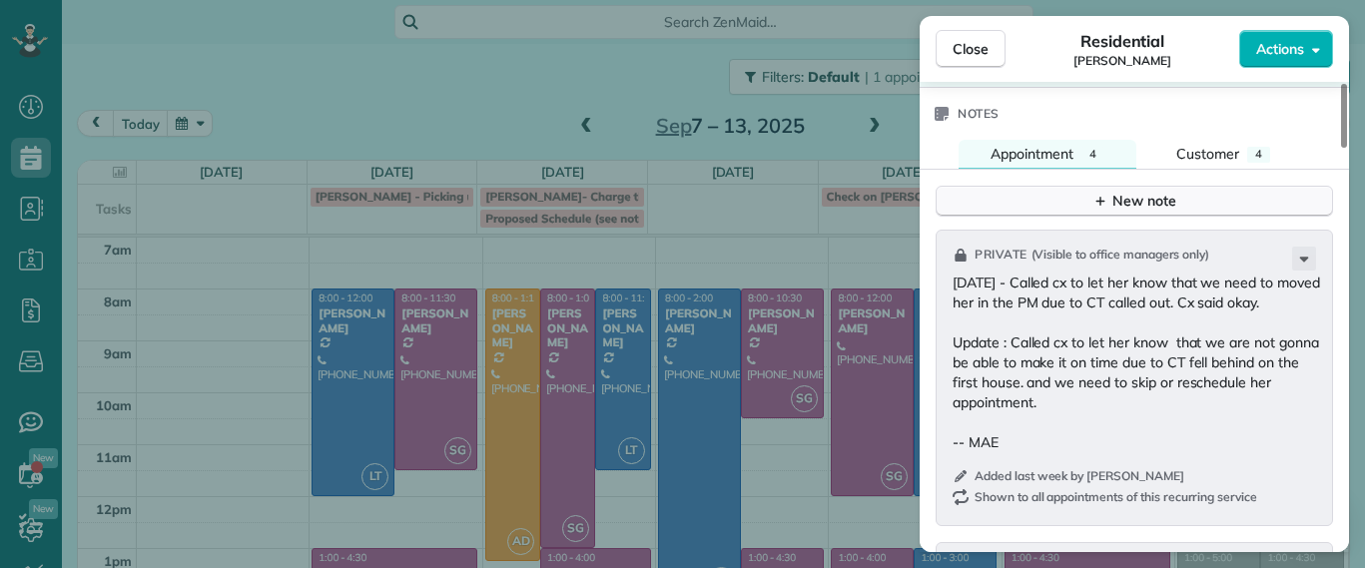
click at [1083, 189] on button "New note" at bounding box center [1133, 201] width 397 height 31
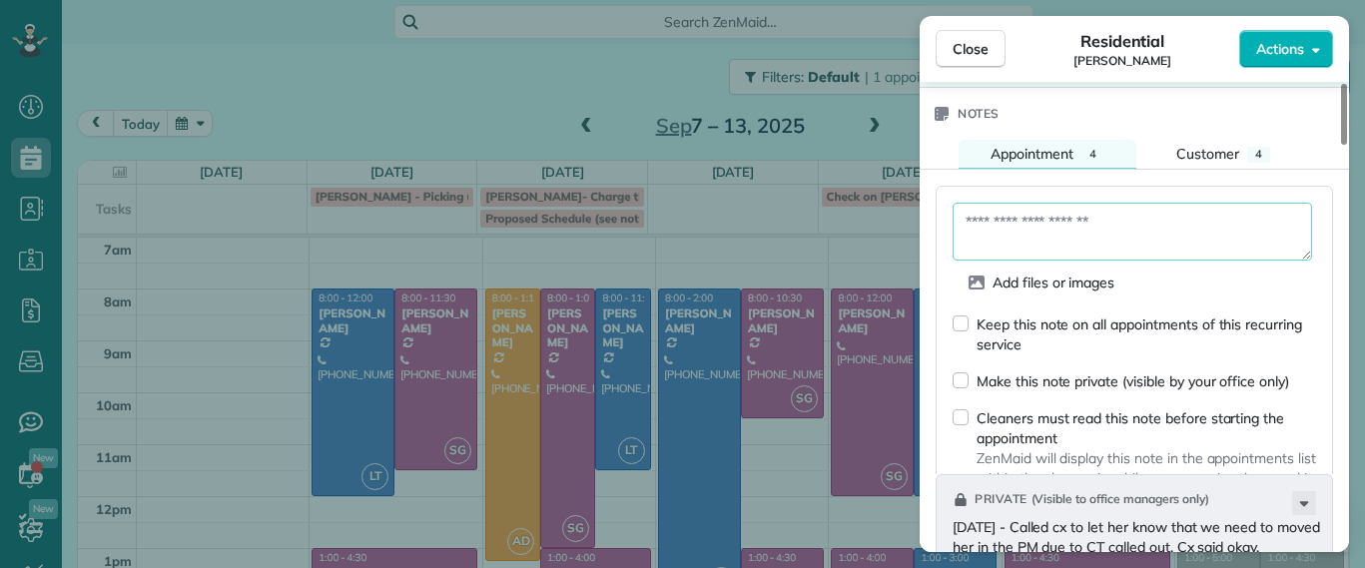
click at [1070, 215] on textarea at bounding box center [1131, 232] width 359 height 58
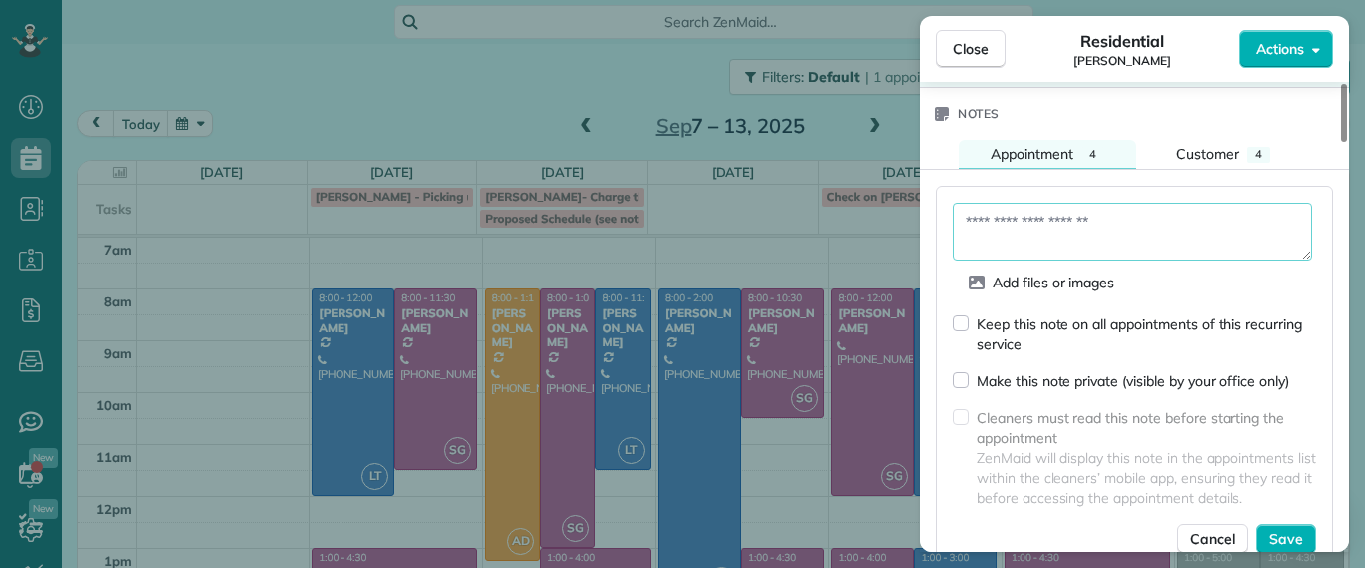
click at [1113, 209] on textarea at bounding box center [1131, 232] width 359 height 58
click at [1260, 212] on textarea "**********" at bounding box center [1131, 232] width 359 height 58
click at [1225, 242] on textarea "**********" at bounding box center [1131, 232] width 359 height 58
type textarea "**********"
click at [1295, 538] on span "Save" at bounding box center [1286, 539] width 34 height 20
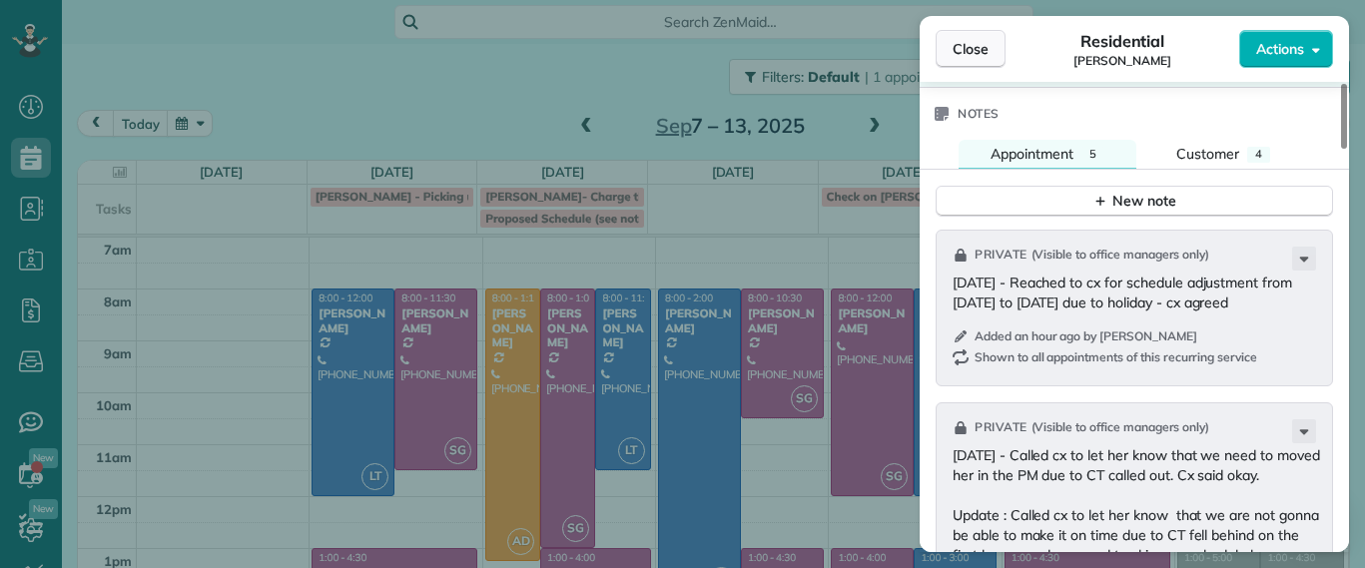
click at [961, 37] on button "Close" at bounding box center [970, 49] width 70 height 38
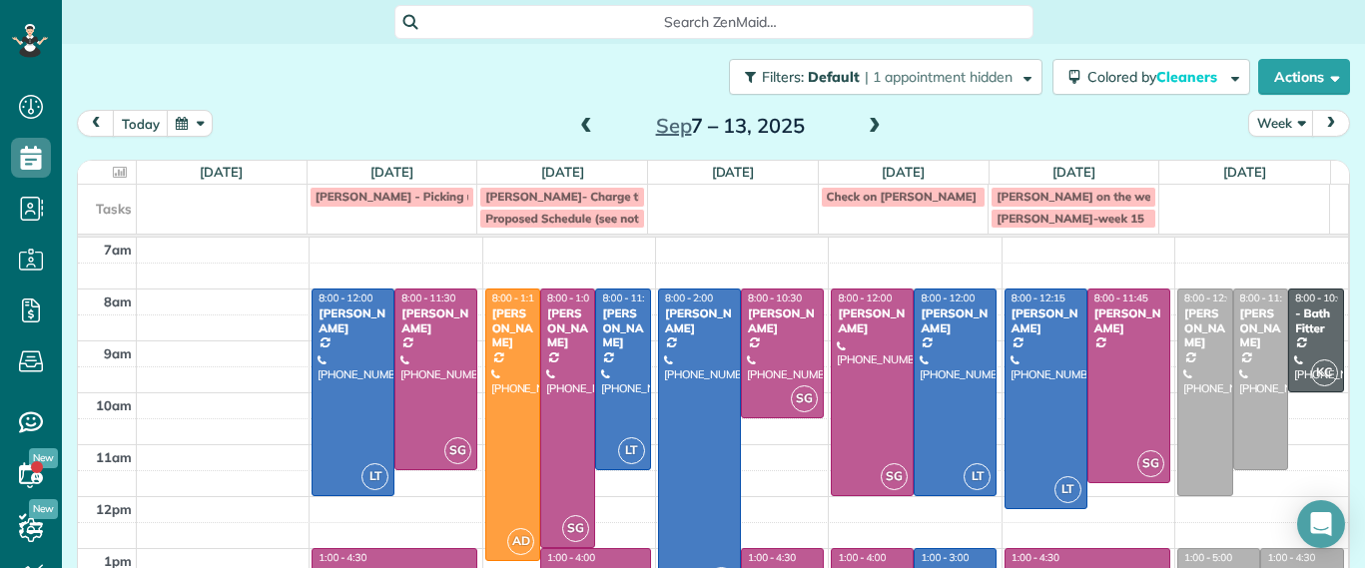
click at [577, 126] on span at bounding box center [586, 127] width 22 height 18
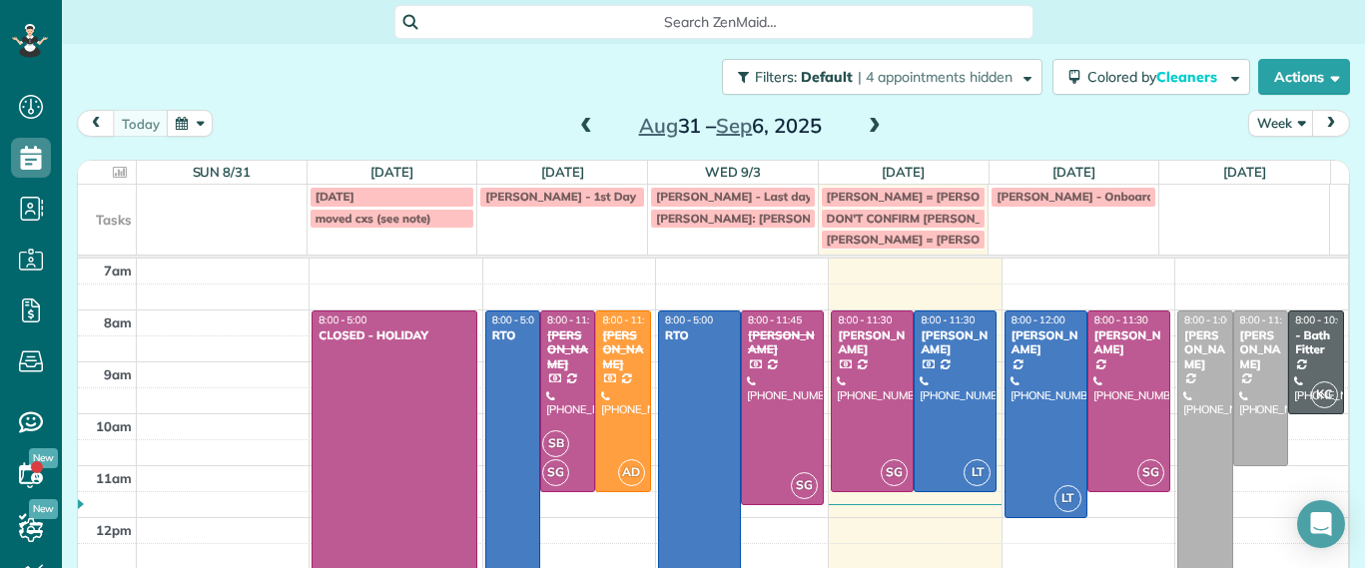
click at [908, 242] on span "Laura = Crenshaw?" at bounding box center [933, 239] width 212 height 15
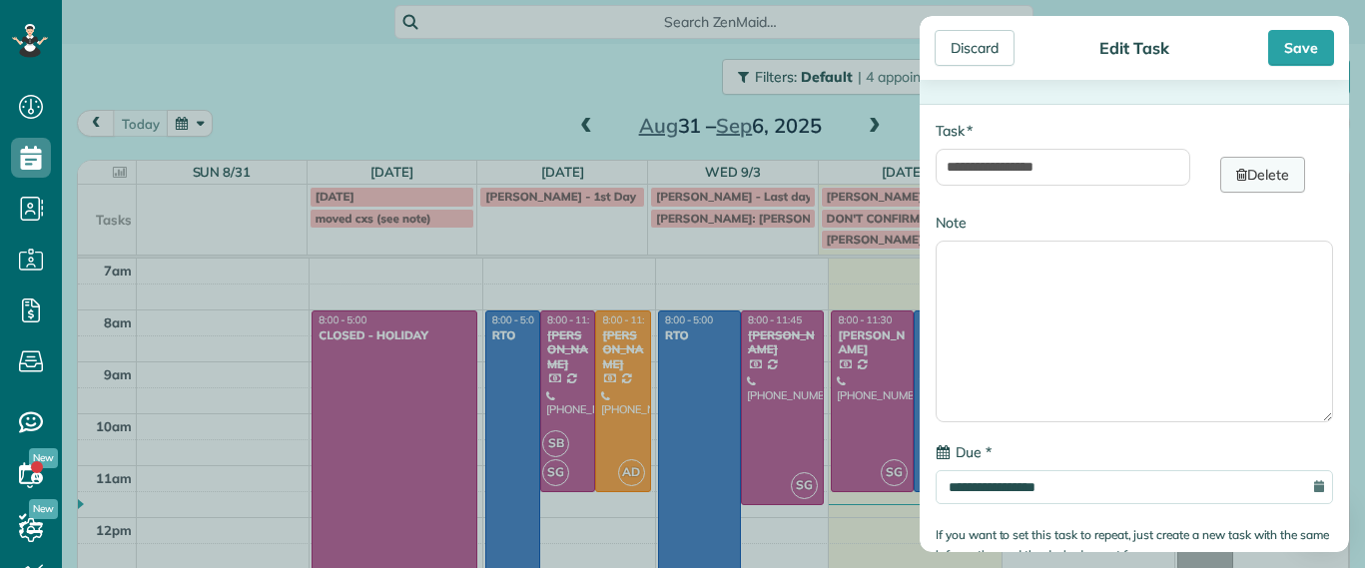
click at [1263, 171] on link "Delete" at bounding box center [1262, 175] width 85 height 36
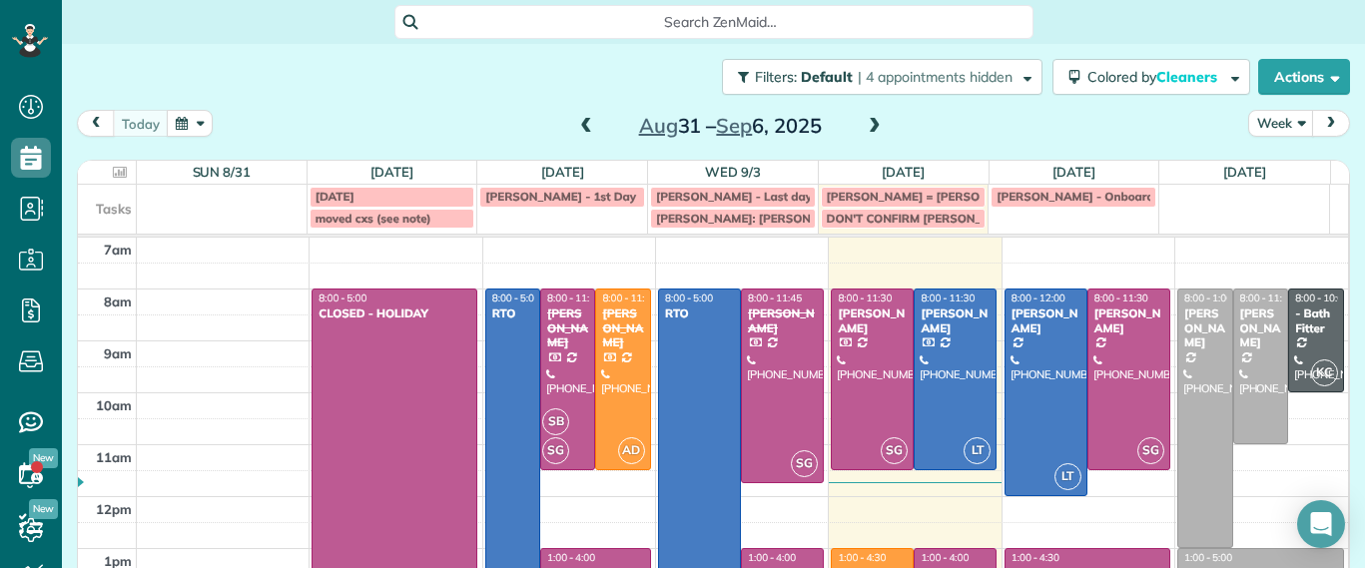
click at [950, 219] on span "DON'T CONFIRM PIZANO - NEED ASHLEY" at bounding box center [994, 218] width 335 height 15
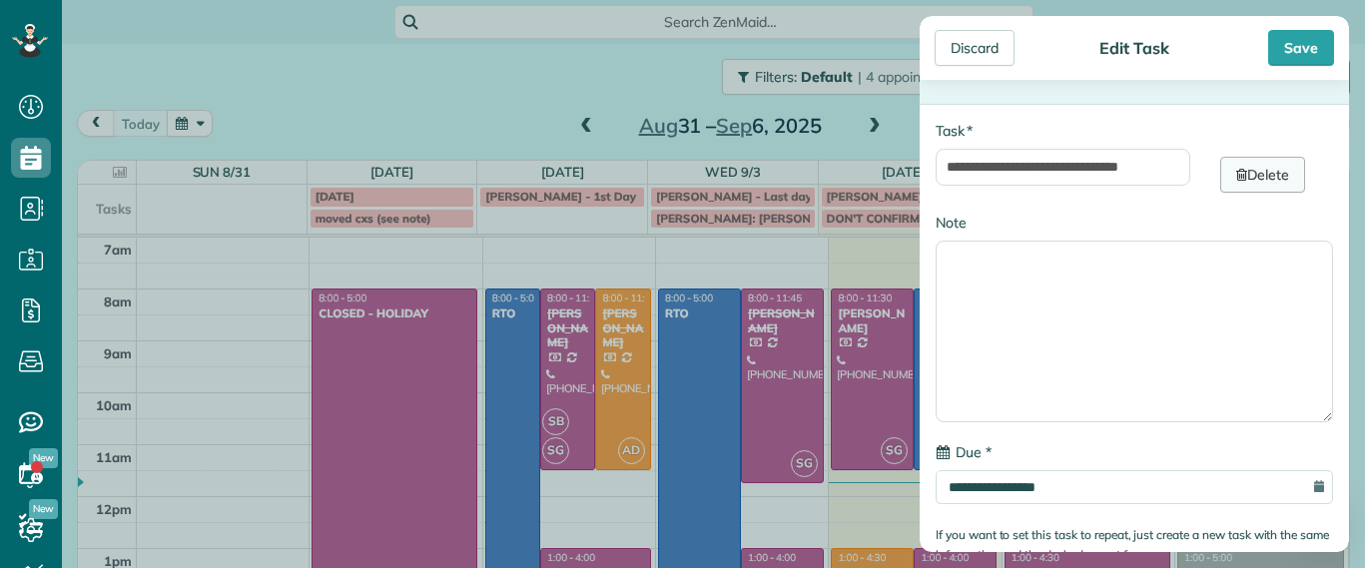
click at [1232, 186] on link "Delete" at bounding box center [1262, 175] width 85 height 36
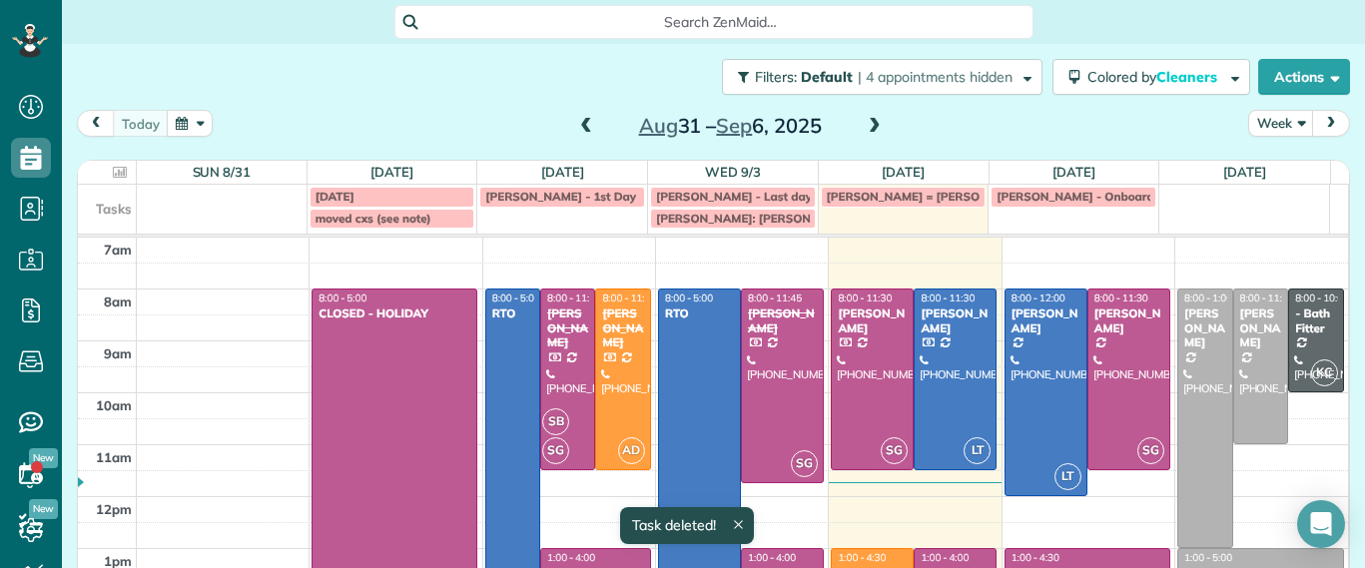
click at [1054, 196] on span "Kelsey Boyd - Onboarding" at bounding box center [1083, 196] width 175 height 15
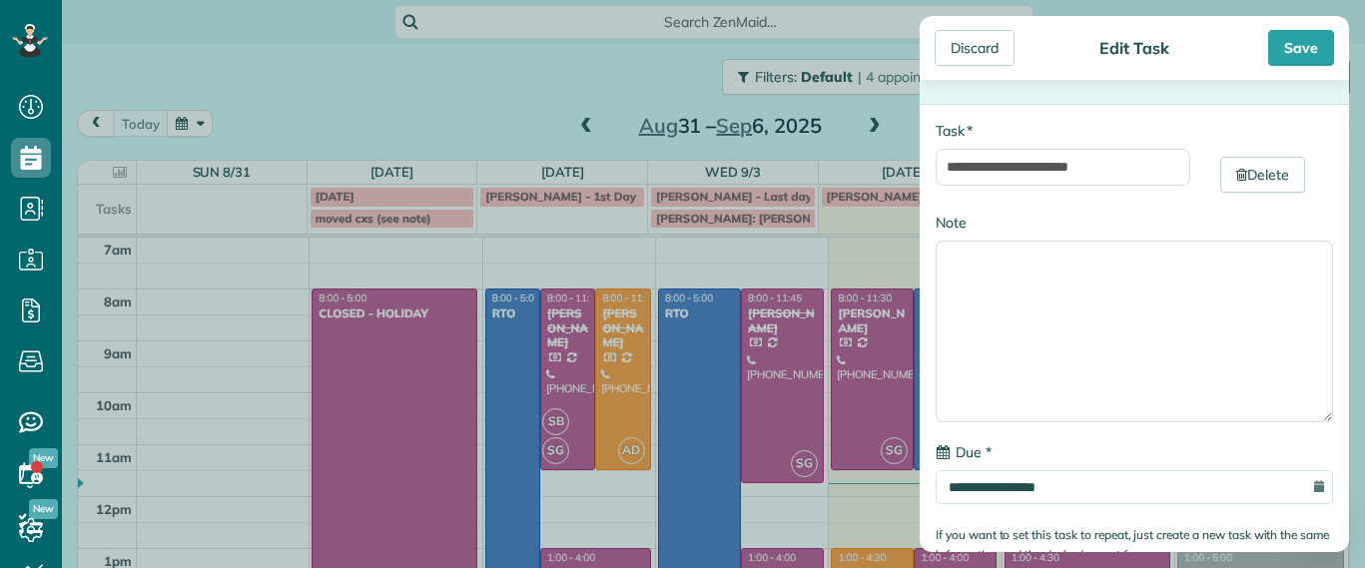
click at [1300, 67] on div "Discard Edit Task Save" at bounding box center [1133, 48] width 429 height 64
click at [1302, 62] on div "Save" at bounding box center [1301, 48] width 66 height 36
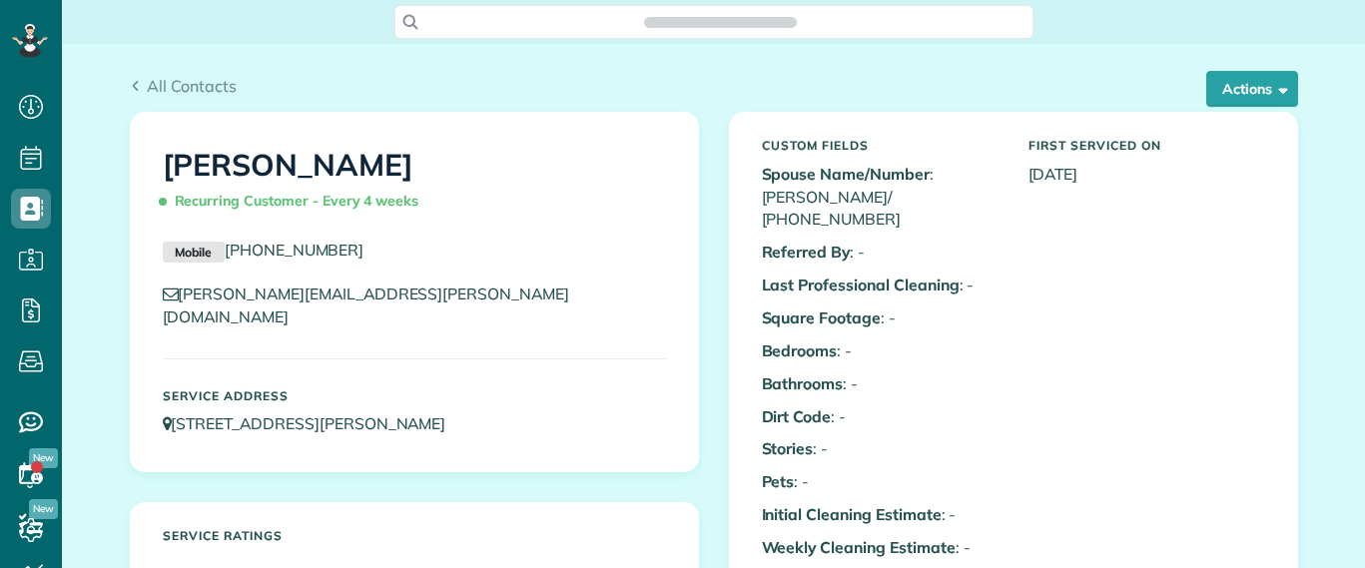
scroll to position [9, 9]
click at [1191, 107] on div "All Contacts Actions Edit Add Appointment Recent Activity Send Email Show Past …" at bounding box center [714, 93] width 1168 height 38
click at [1220, 89] on button "Actions" at bounding box center [1252, 89] width 92 height 36
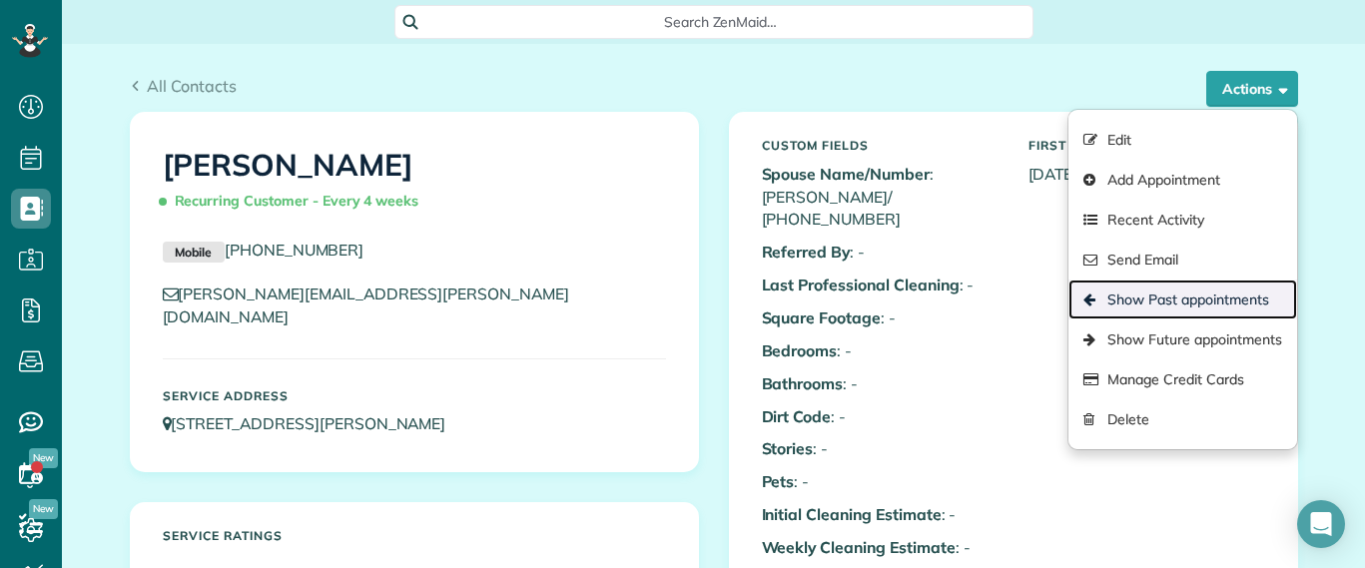
click at [1234, 292] on link "Show Past appointments" at bounding box center [1182, 300] width 228 height 40
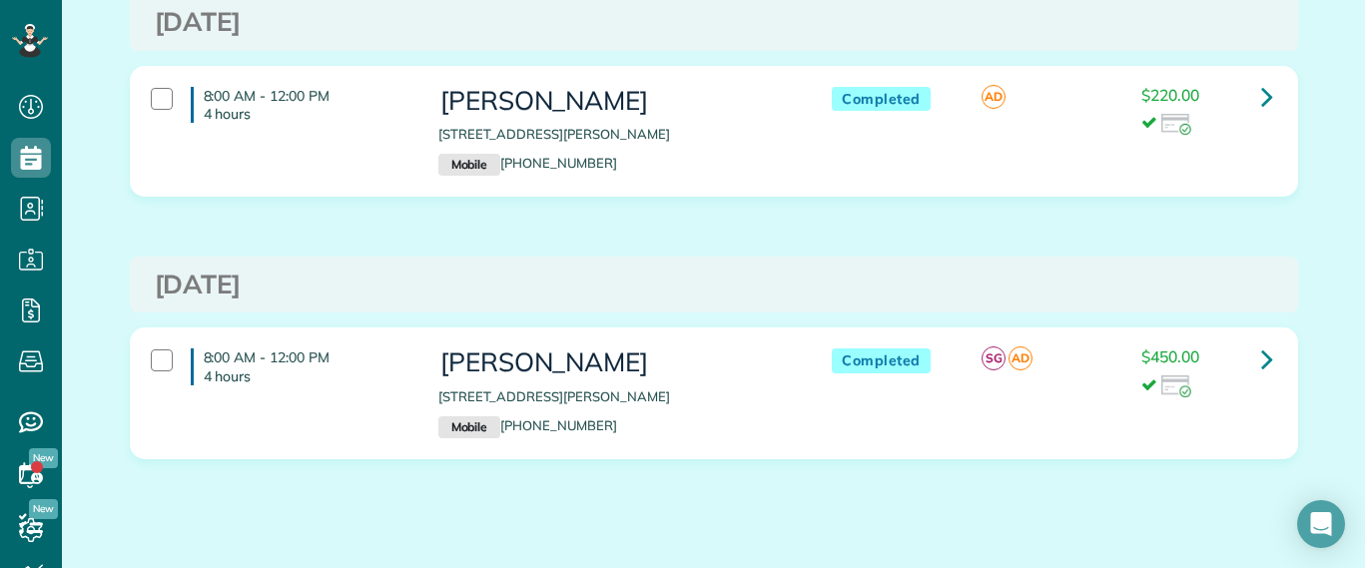
scroll to position [2038, 0]
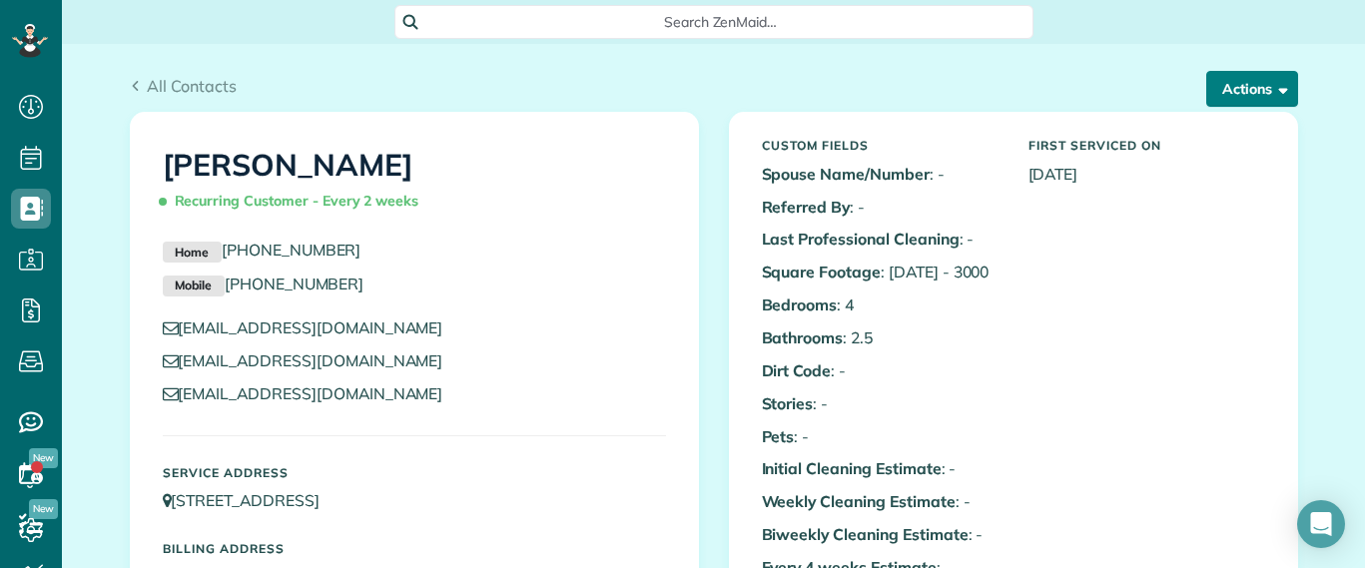
click at [1238, 92] on button "Actions" at bounding box center [1252, 89] width 92 height 36
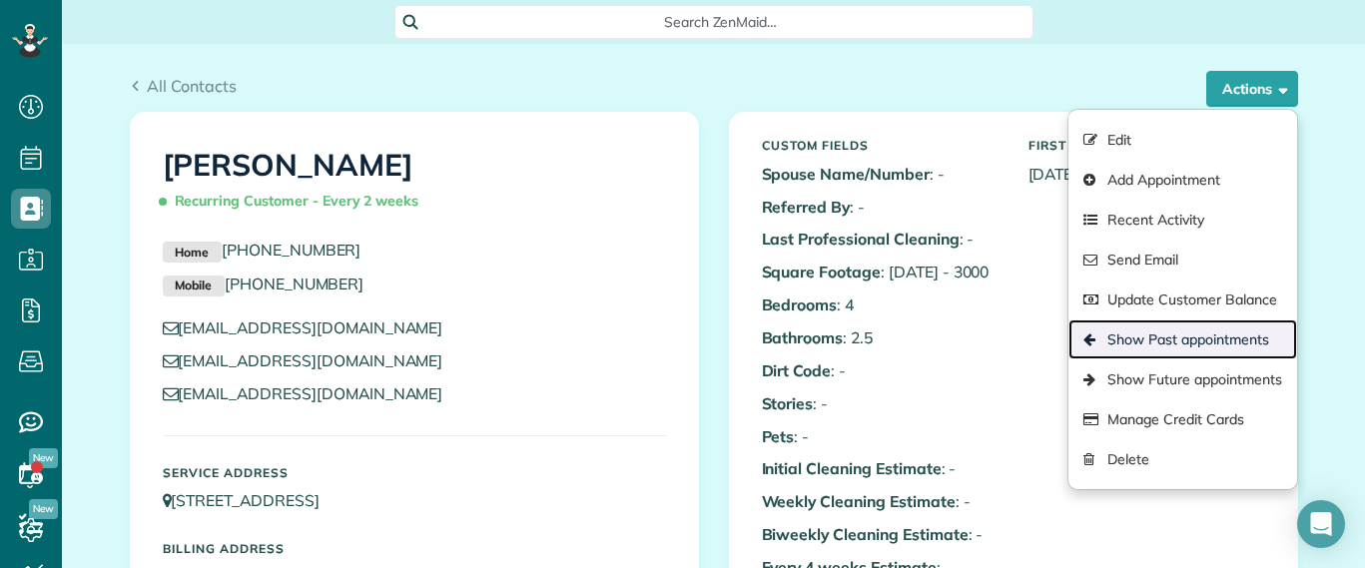
click at [1195, 334] on link "Show Past appointments" at bounding box center [1182, 339] width 228 height 40
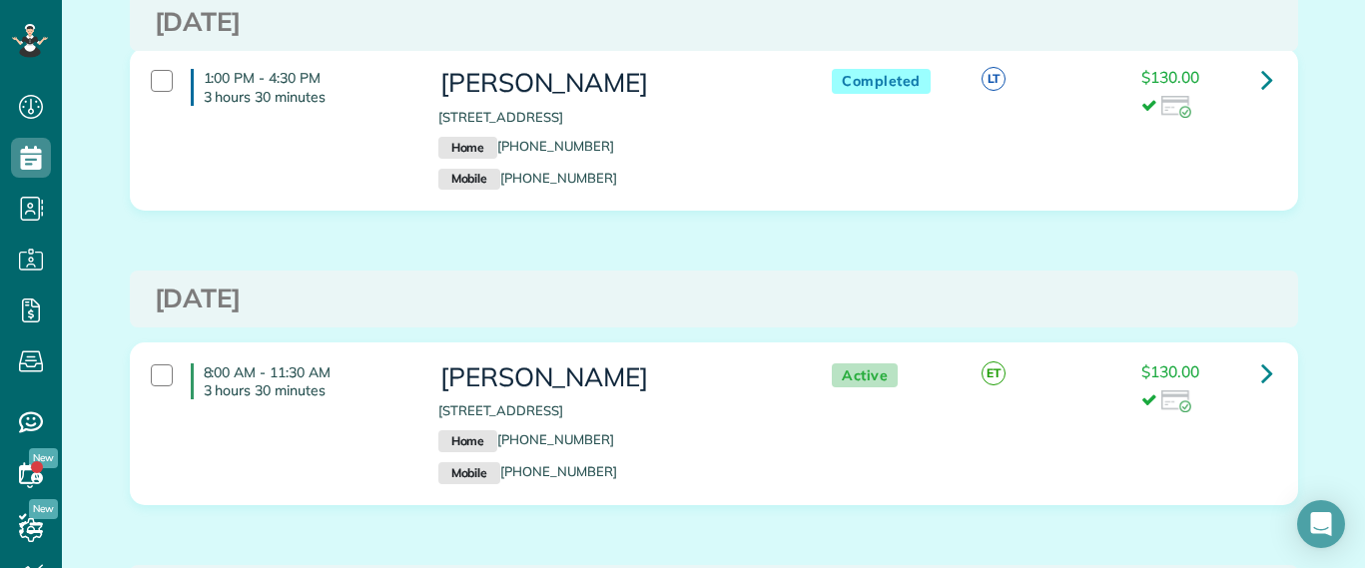
scroll to position [1373, 0]
